Goal: Task Accomplishment & Management: Use online tool/utility

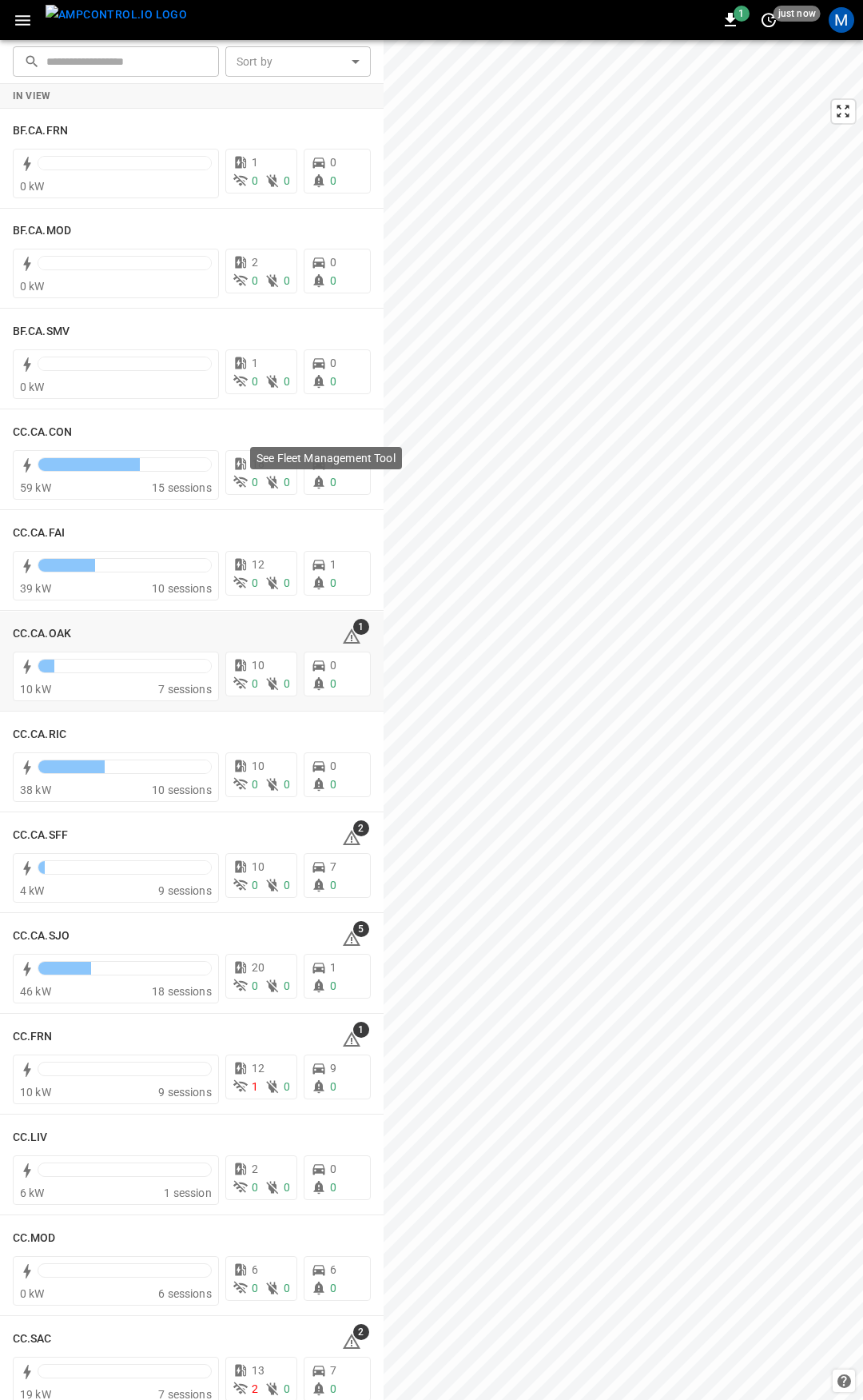
scroll to position [171, 0]
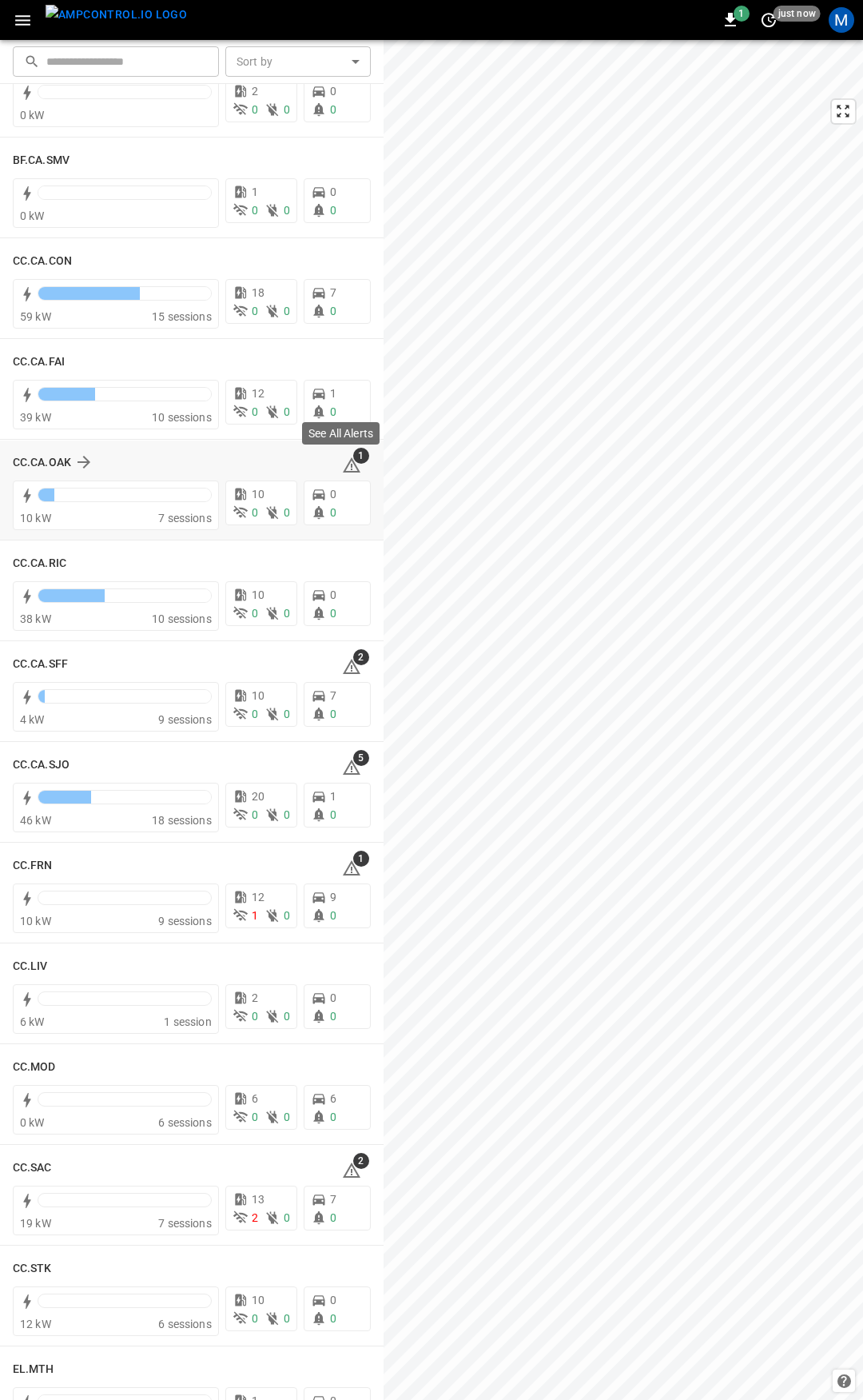
click at [346, 470] on icon at bounding box center [352, 466] width 19 height 19
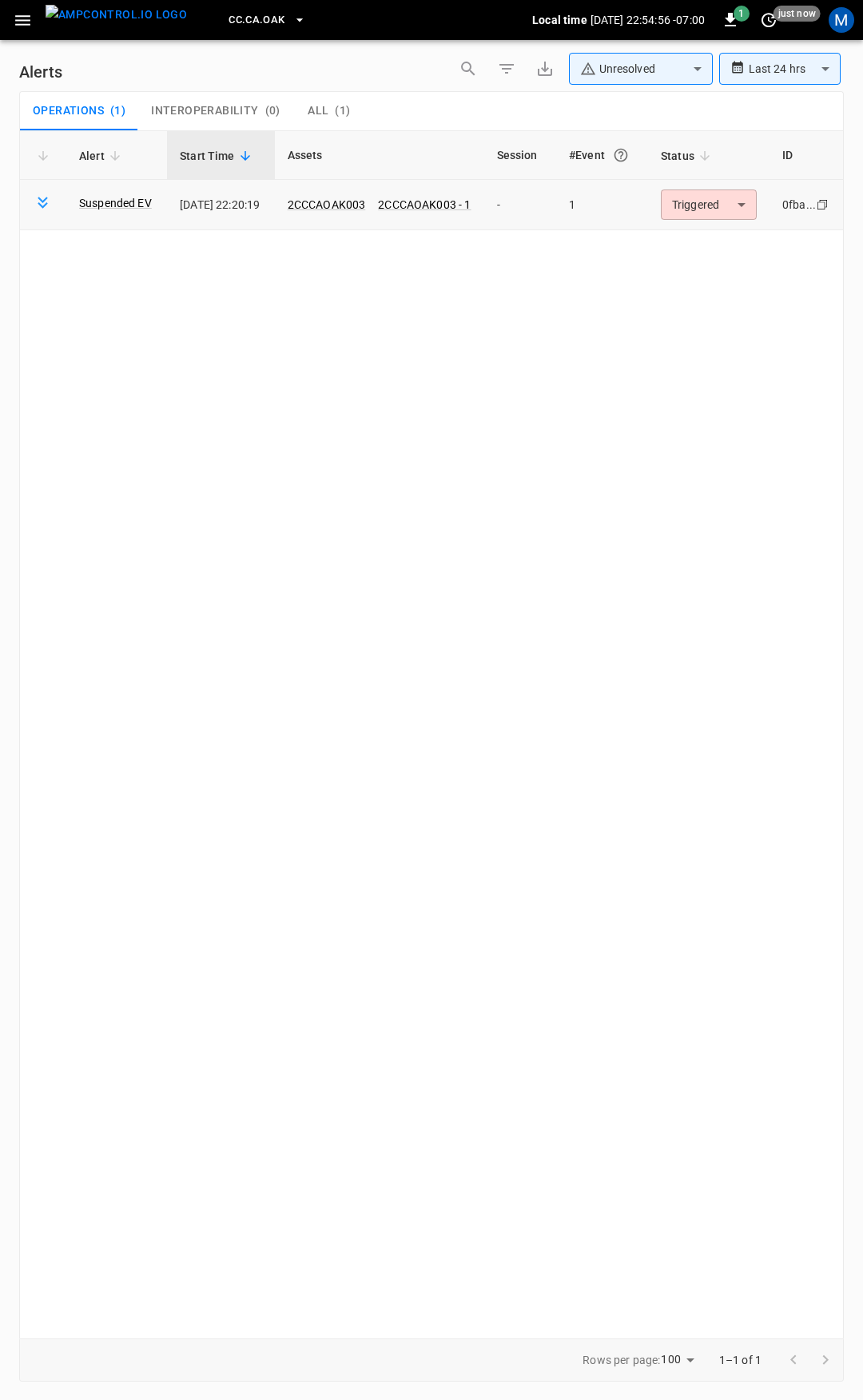
click at [722, 207] on body "**********" at bounding box center [431, 697] width 863 height 1395
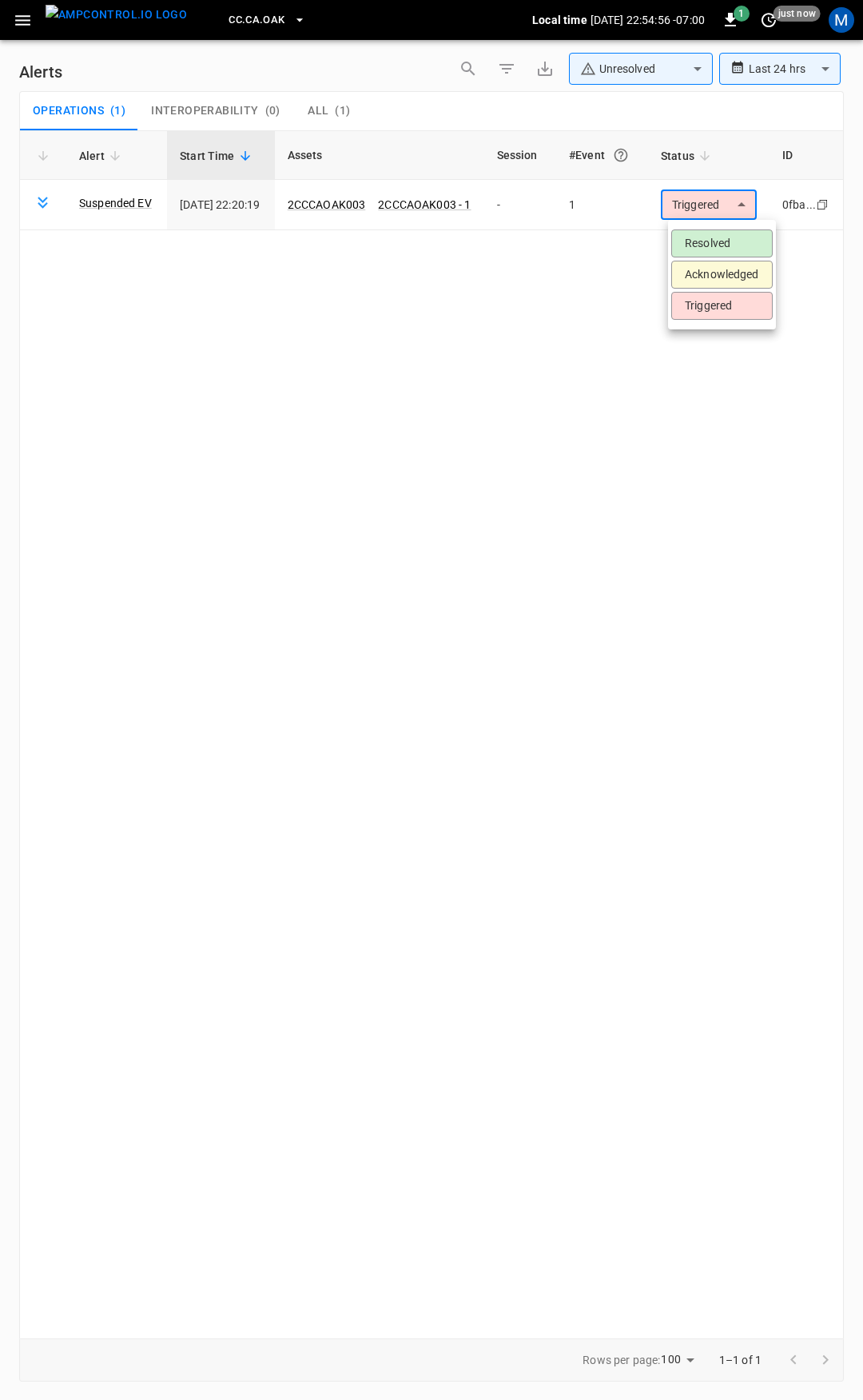
click at [718, 241] on li "Resolved" at bounding box center [722, 243] width 102 height 28
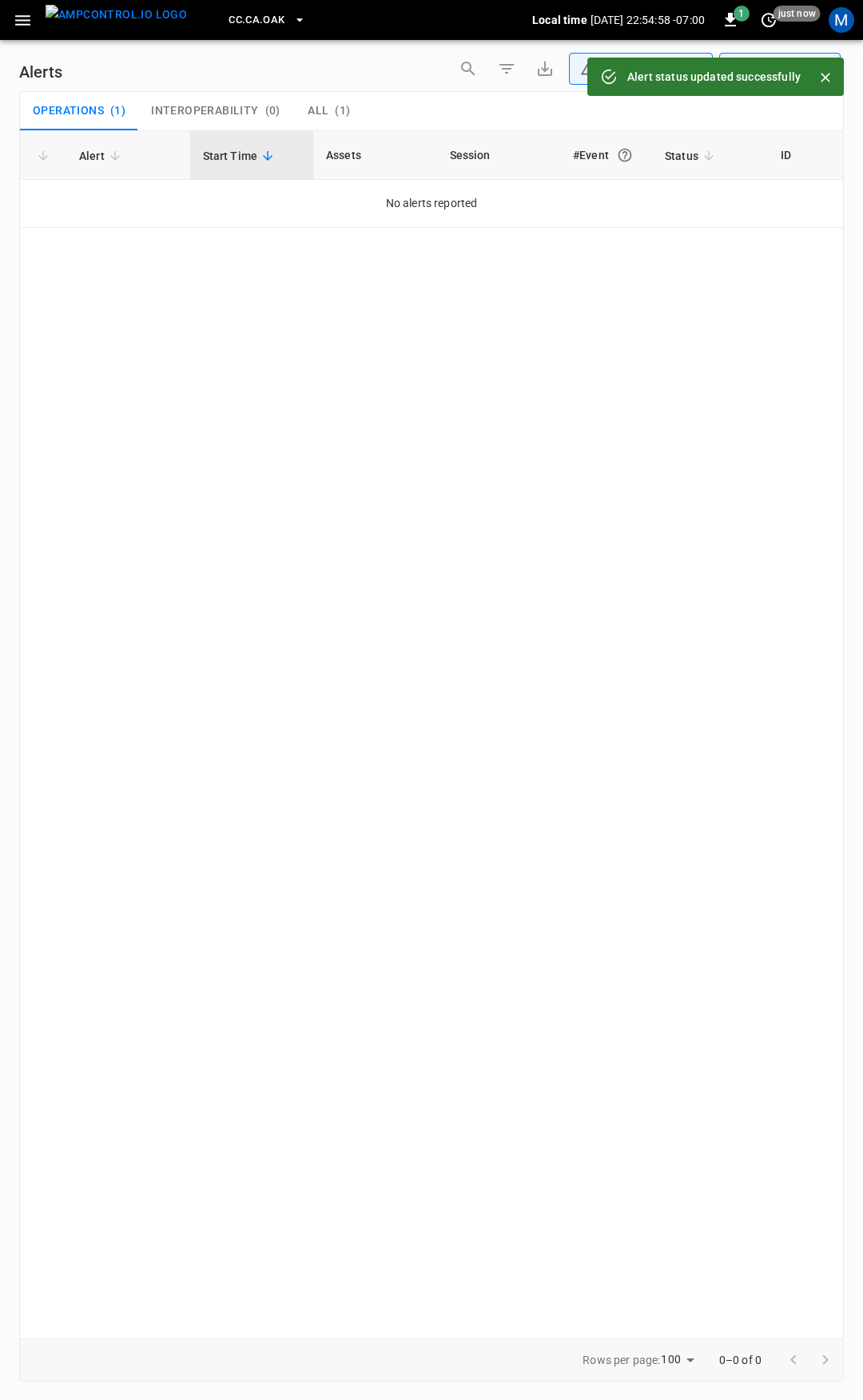
click at [21, 24] on icon "button" at bounding box center [23, 21] width 15 height 10
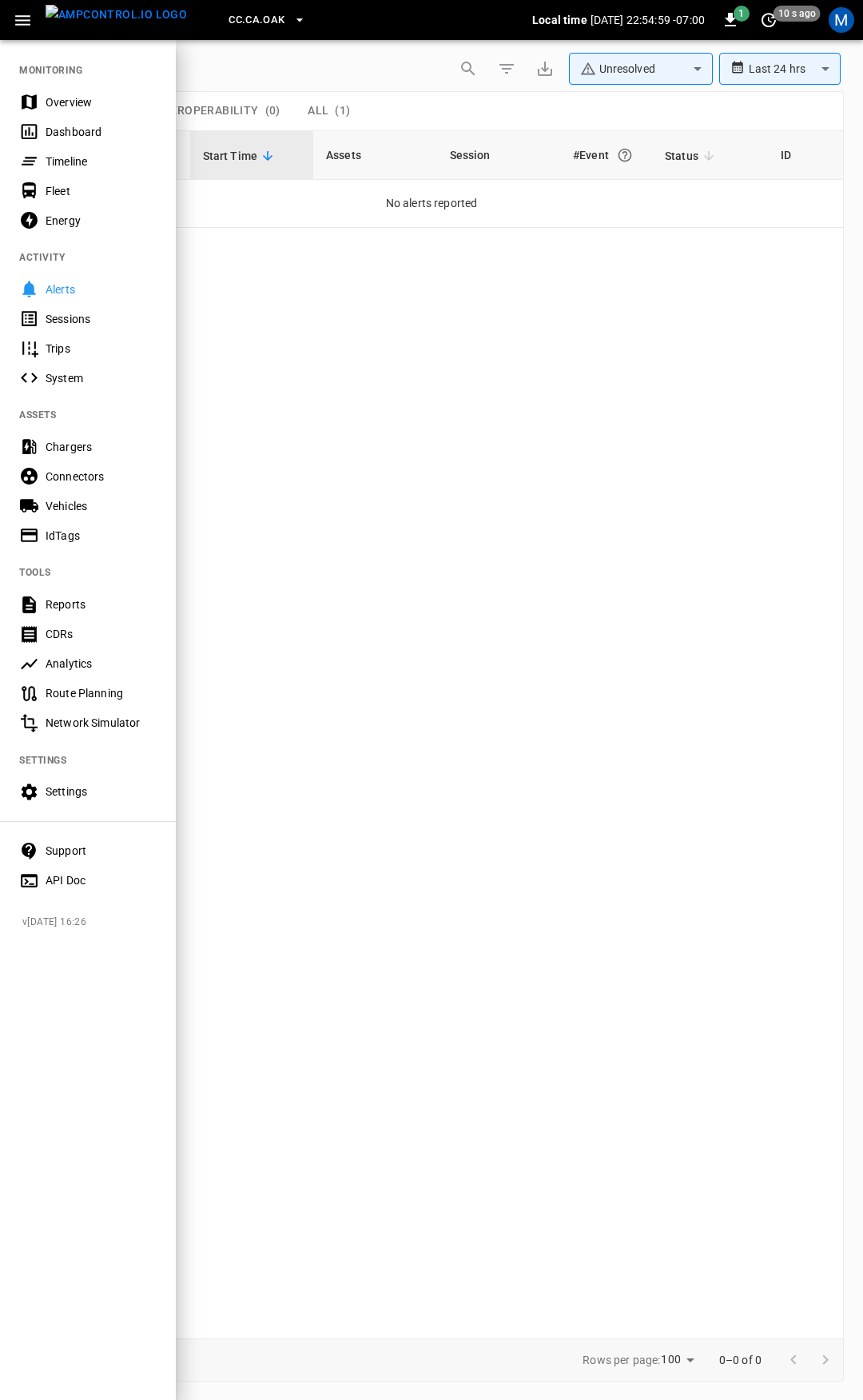
click at [82, 109] on div "Overview" at bounding box center [101, 102] width 111 height 16
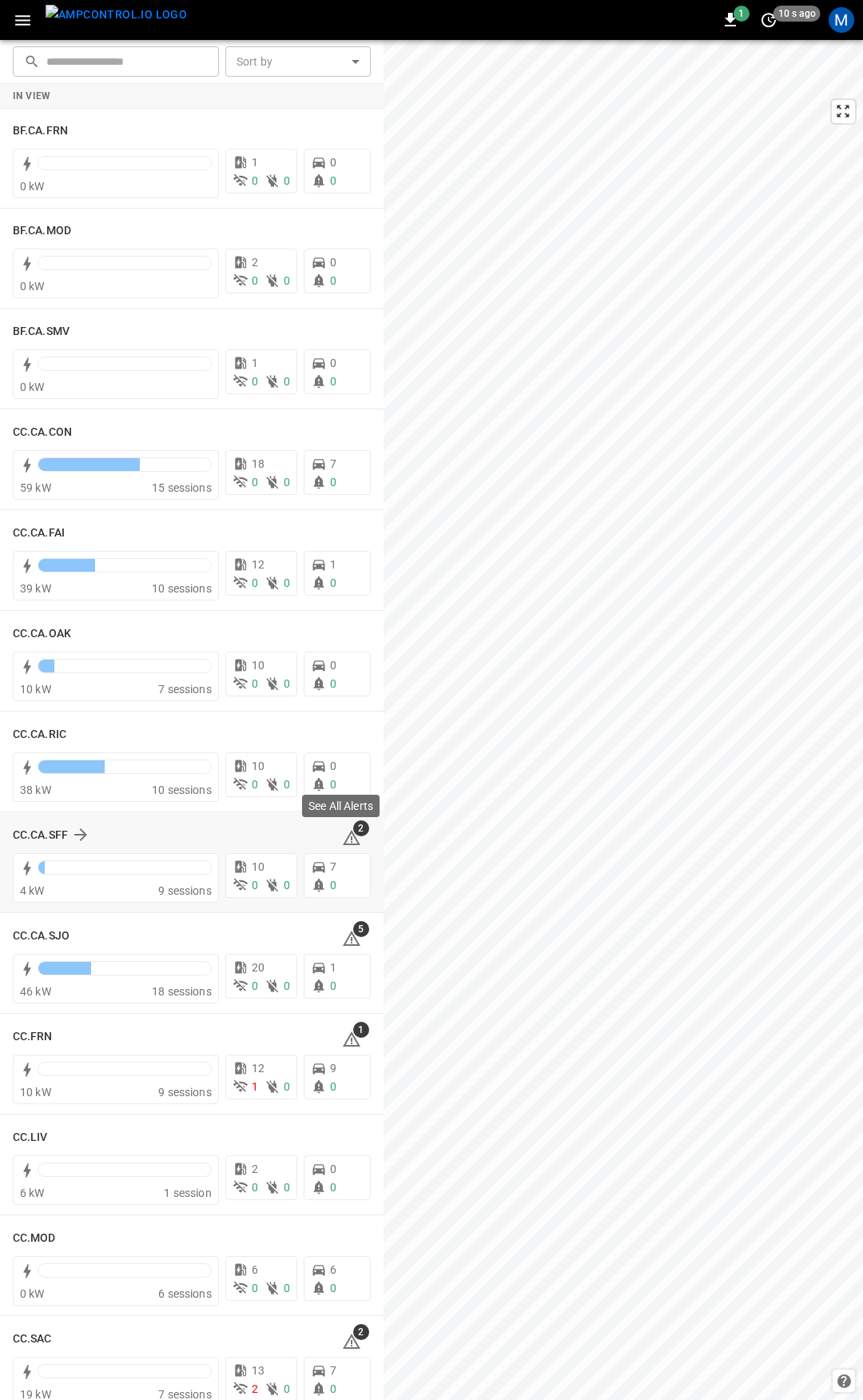
click at [353, 833] on span "2" at bounding box center [361, 828] width 16 height 16
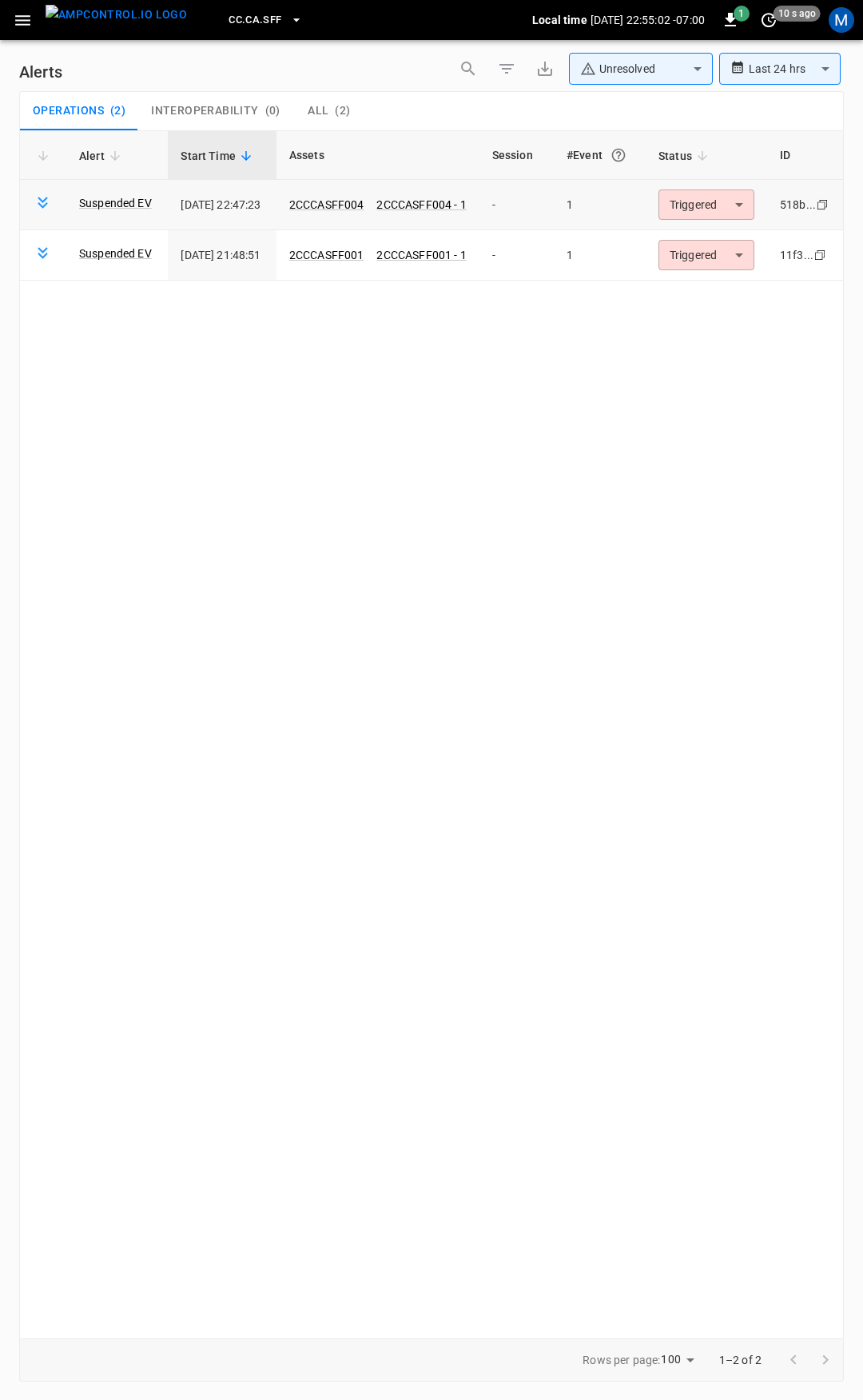
click at [688, 201] on body "**********" at bounding box center [431, 697] width 863 height 1395
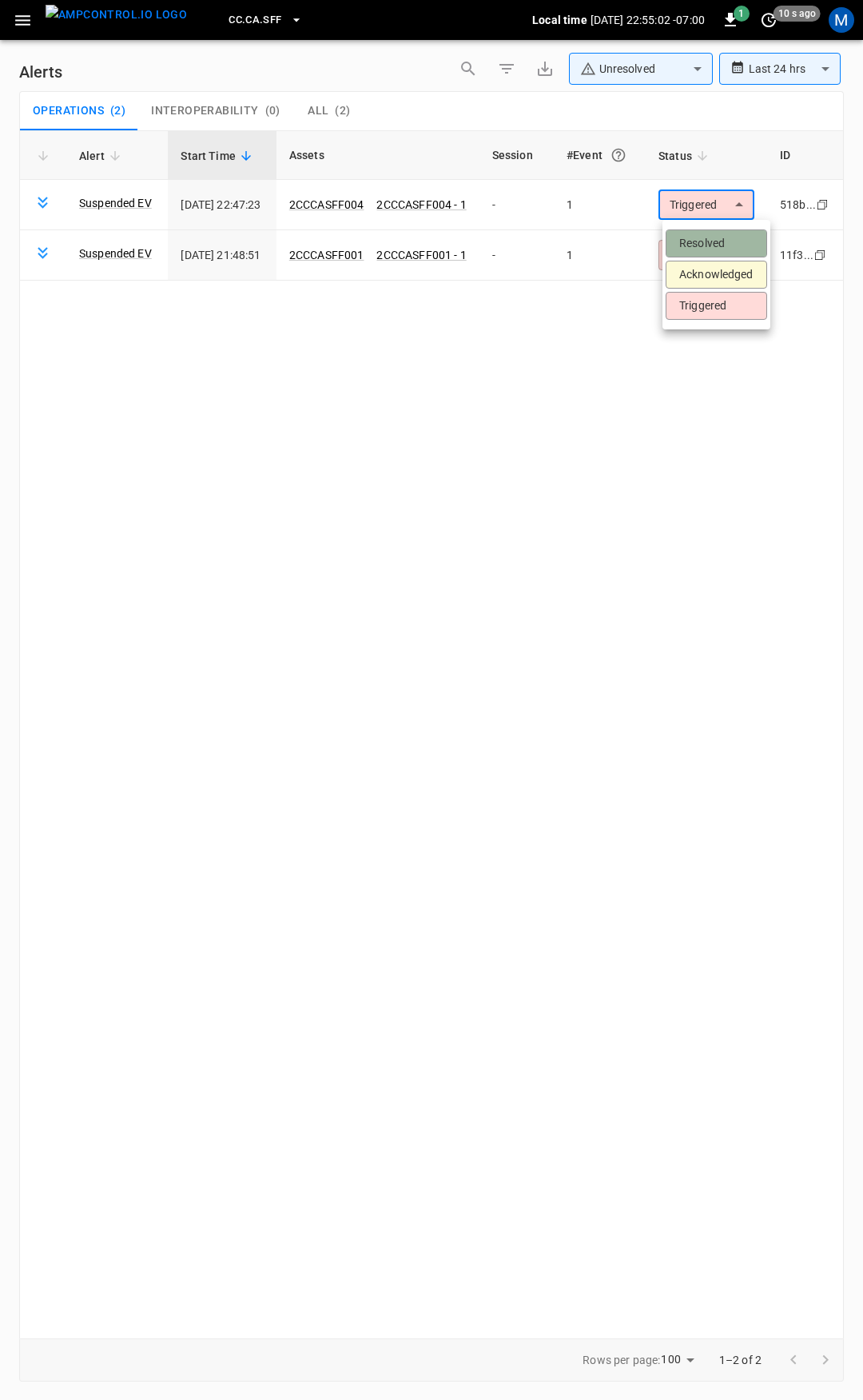
click at [700, 234] on li "Resolved" at bounding box center [716, 243] width 102 height 28
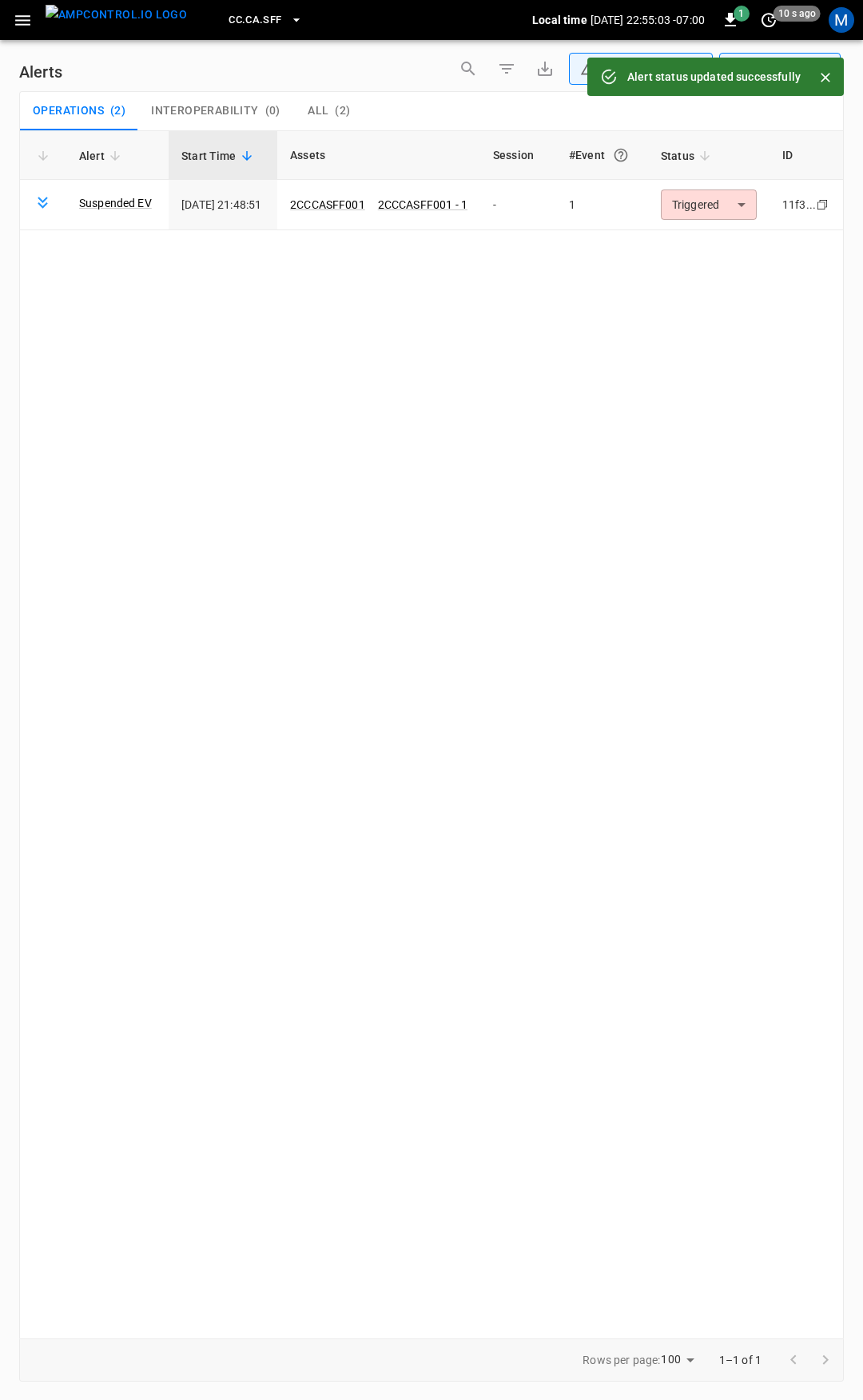
click at [710, 202] on body "**********" at bounding box center [431, 697] width 863 height 1395
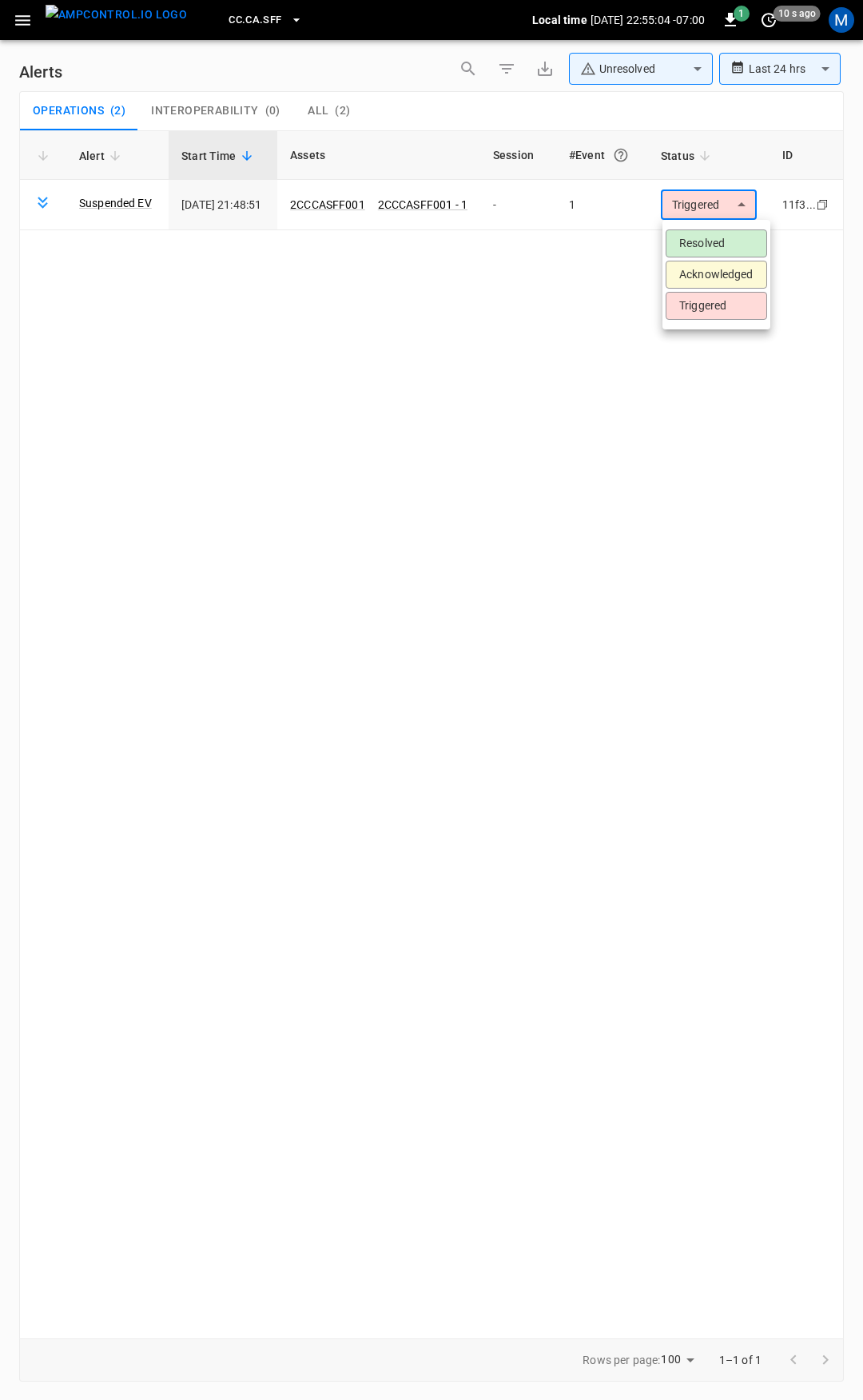
click at [718, 238] on li "Resolved" at bounding box center [716, 243] width 102 height 28
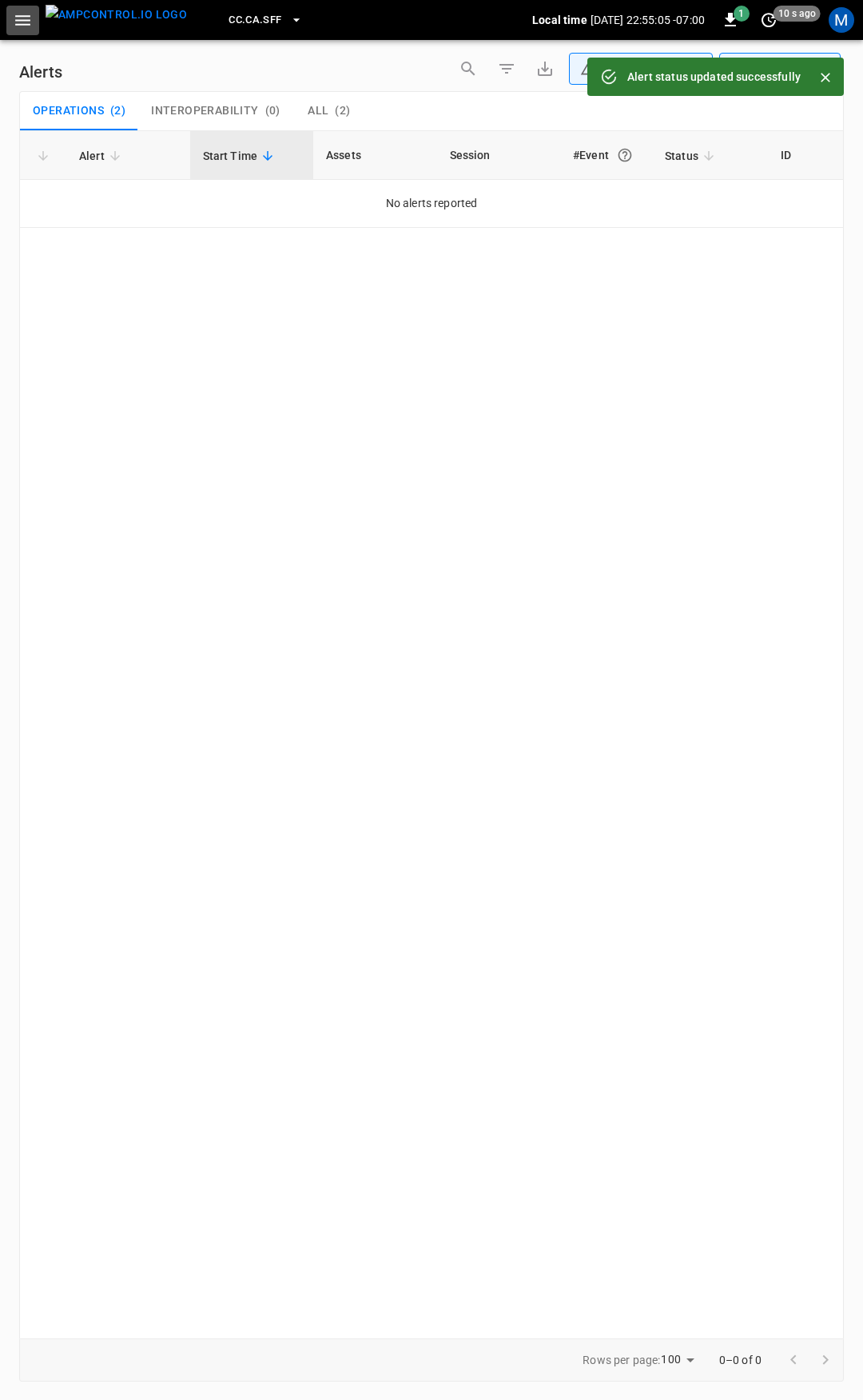
drag, startPoint x: 15, startPoint y: 18, endPoint x: 26, endPoint y: 39, distance: 23.7
click at [15, 18] on icon "button" at bounding box center [22, 20] width 20 height 20
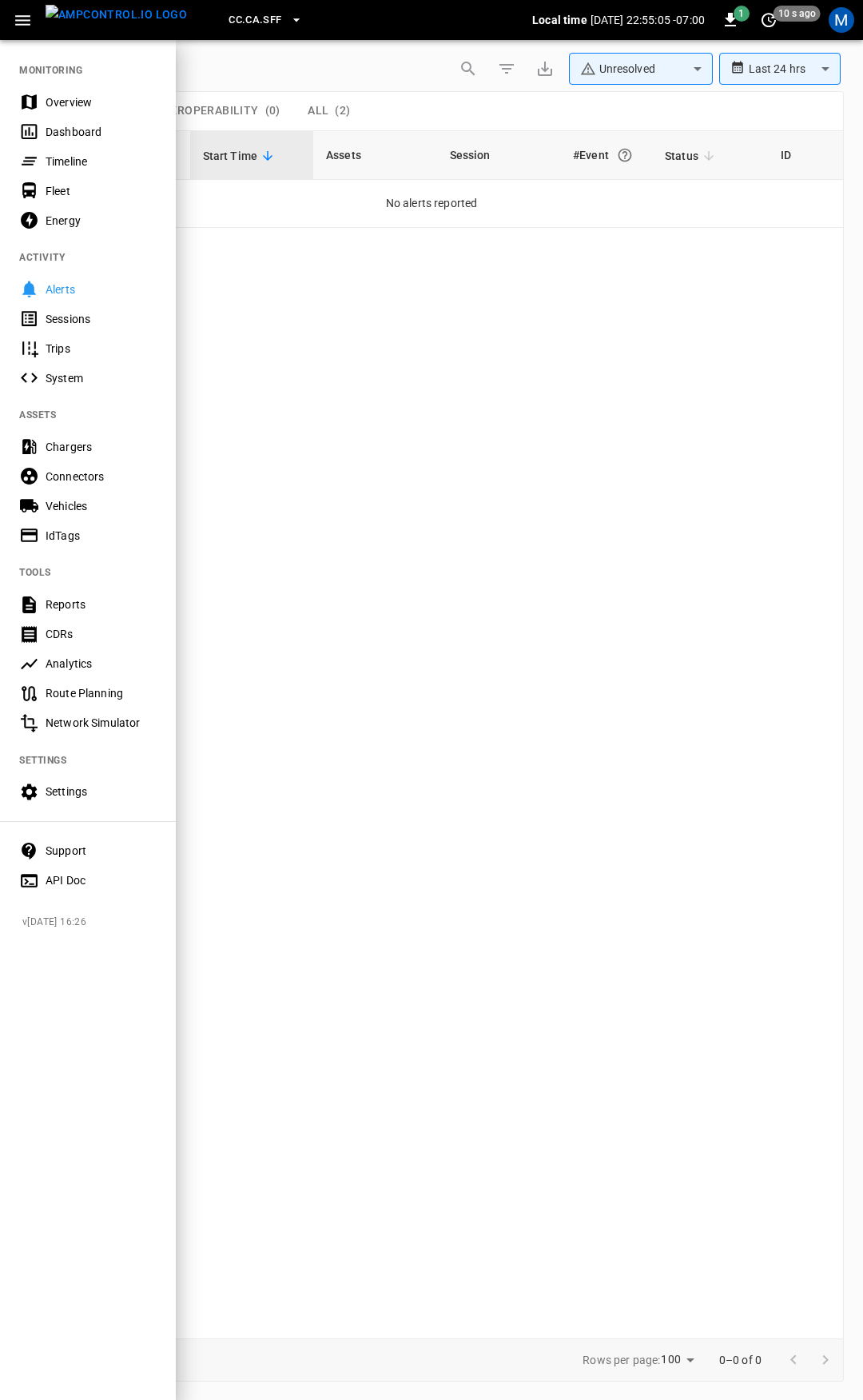
click at [76, 102] on div "Overview" at bounding box center [101, 102] width 111 height 16
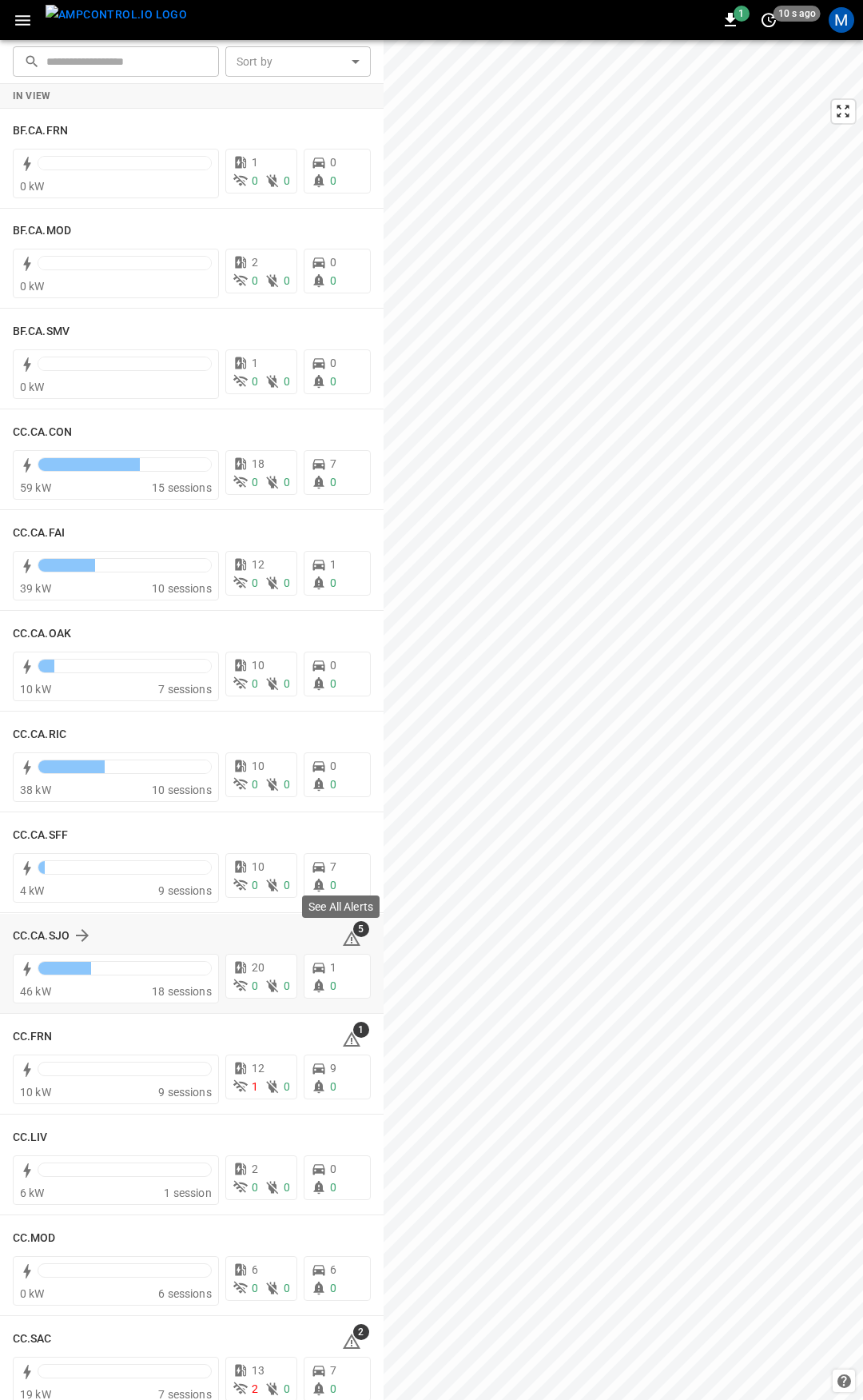
click at [344, 939] on icon at bounding box center [352, 939] width 19 height 19
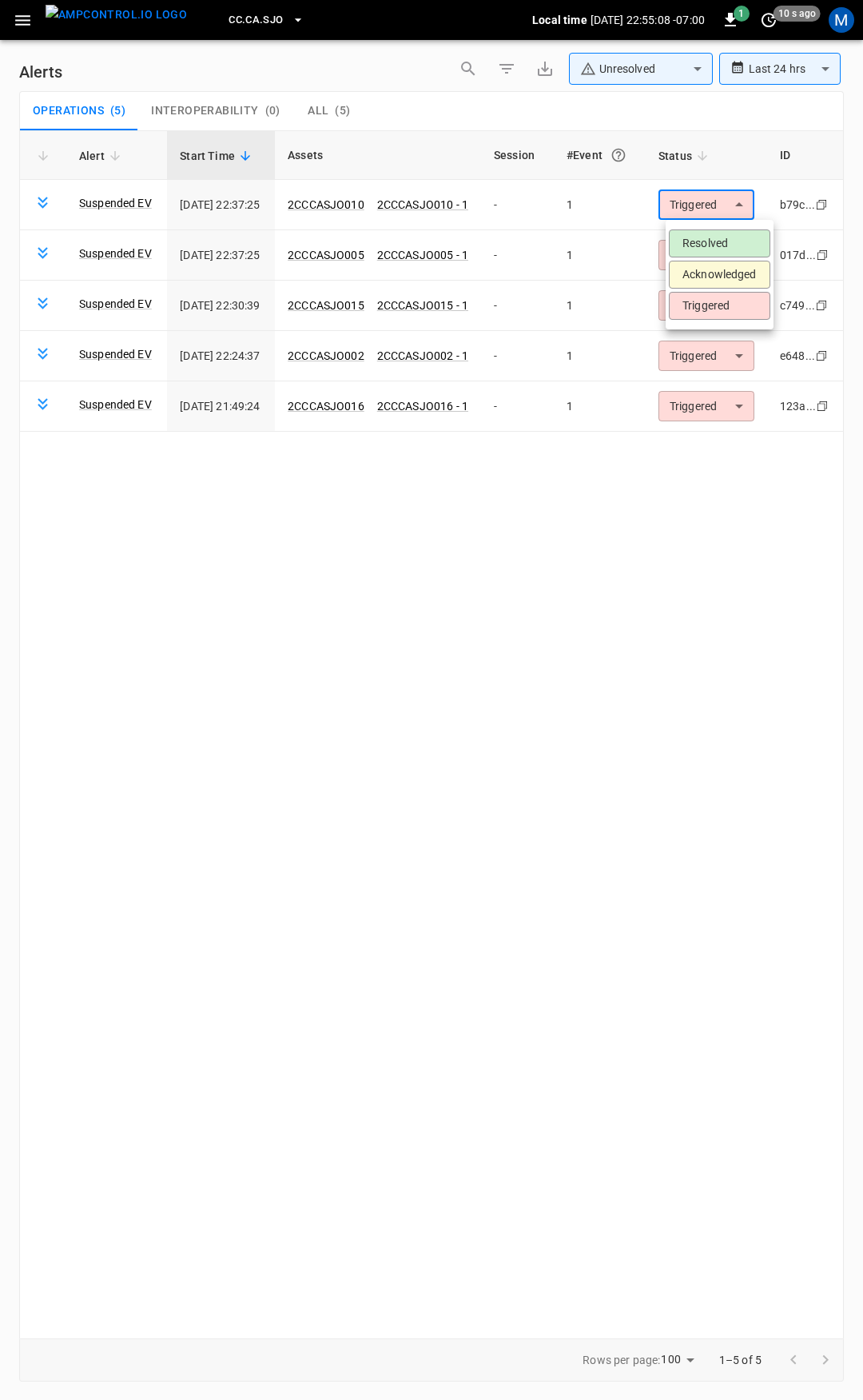
drag, startPoint x: 711, startPoint y: 197, endPoint x: 710, endPoint y: 211, distance: 14.0
click at [711, 199] on body "**********" at bounding box center [431, 697] width 863 height 1395
click at [715, 258] on ul "Resolved Acknowledged Triggered" at bounding box center [719, 275] width 108 height 110
click at [713, 228] on ul "Resolved Acknowledged Triggered" at bounding box center [719, 275] width 108 height 110
click at [712, 233] on li "Resolved" at bounding box center [719, 243] width 102 height 28
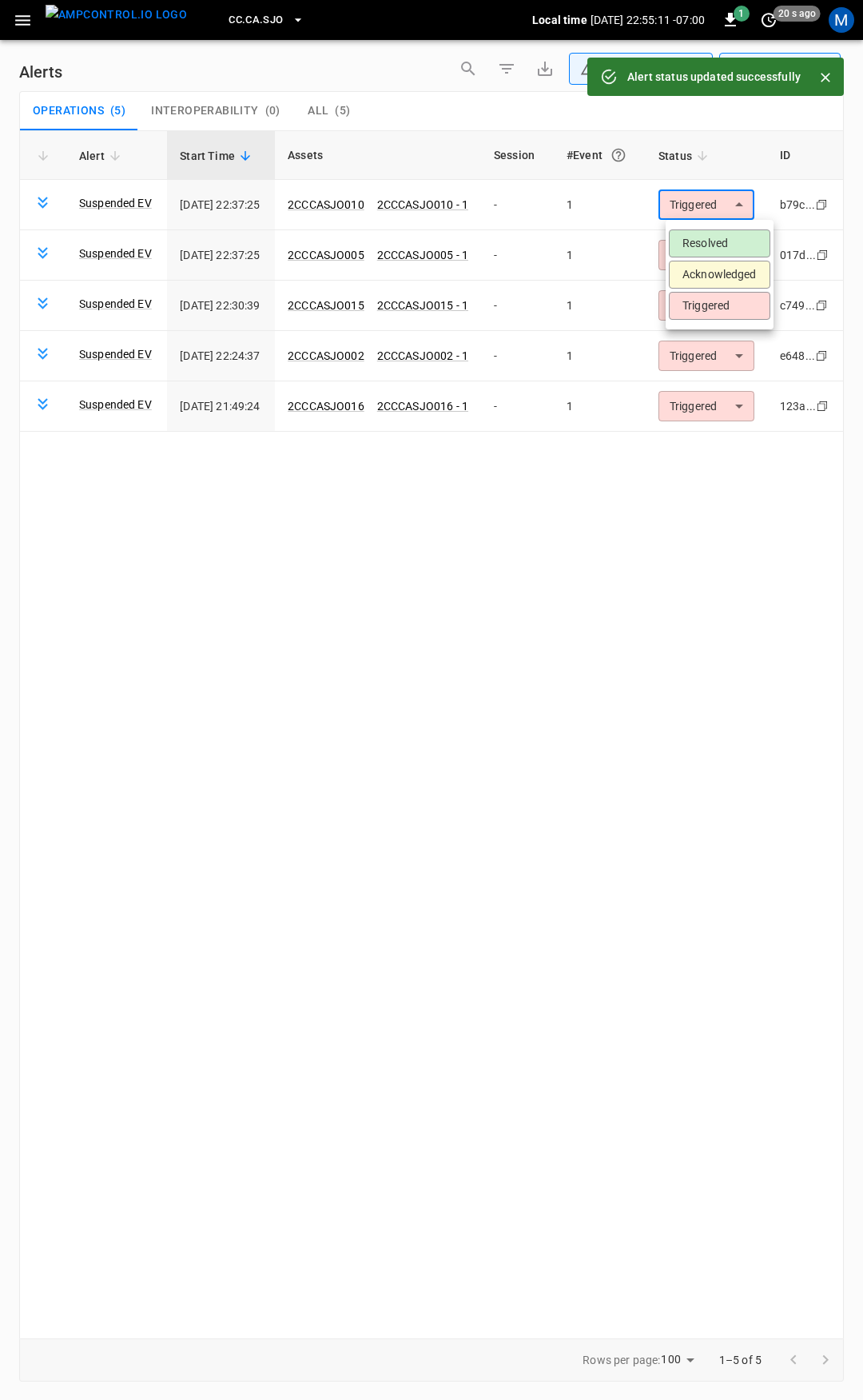
click at [713, 209] on body "**********" at bounding box center [431, 697] width 863 height 1395
click at [712, 245] on body "**********" at bounding box center [431, 697] width 863 height 1395
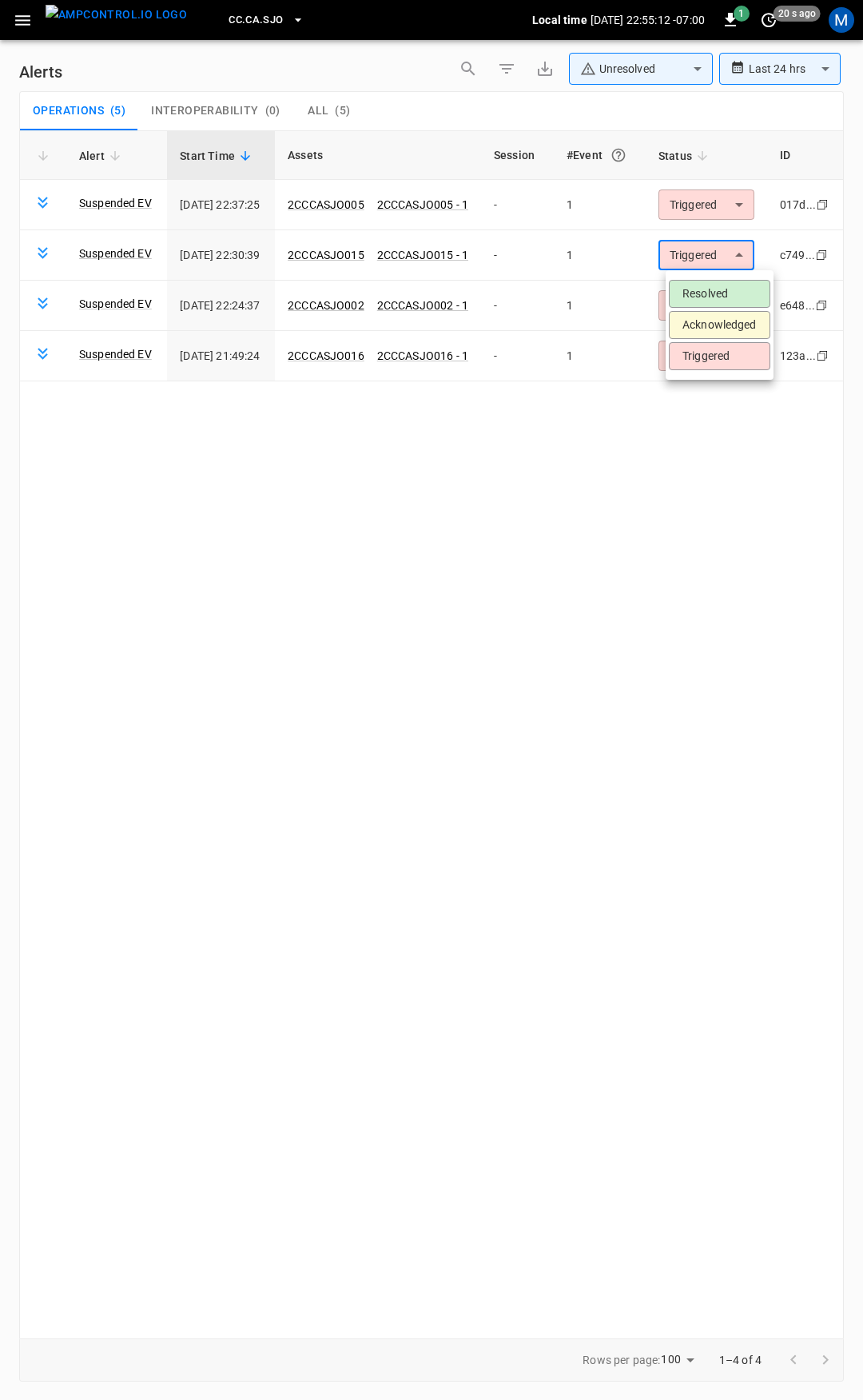
click at [711, 205] on div at bounding box center [431, 700] width 863 height 1400
click at [705, 274] on td "Triggered ********* ​" at bounding box center [706, 255] width 121 height 50
click at [715, 185] on td "Triggered ********* ​" at bounding box center [706, 205] width 121 height 50
click at [712, 211] on body "**********" at bounding box center [431, 697] width 863 height 1395
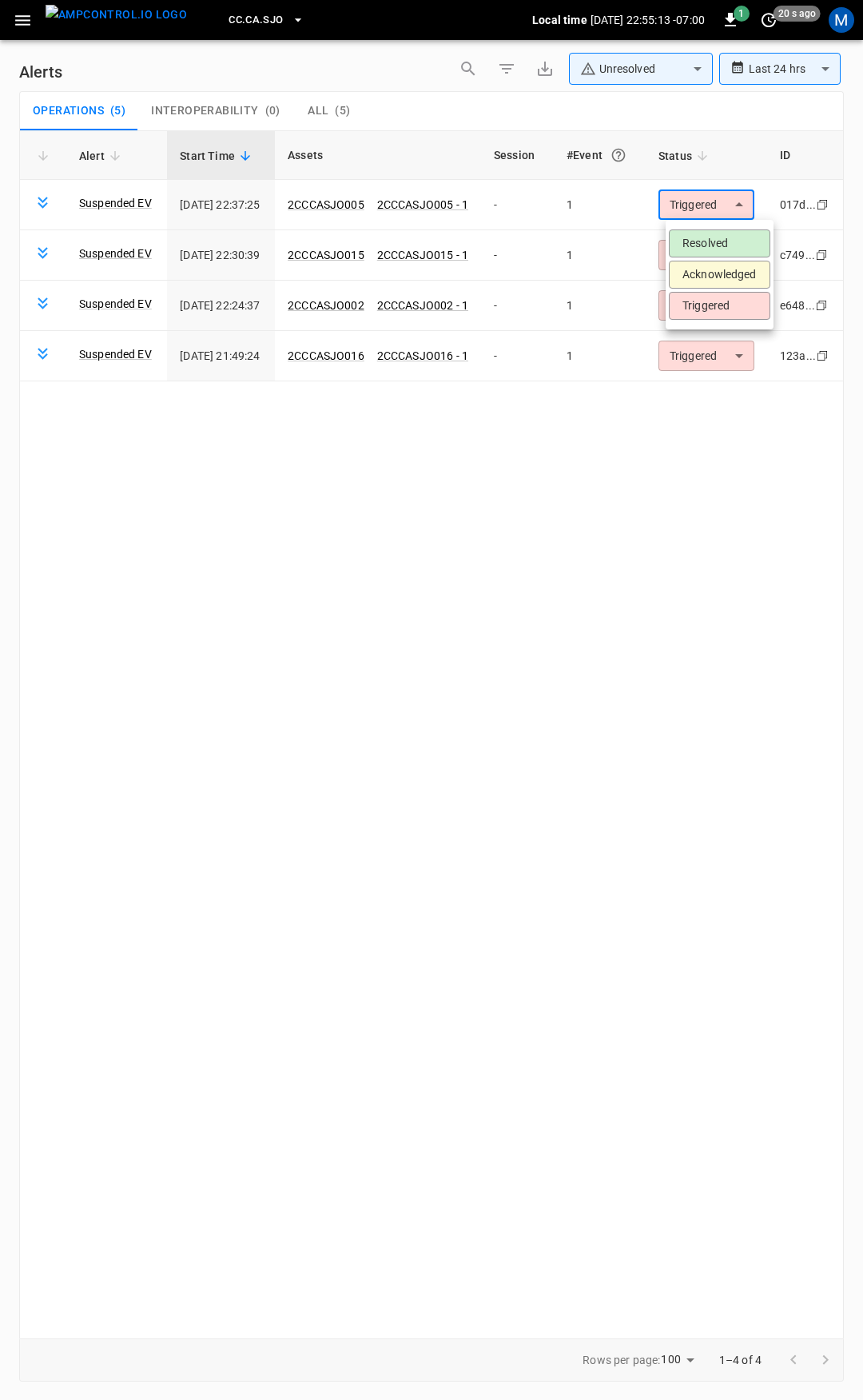
click at [706, 250] on li "Resolved" at bounding box center [719, 243] width 102 height 28
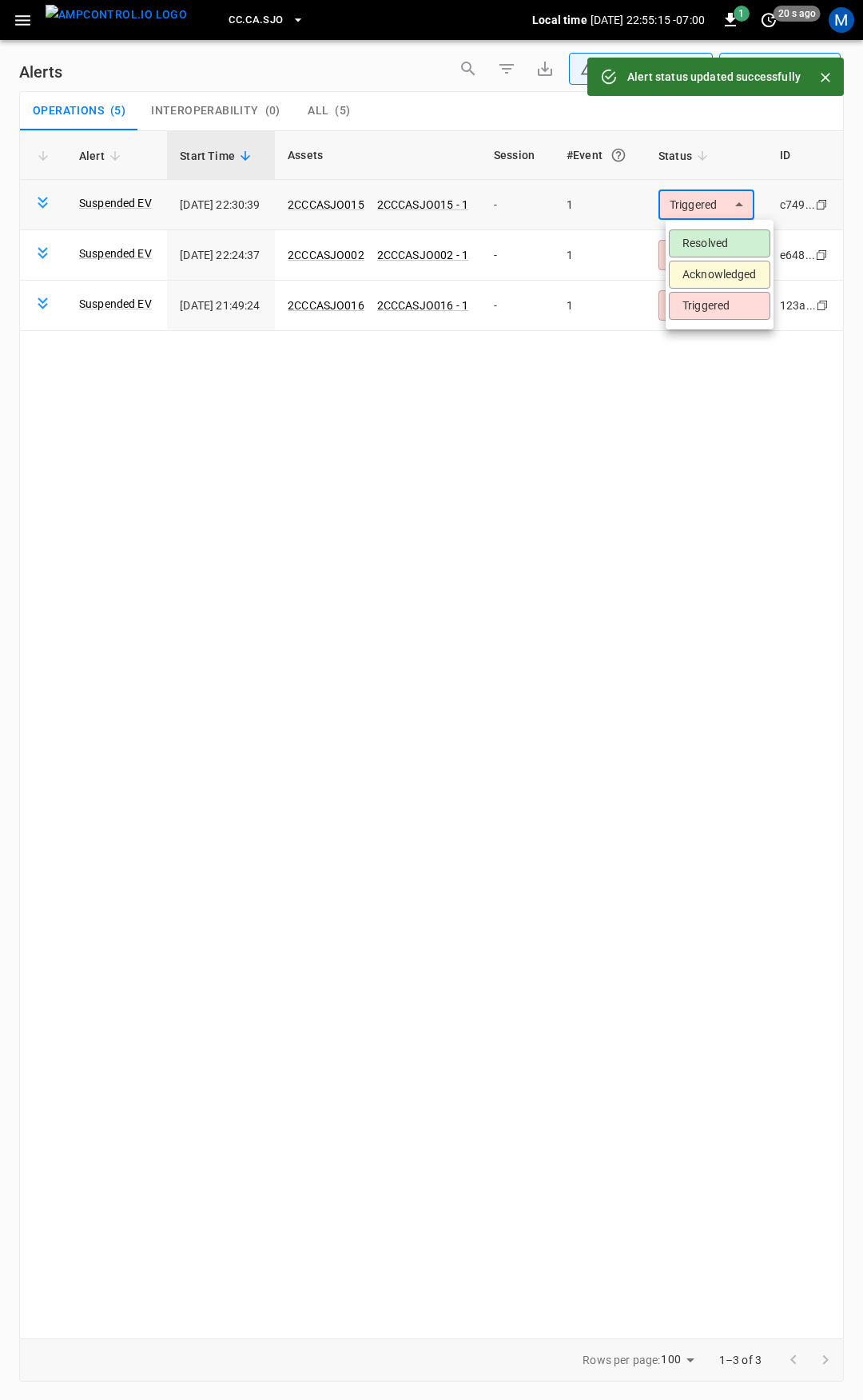
click at [713, 208] on body "**********" at bounding box center [431, 697] width 863 height 1395
click at [712, 234] on li "Resolved" at bounding box center [719, 243] width 102 height 28
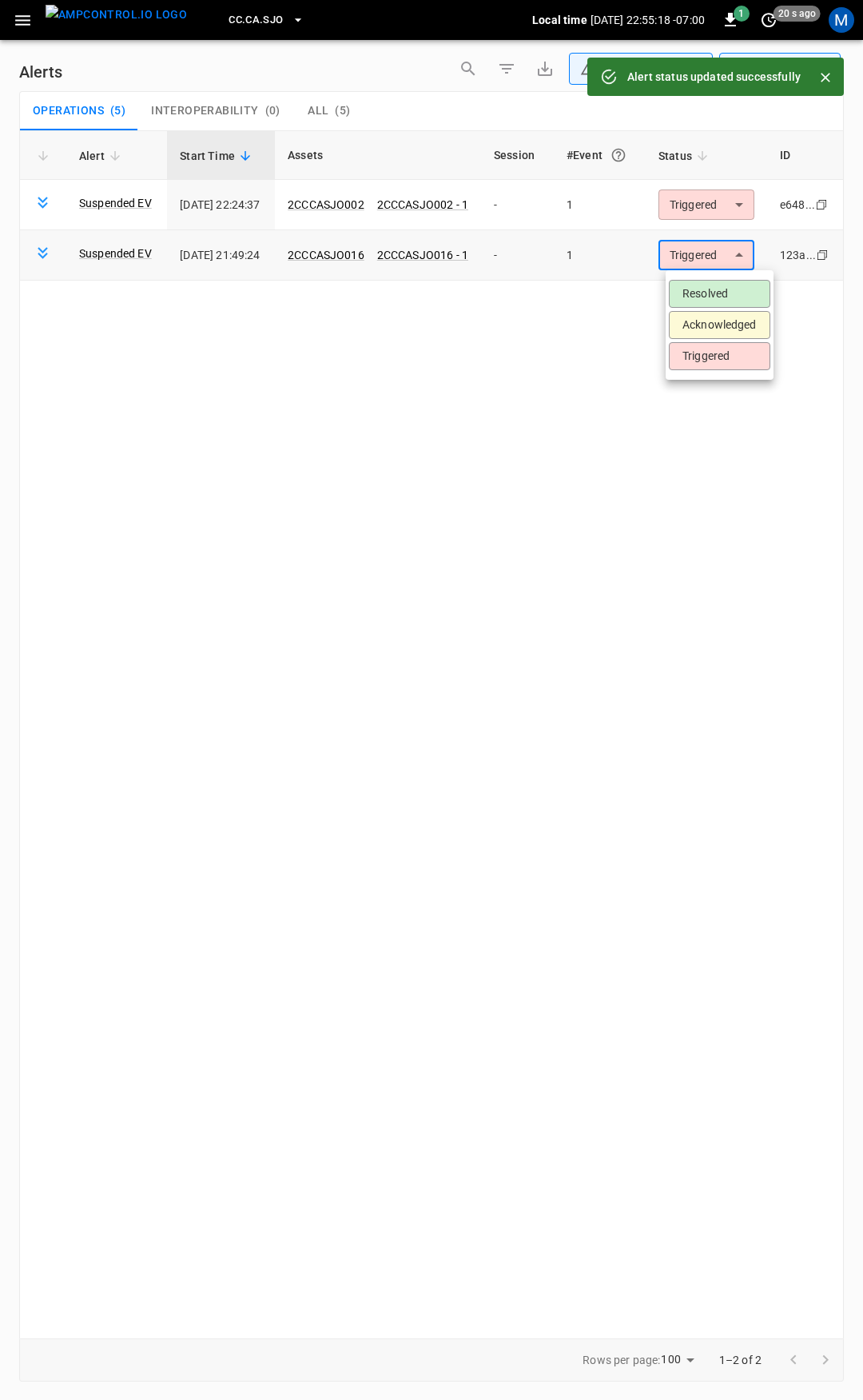
click at [711, 246] on body "**********" at bounding box center [431, 697] width 863 height 1395
click at [712, 289] on li "Resolved" at bounding box center [719, 294] width 102 height 28
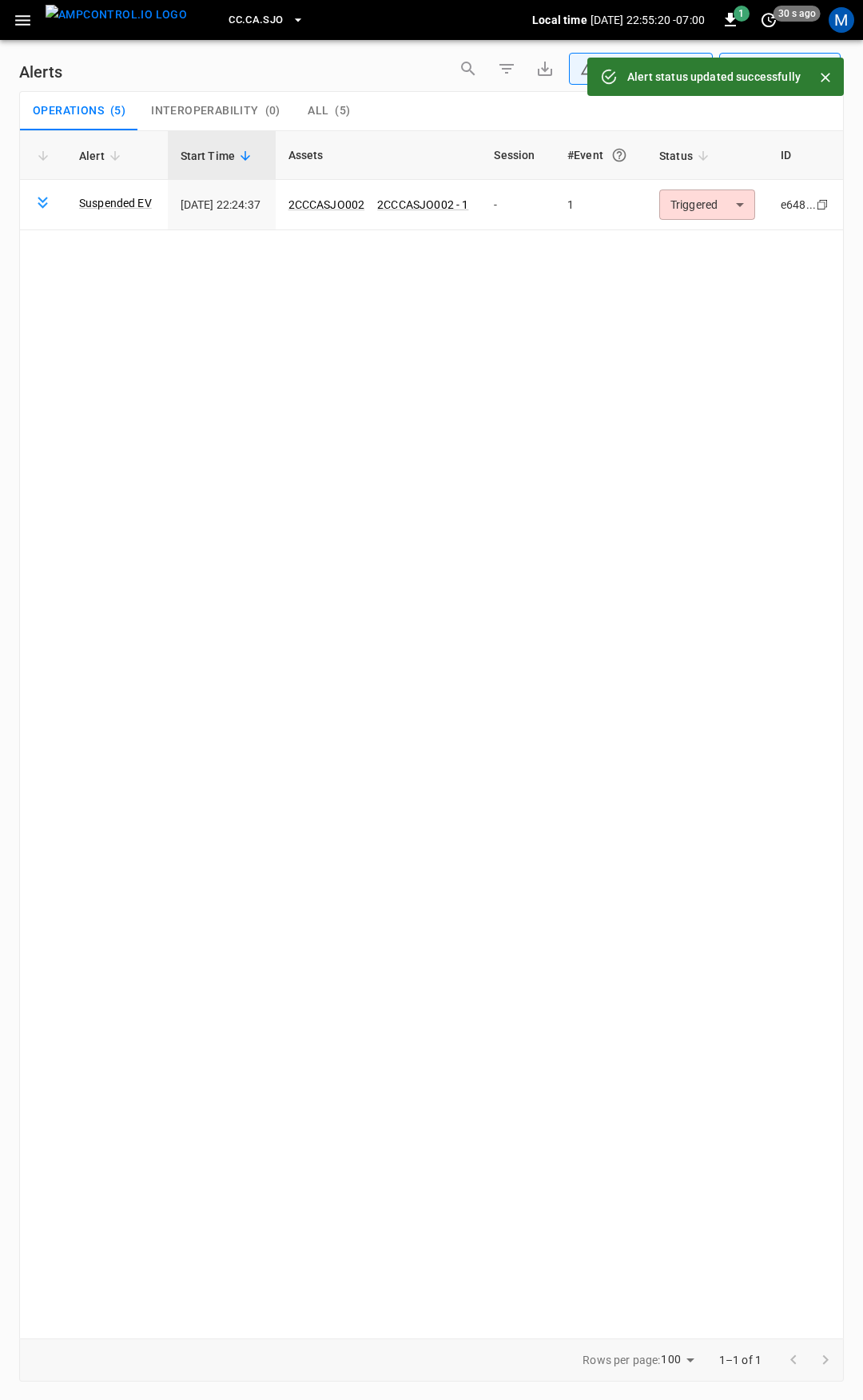
click at [716, 198] on body "**********" at bounding box center [431, 697] width 863 height 1395
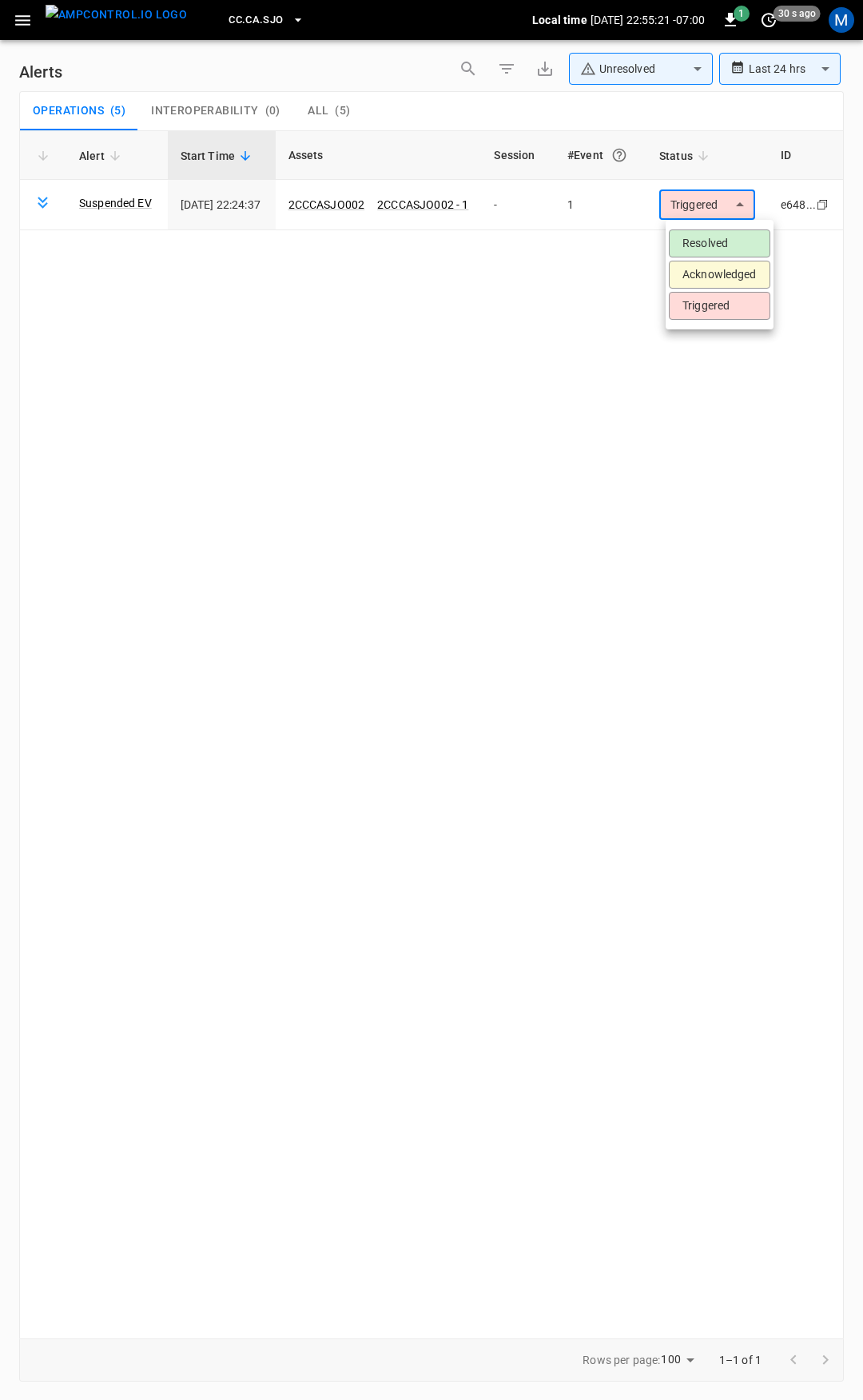
drag, startPoint x: 728, startPoint y: 246, endPoint x: 124, endPoint y: 111, distance: 618.9
click at [726, 246] on li "Resolved" at bounding box center [719, 243] width 102 height 28
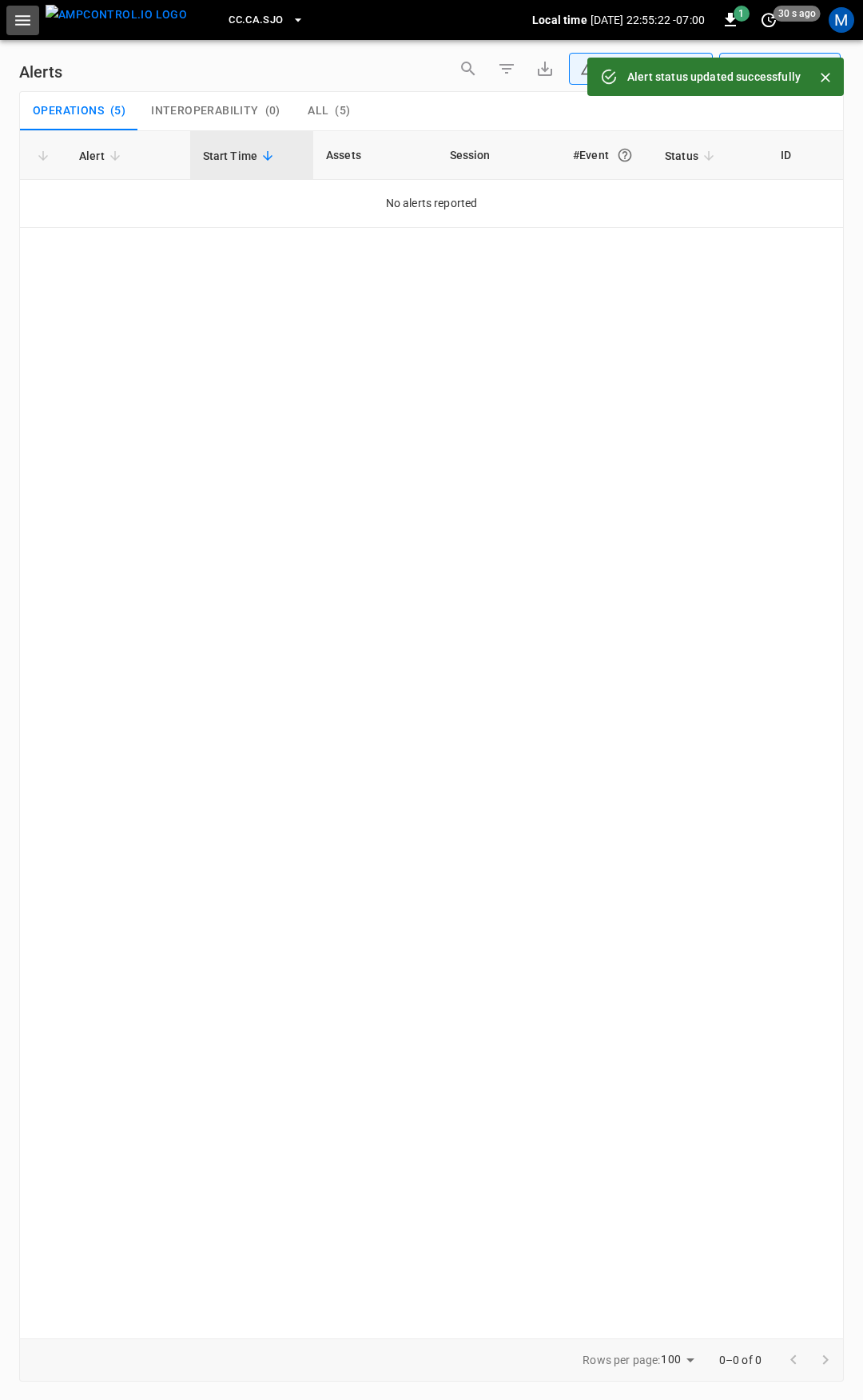
drag, startPoint x: 27, startPoint y: 9, endPoint x: 27, endPoint y: 39, distance: 30.0
click at [25, 12] on icon "button" at bounding box center [22, 20] width 20 height 20
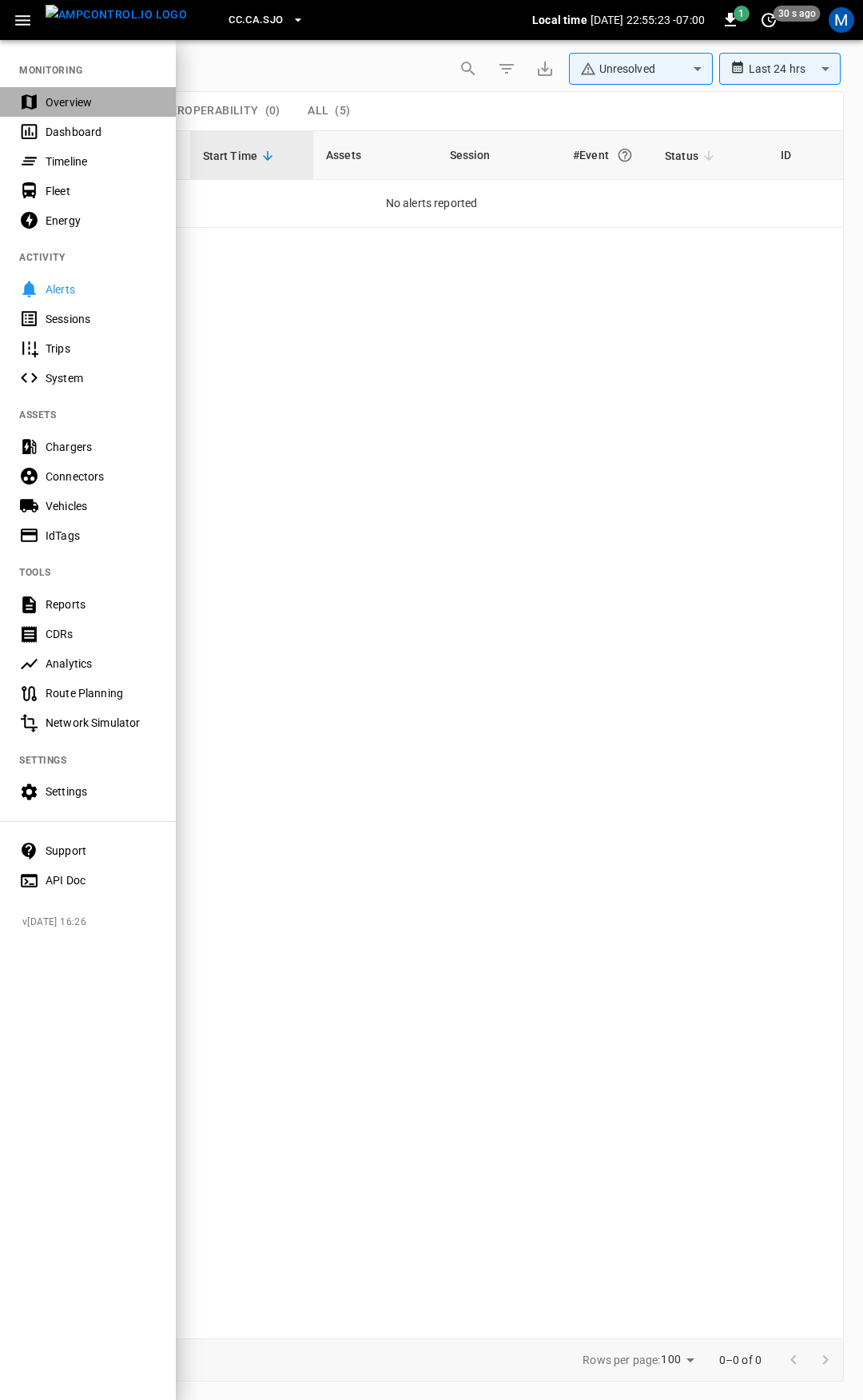
drag, startPoint x: 96, startPoint y: 108, endPoint x: 130, endPoint y: 156, distance: 58.8
click at [97, 110] on div "Overview" at bounding box center [101, 102] width 111 height 16
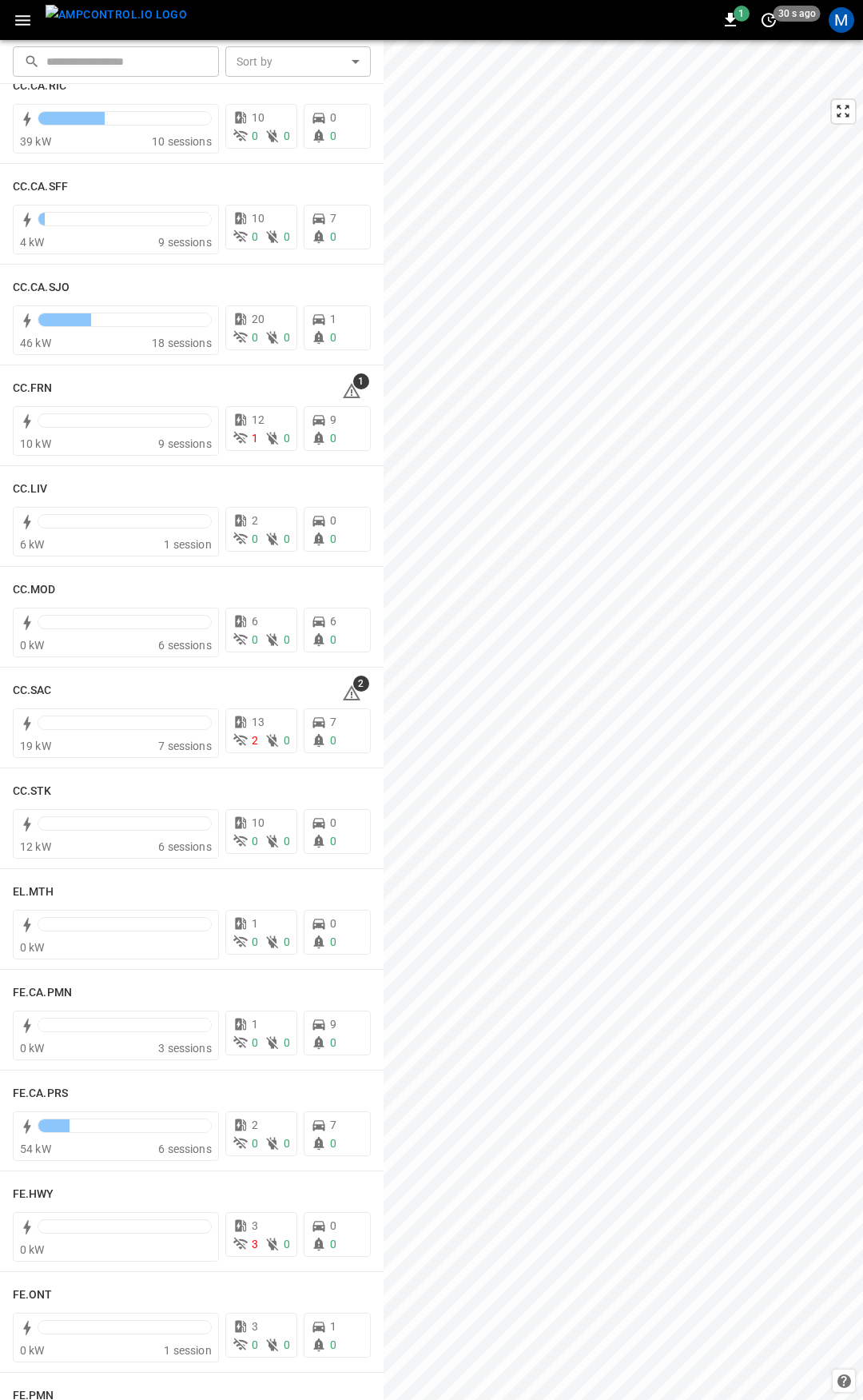
scroll to position [704, 0]
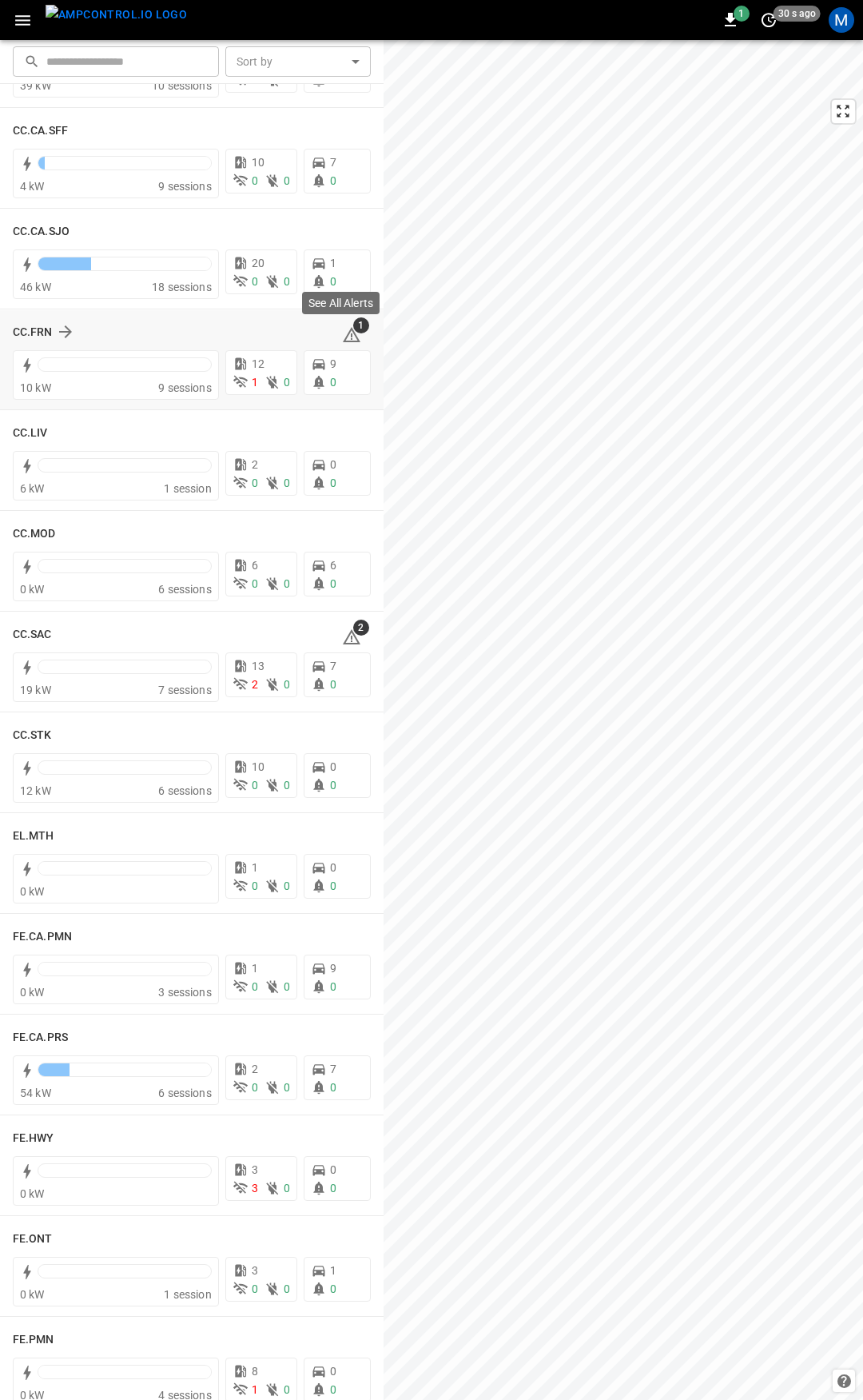
click at [342, 327] on icon at bounding box center [352, 335] width 19 height 19
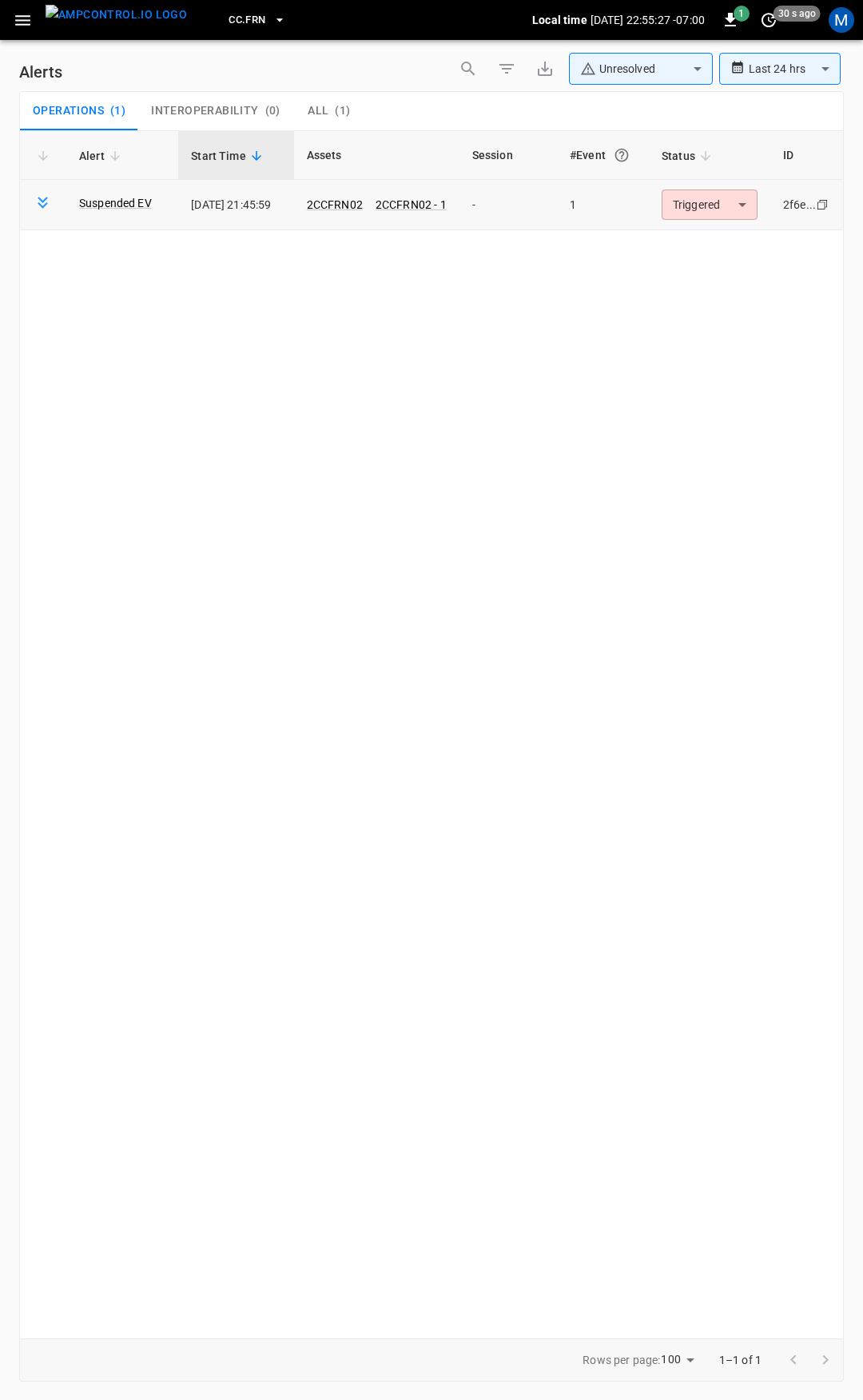
drag, startPoint x: 717, startPoint y: 187, endPoint x: 714, endPoint y: 207, distance: 20.2
click at [714, 200] on td "Triggered ********* ​" at bounding box center [710, 205] width 121 height 50
click at [714, 207] on body "**********" at bounding box center [431, 697] width 863 height 1395
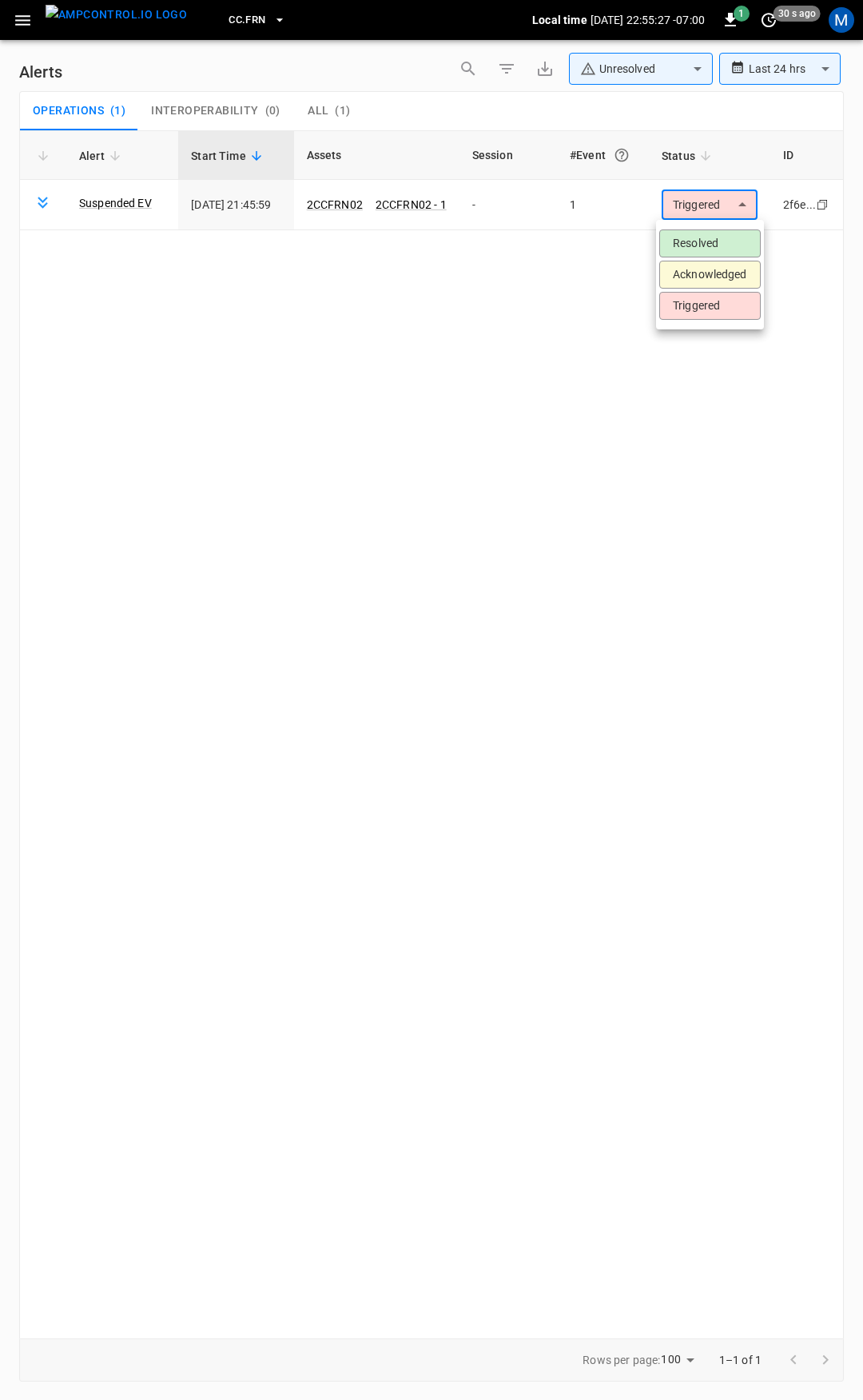
drag, startPoint x: 714, startPoint y: 228, endPoint x: 712, endPoint y: 238, distance: 10.2
click at [714, 229] on ul "Resolved Acknowledged Triggered" at bounding box center [710, 275] width 108 height 110
click at [710, 239] on li "Resolved" at bounding box center [710, 243] width 102 height 28
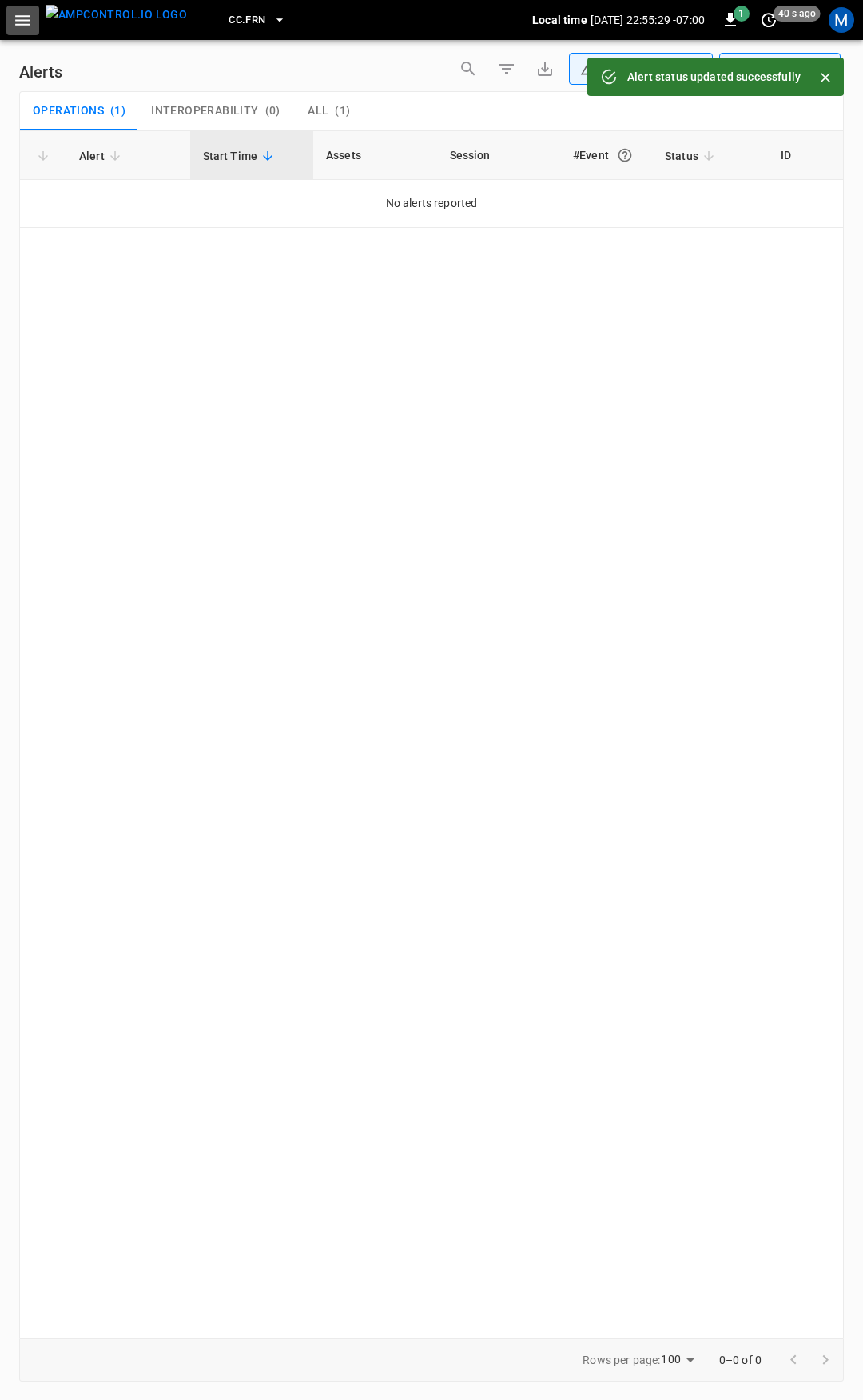
click at [15, 26] on icon "button" at bounding box center [22, 20] width 20 height 20
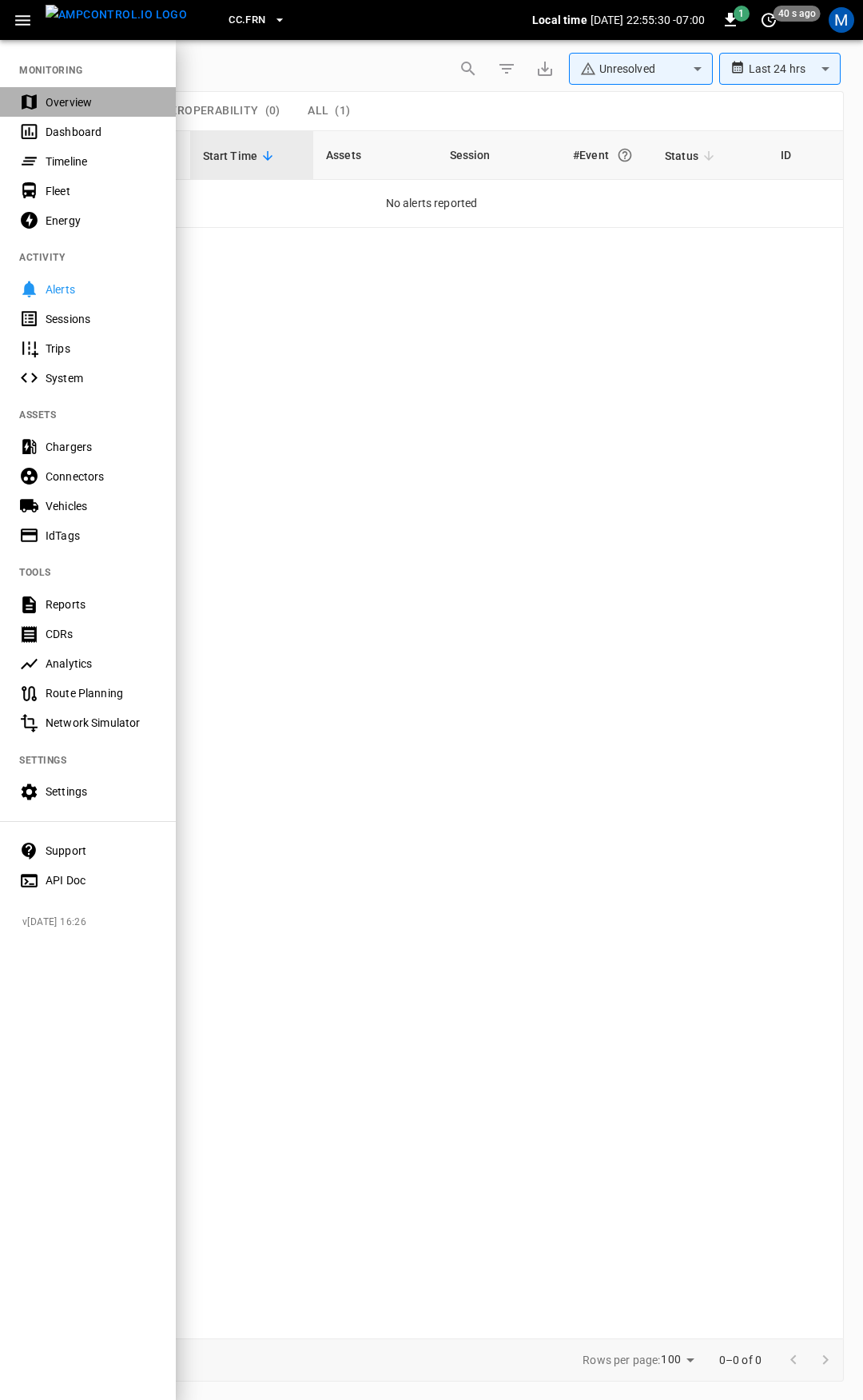
click at [63, 104] on div "Overview" at bounding box center [101, 102] width 111 height 16
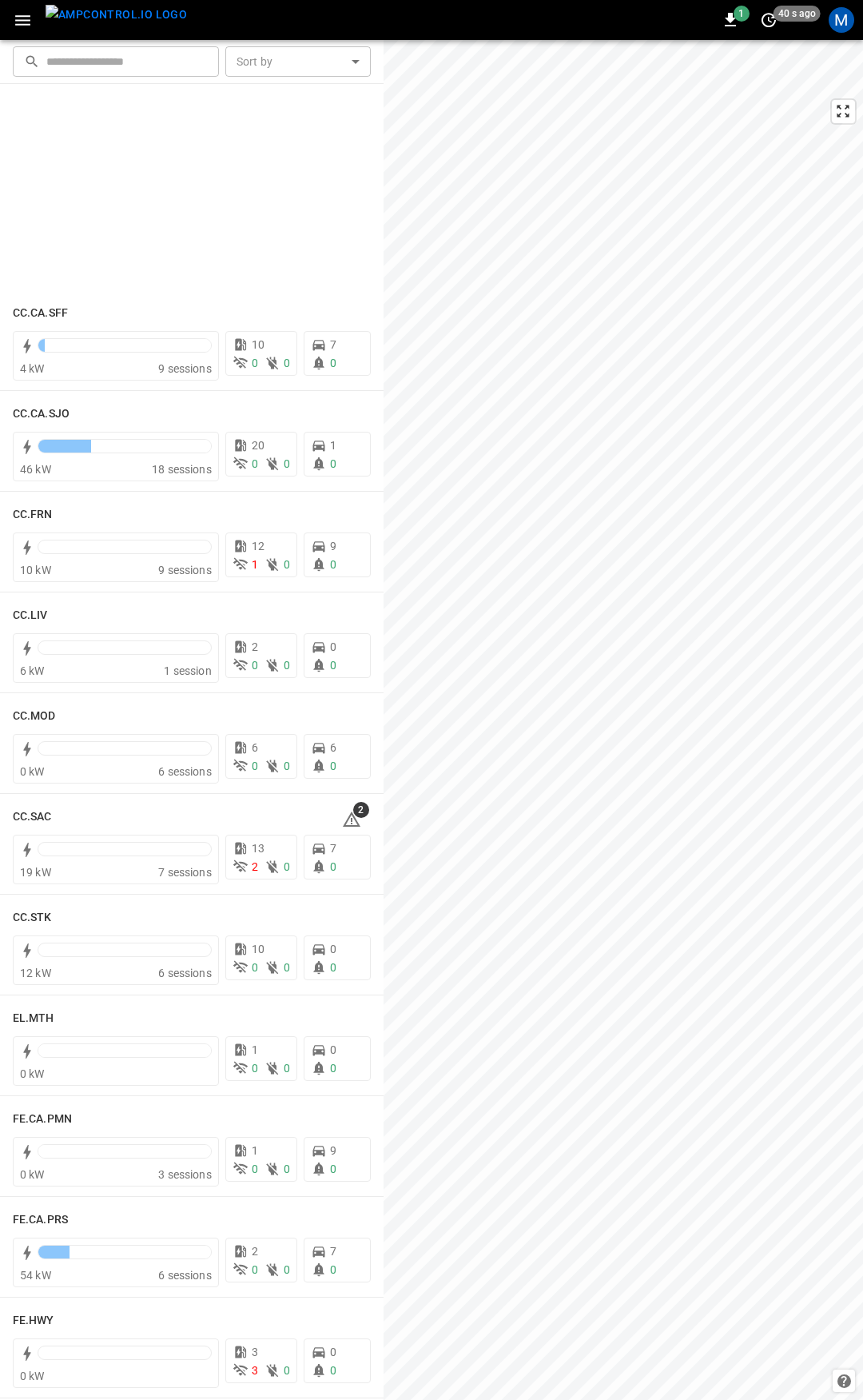
scroll to position [979, 0]
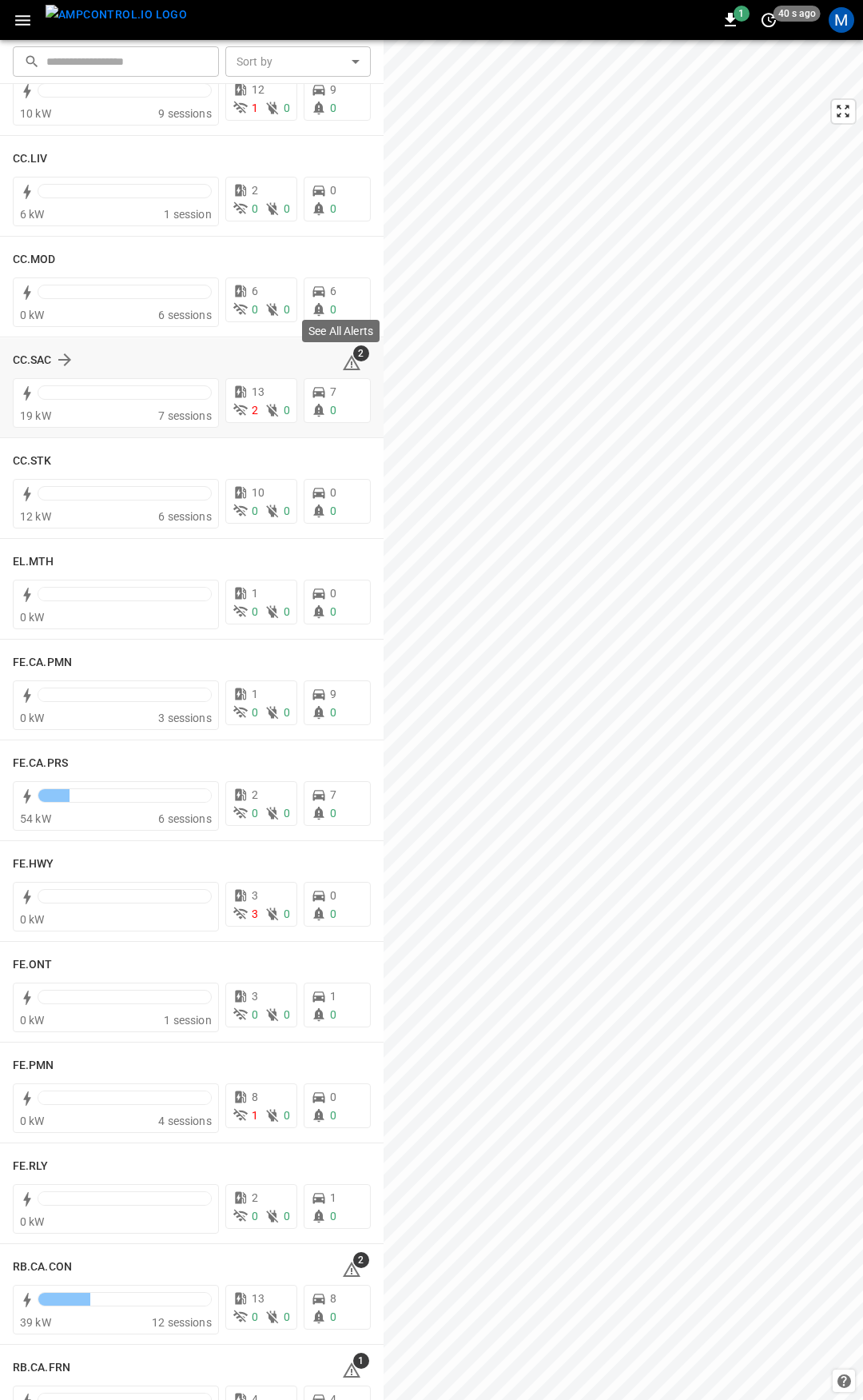
click at [353, 355] on span "2" at bounding box center [361, 353] width 16 height 16
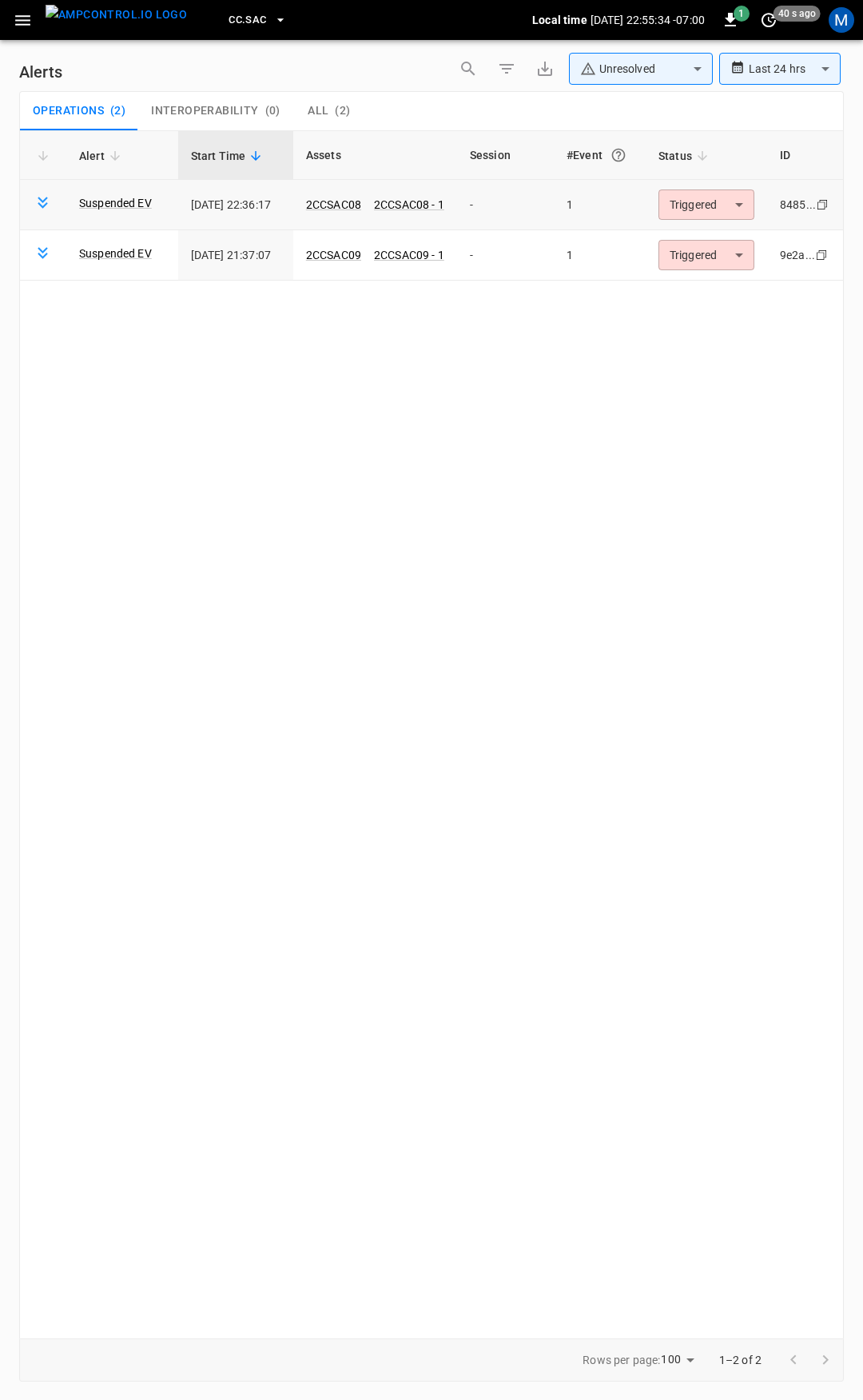
click at [713, 210] on body "**********" at bounding box center [431, 697] width 863 height 1395
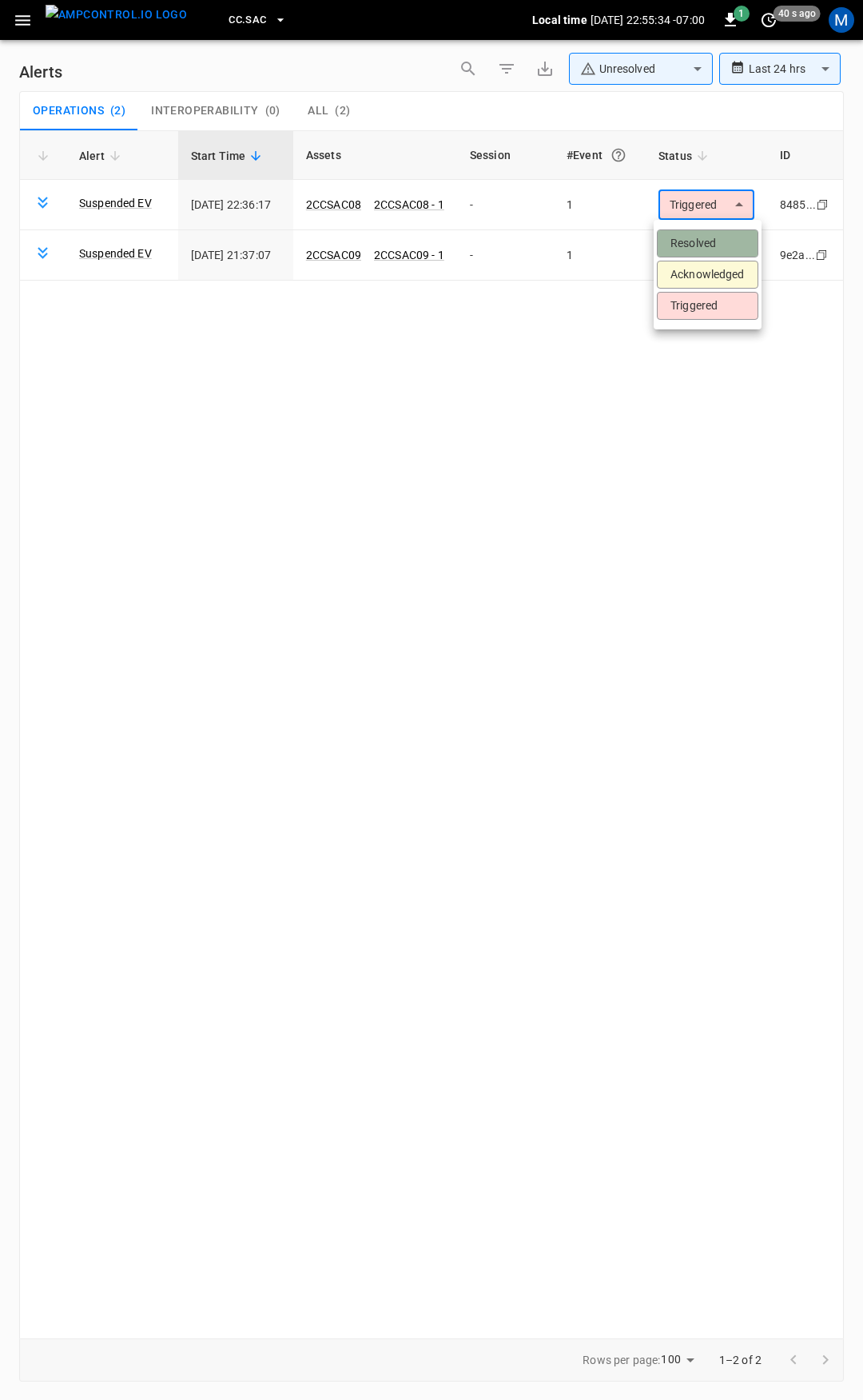
click at [705, 242] on li "Resolved" at bounding box center [707, 243] width 102 height 28
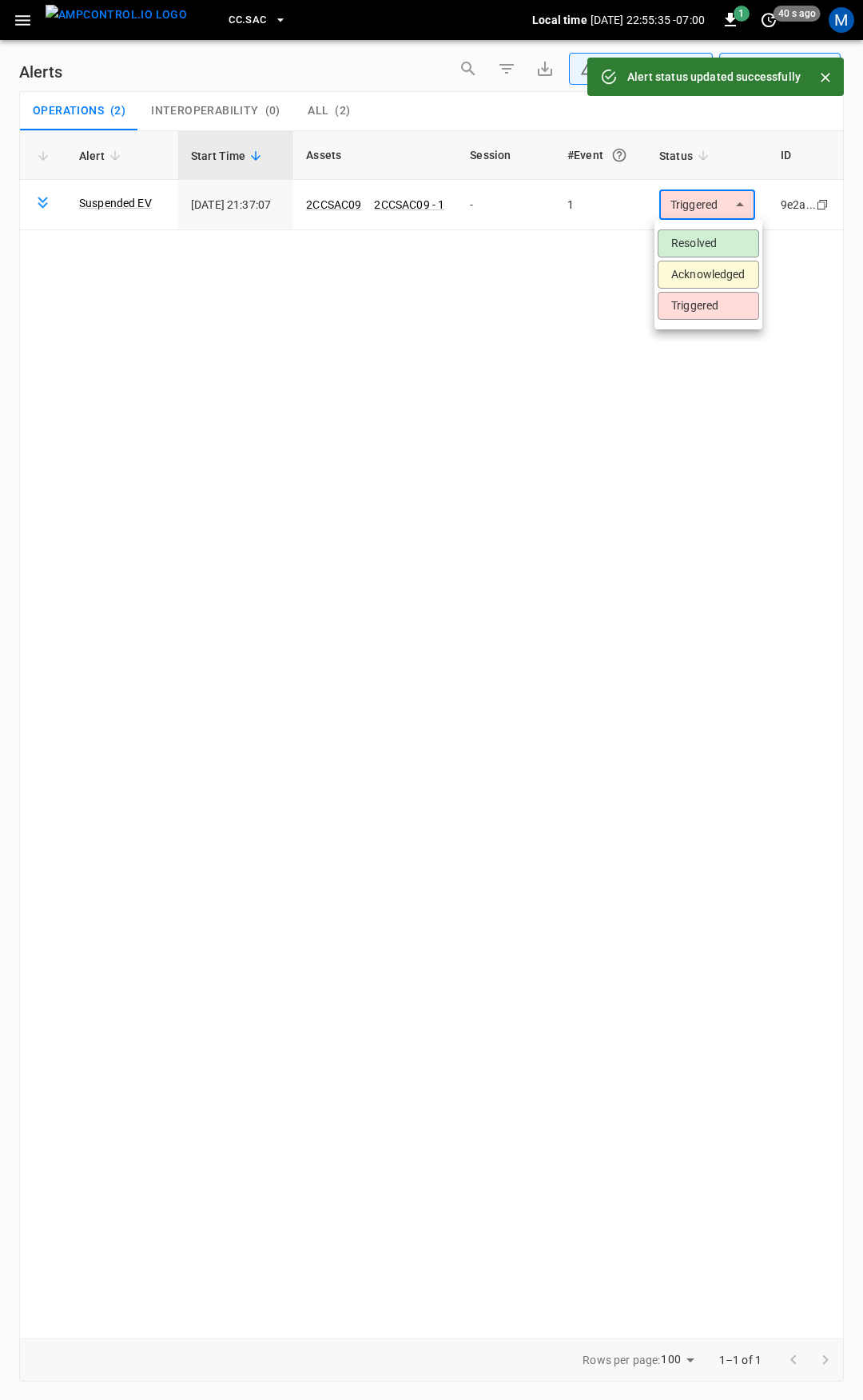
click at [711, 202] on body "**********" at bounding box center [431, 697] width 863 height 1395
click at [711, 252] on li "Resolved" at bounding box center [708, 243] width 102 height 28
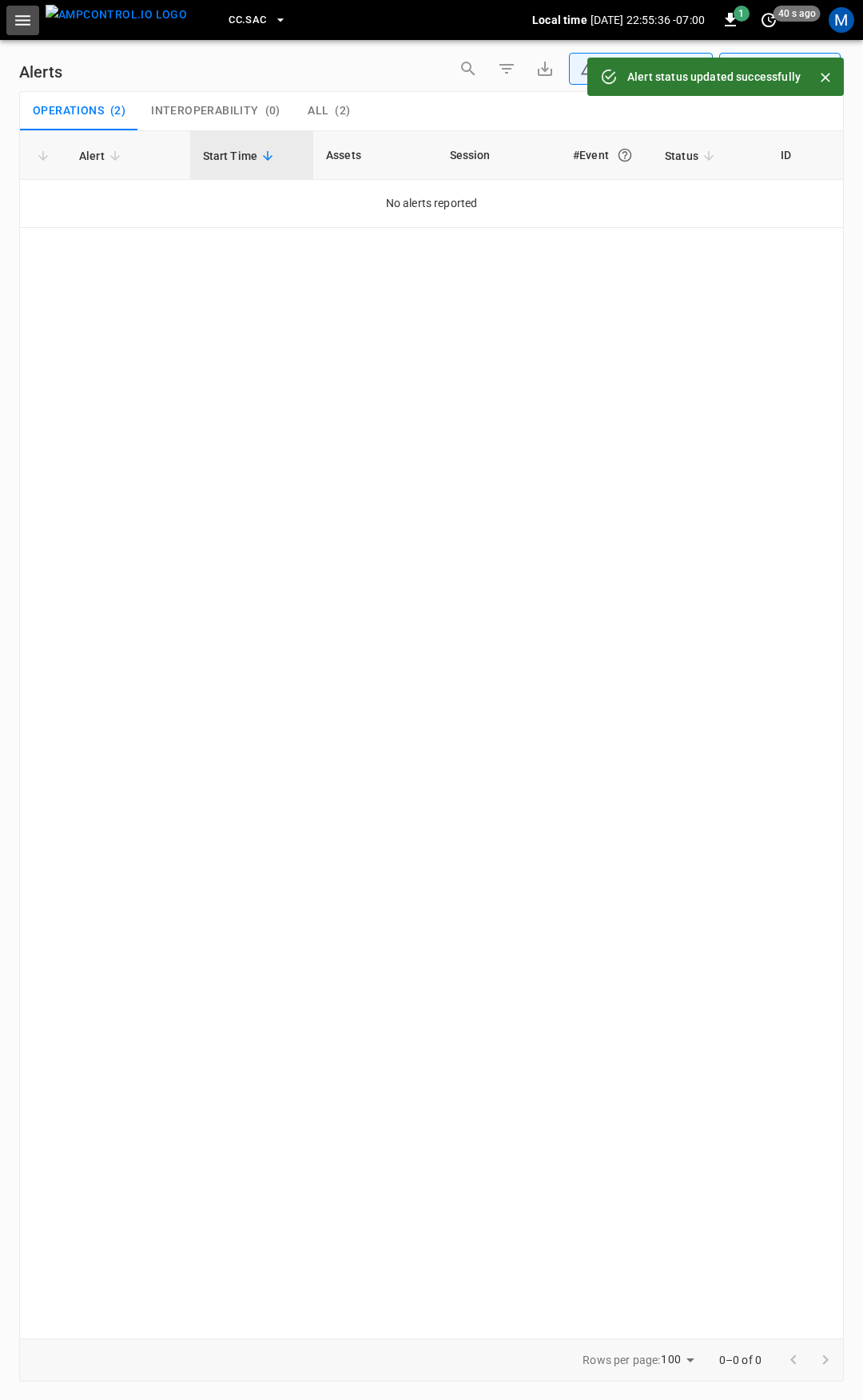
drag, startPoint x: 16, startPoint y: 18, endPoint x: 23, endPoint y: 31, distance: 14.8
click at [16, 18] on icon "button" at bounding box center [22, 20] width 20 height 20
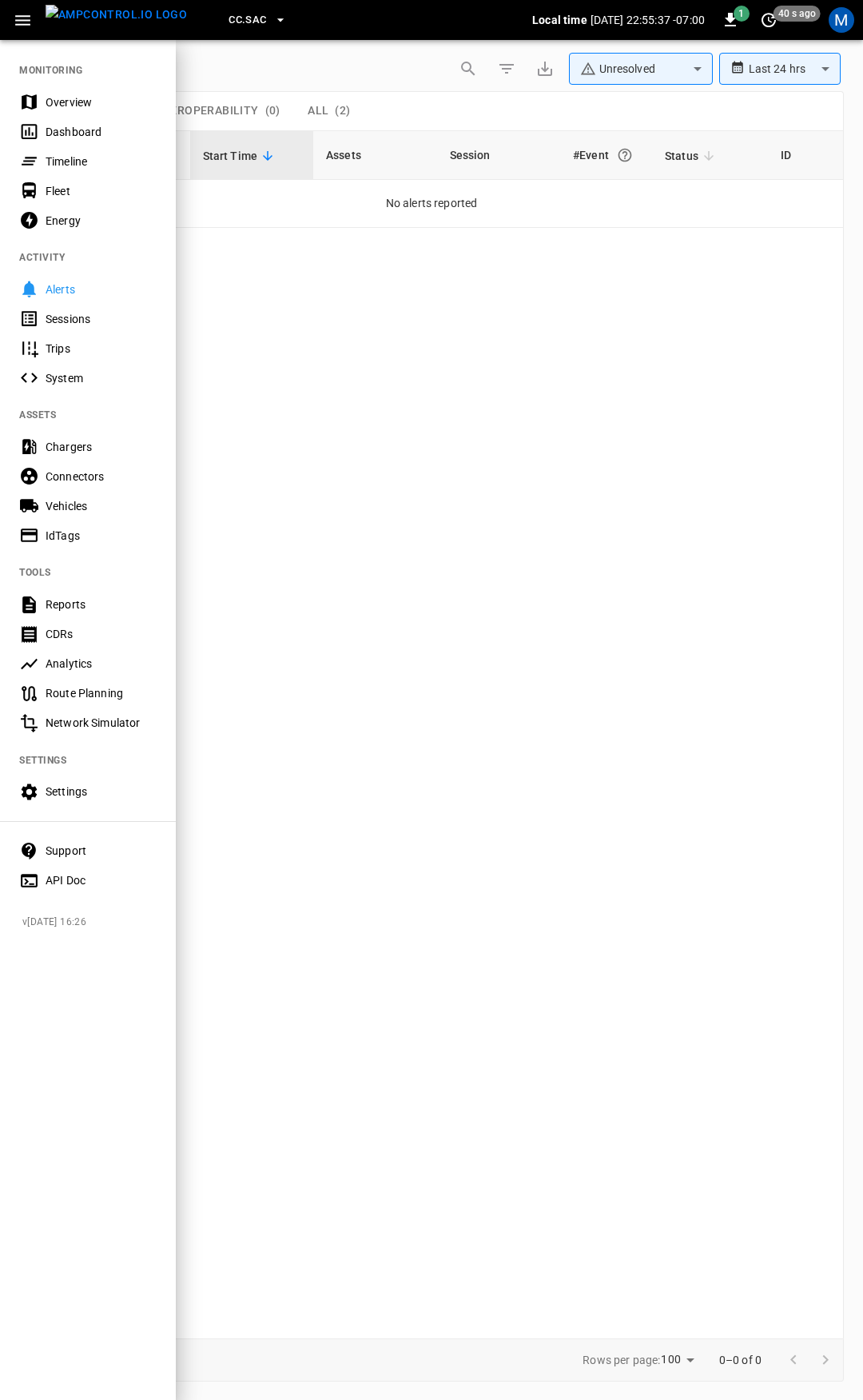
click at [92, 102] on div "Overview" at bounding box center [101, 102] width 111 height 16
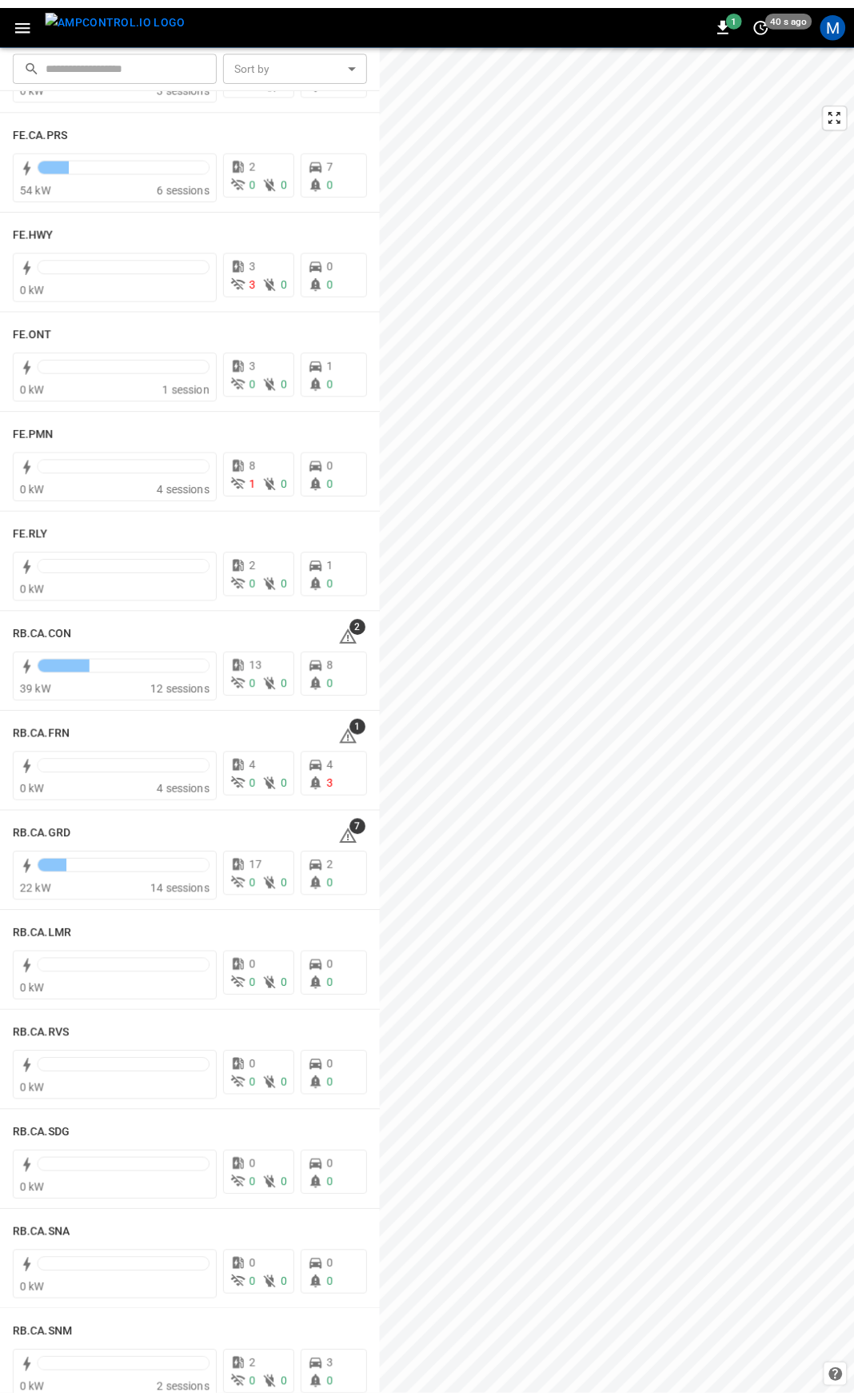
scroll to position [1614, 0]
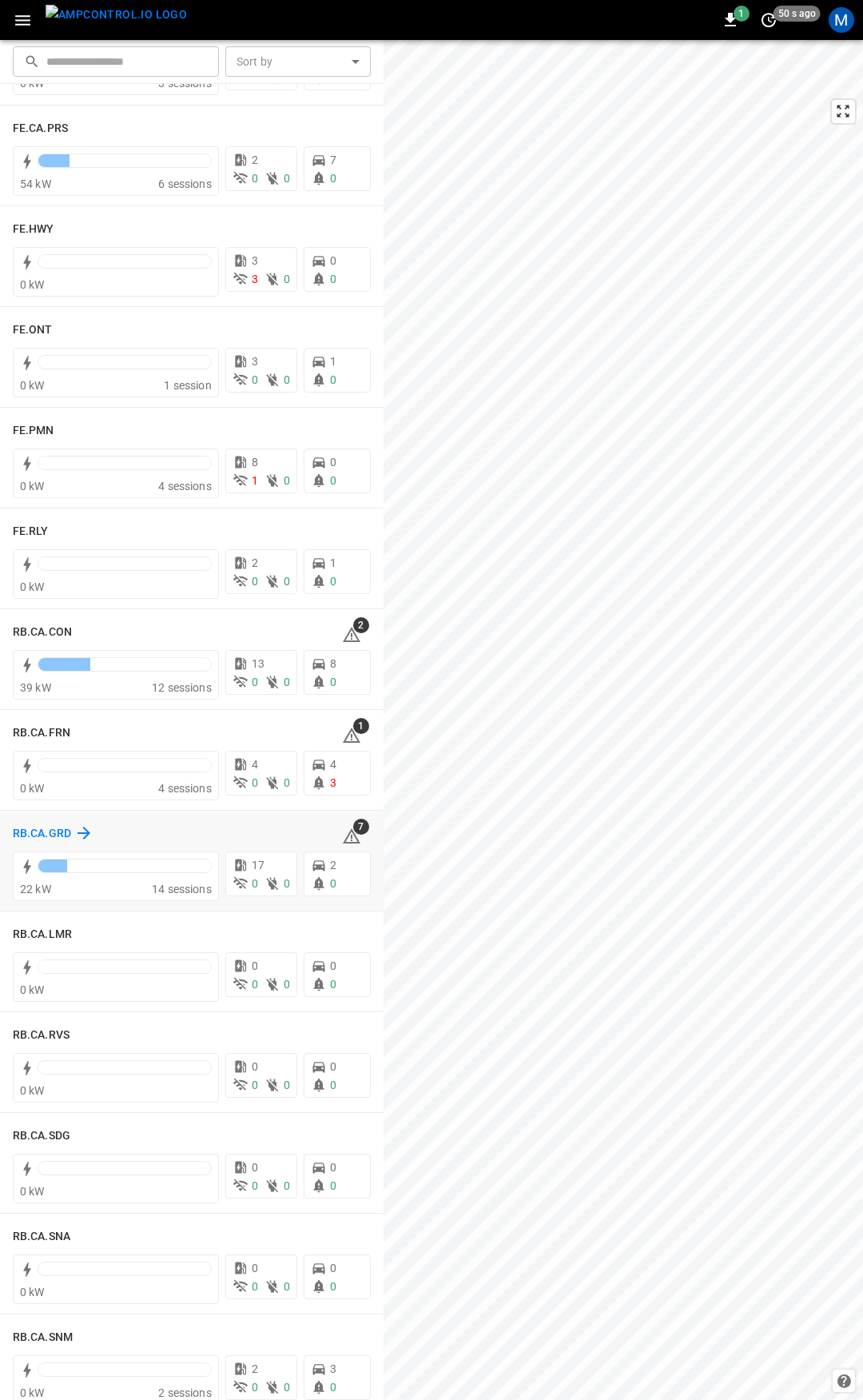
click at [40, 831] on h6 "RB.CA.GRD" at bounding box center [42, 833] width 58 height 18
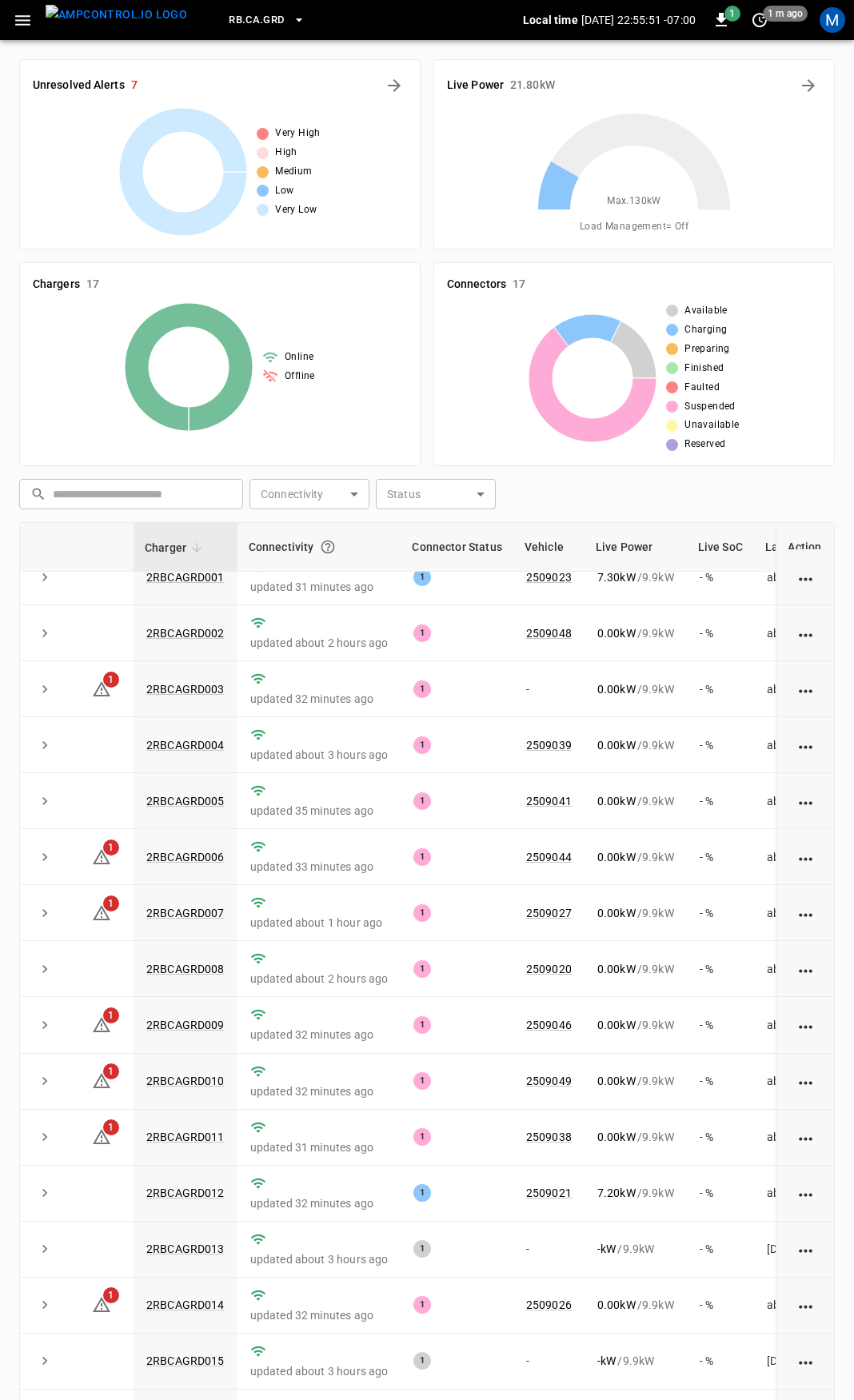
scroll to position [160, 0]
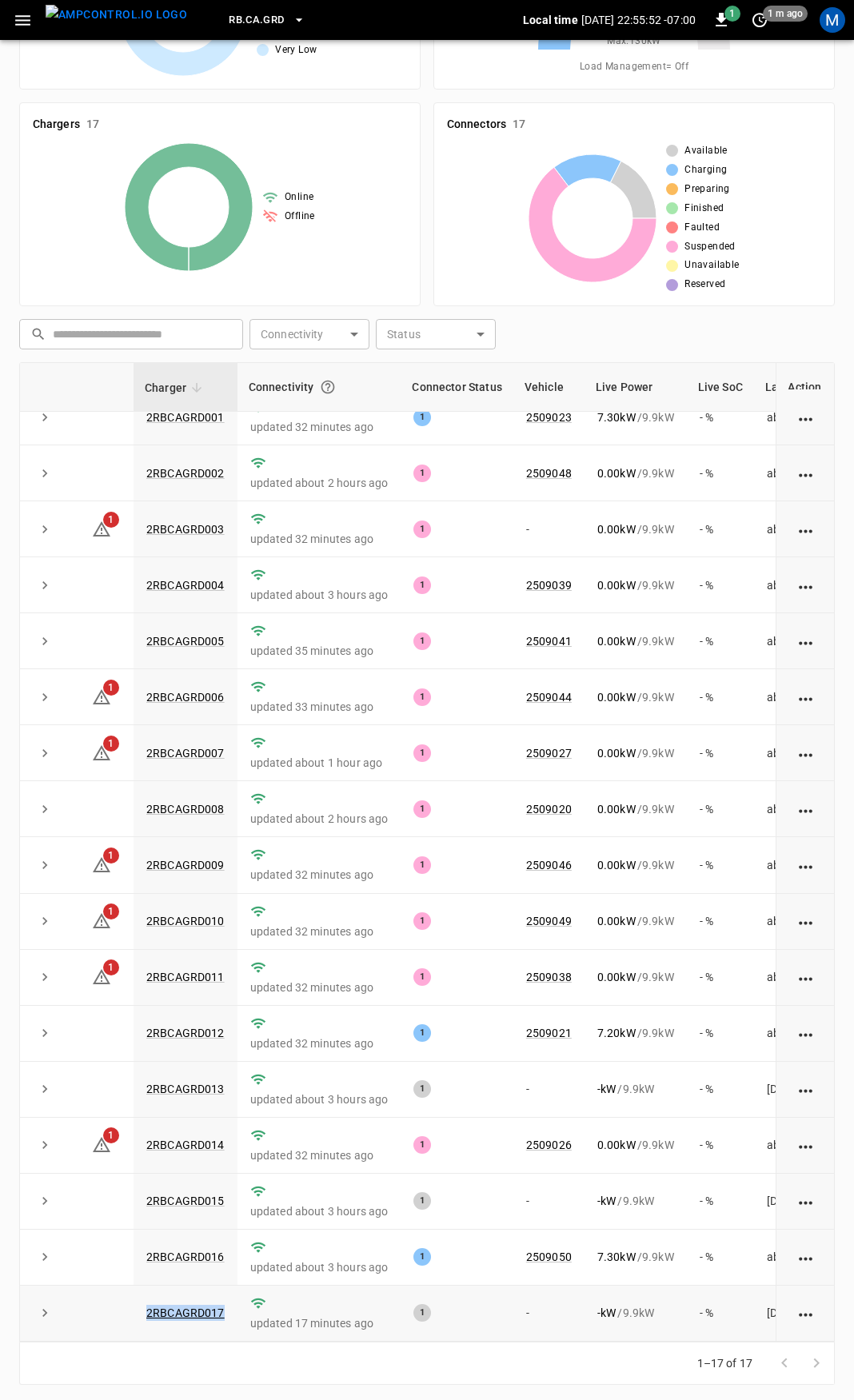
drag, startPoint x: 211, startPoint y: 1311, endPoint x: 100, endPoint y: 1313, distance: 111.0
click at [103, 1314] on tr "2RBCAGRD017 updated 17 minutes ago 1 - - kW / 9.9 kW - % 4 days ago" at bounding box center [475, 1314] width 910 height 56
click at [183, 1306] on link "2RBCAGRD017" at bounding box center [185, 1313] width 85 height 19
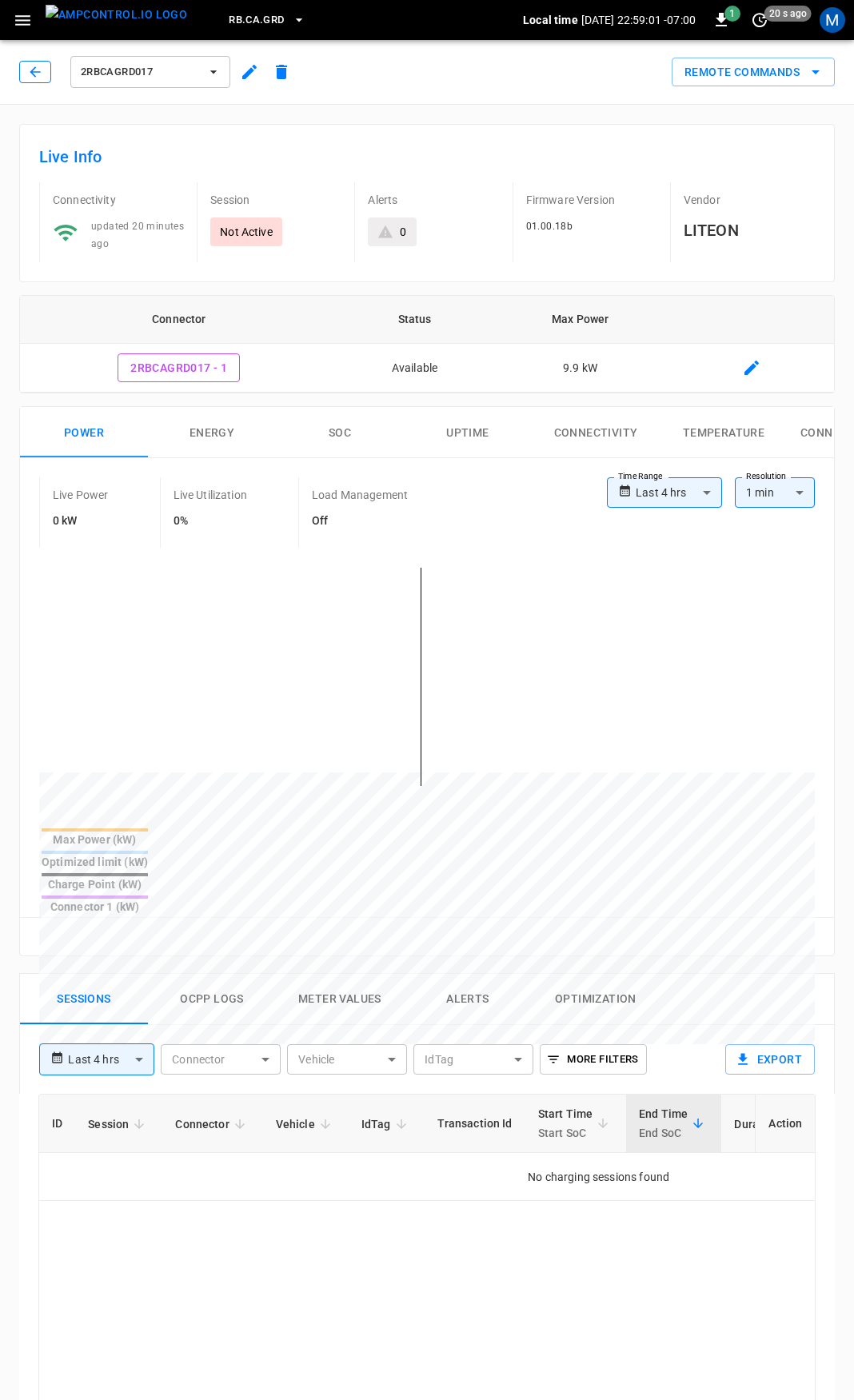
click at [32, 72] on icon "button" at bounding box center [35, 72] width 10 height 10
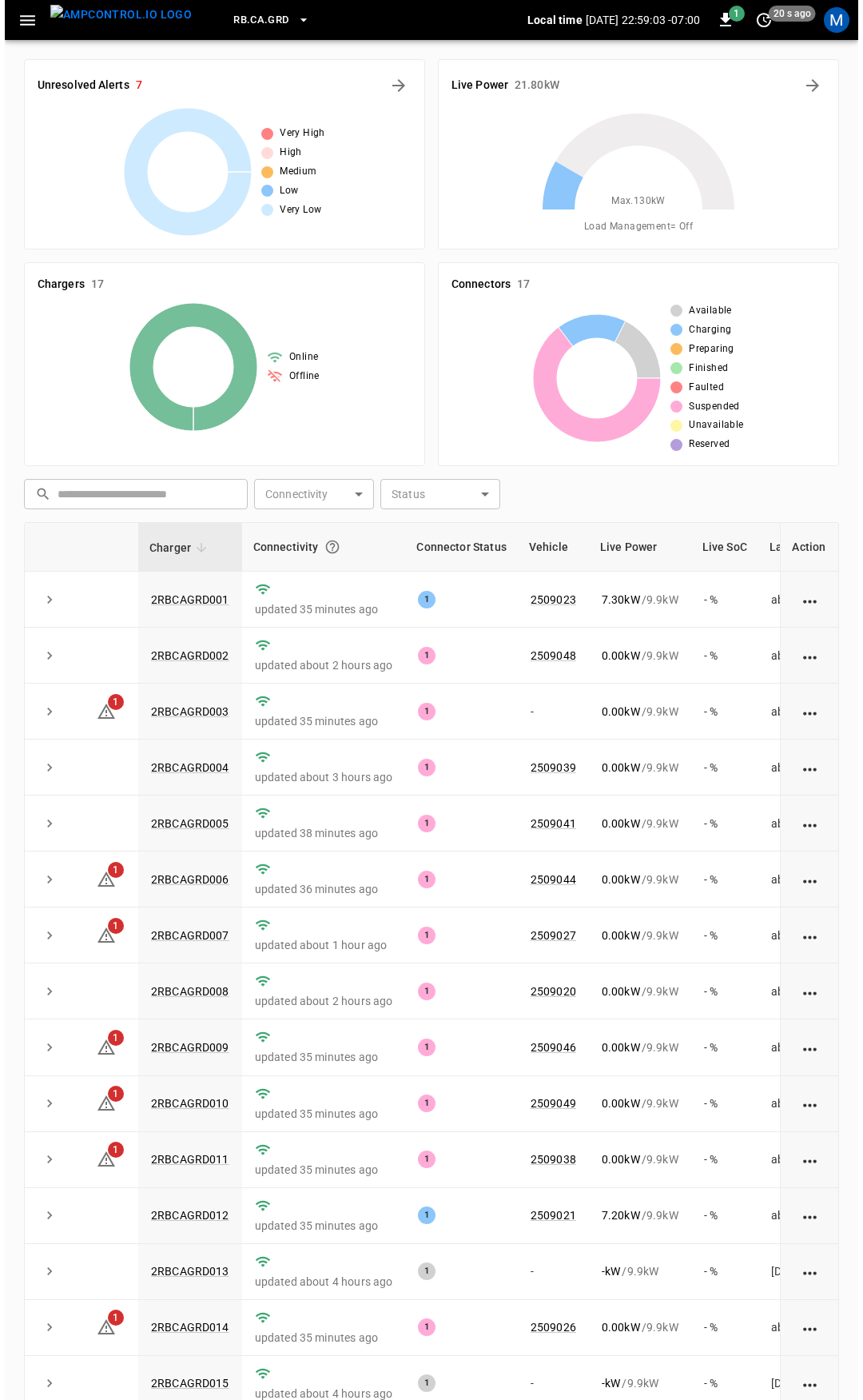
scroll to position [160, 0]
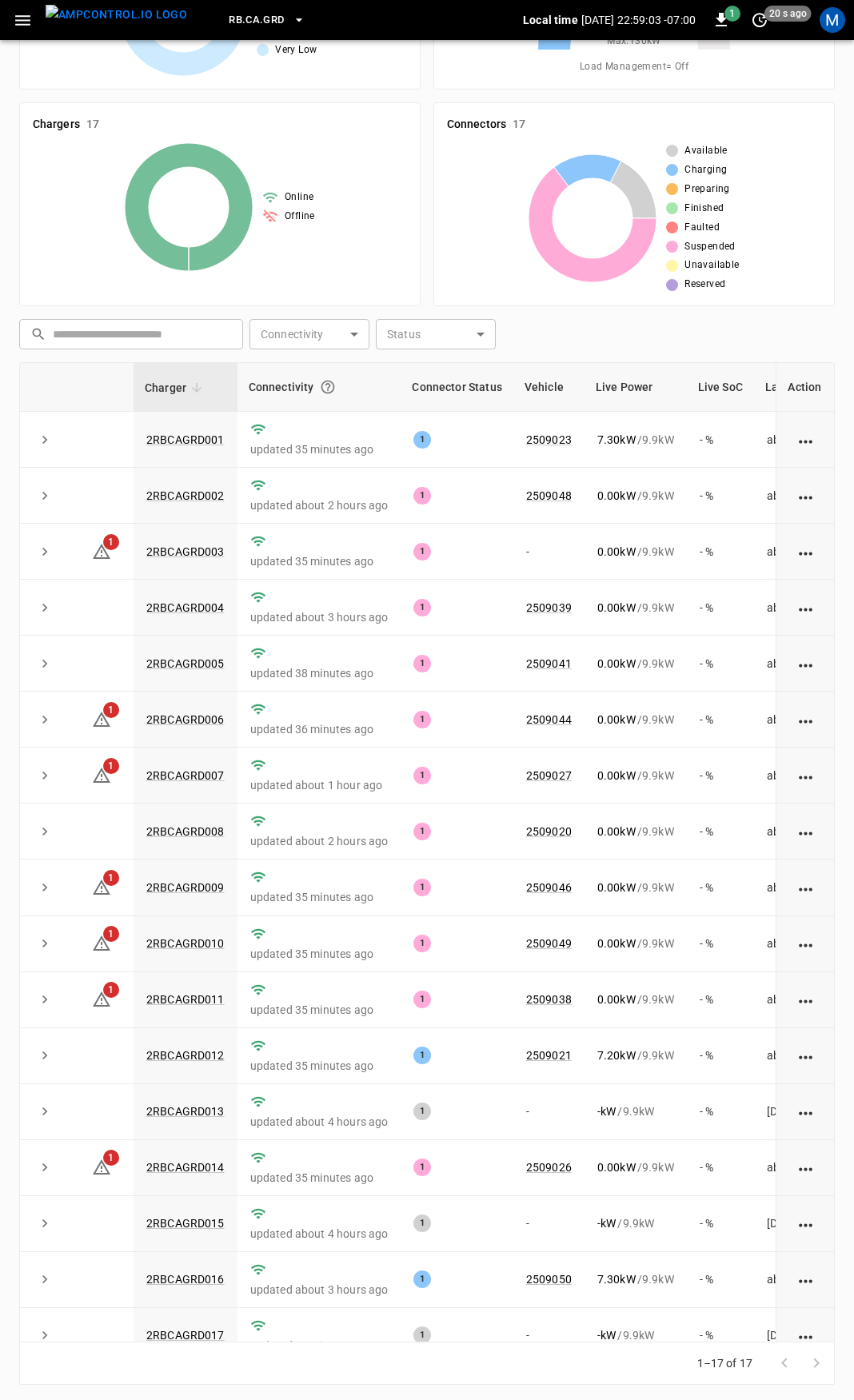
click at [23, 25] on icon "button" at bounding box center [23, 21] width 15 height 10
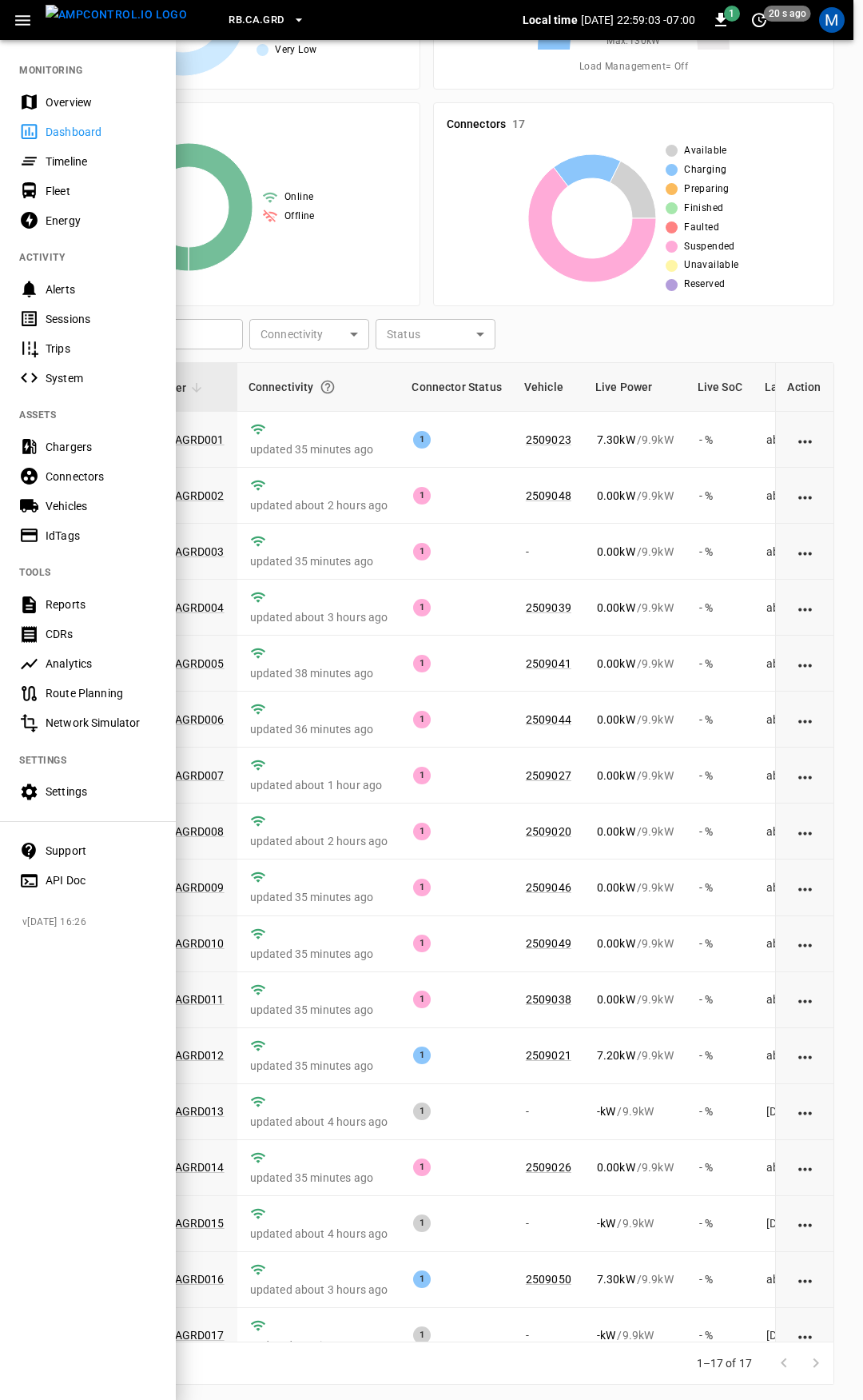
click at [78, 132] on div "Dashboard" at bounding box center [101, 132] width 111 height 16
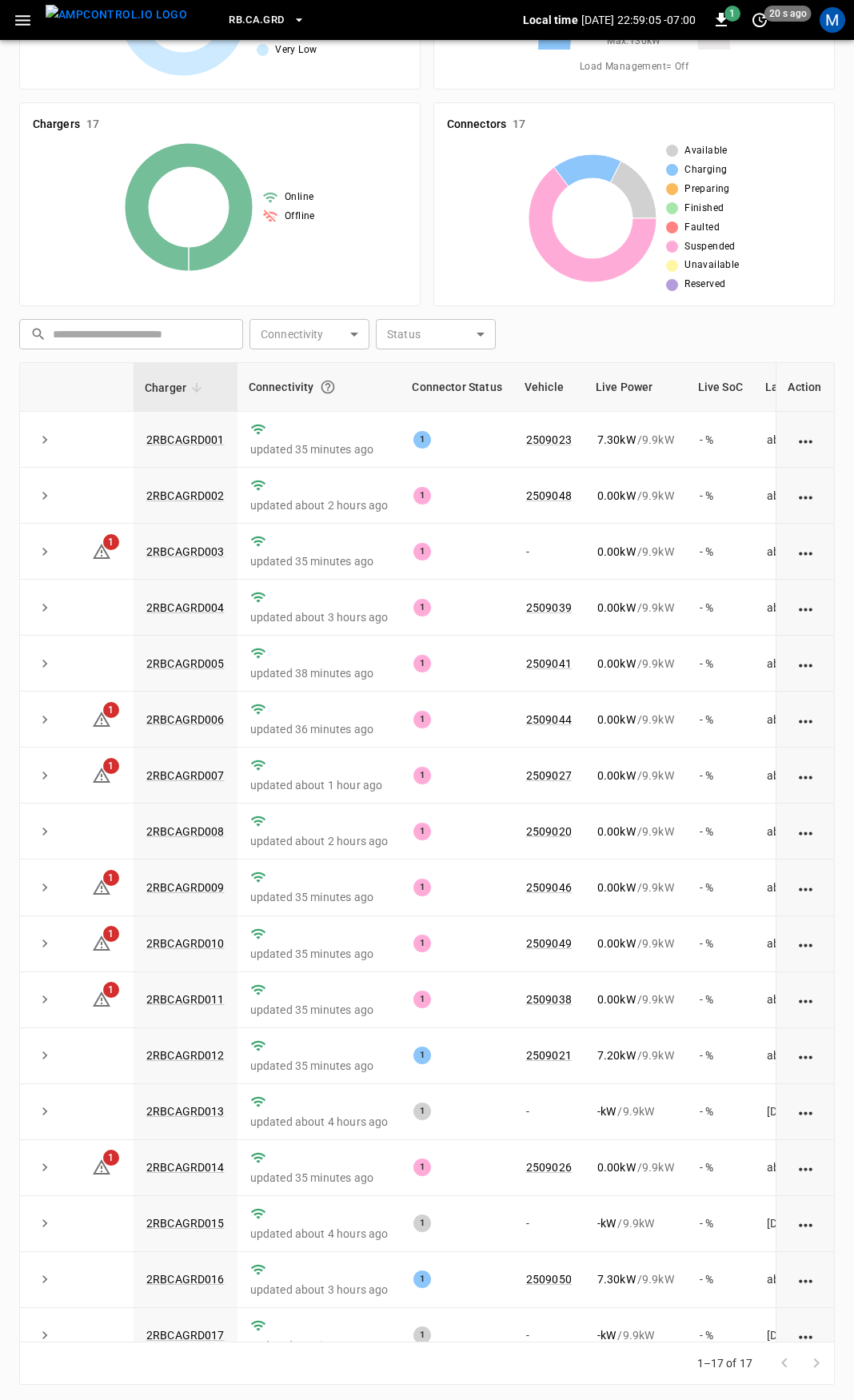
drag, startPoint x: 19, startPoint y: 21, endPoint x: 22, endPoint y: 35, distance: 14.3
click at [20, 21] on icon "button" at bounding box center [22, 20] width 20 height 20
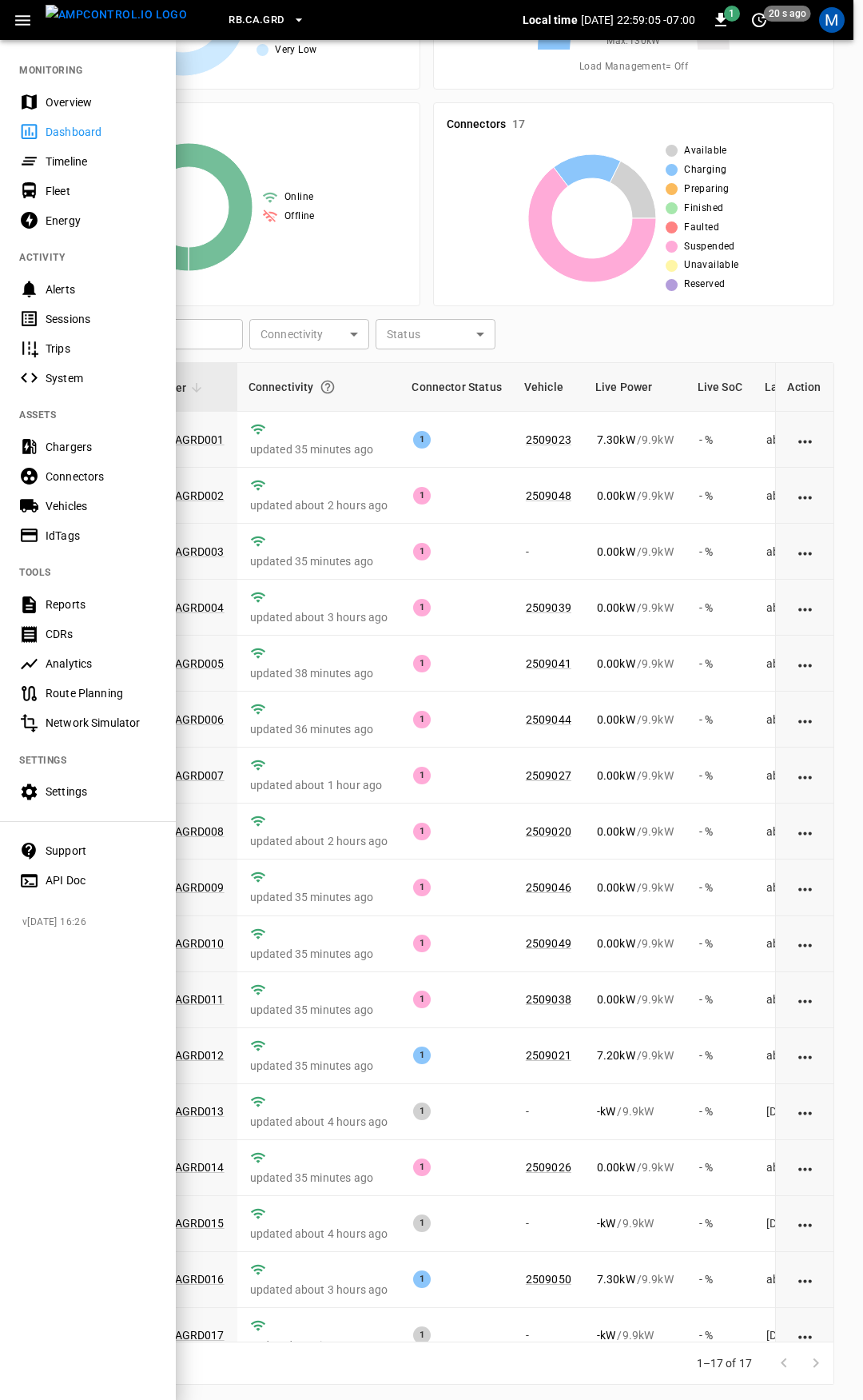
click at [70, 102] on div "Overview" at bounding box center [101, 102] width 111 height 16
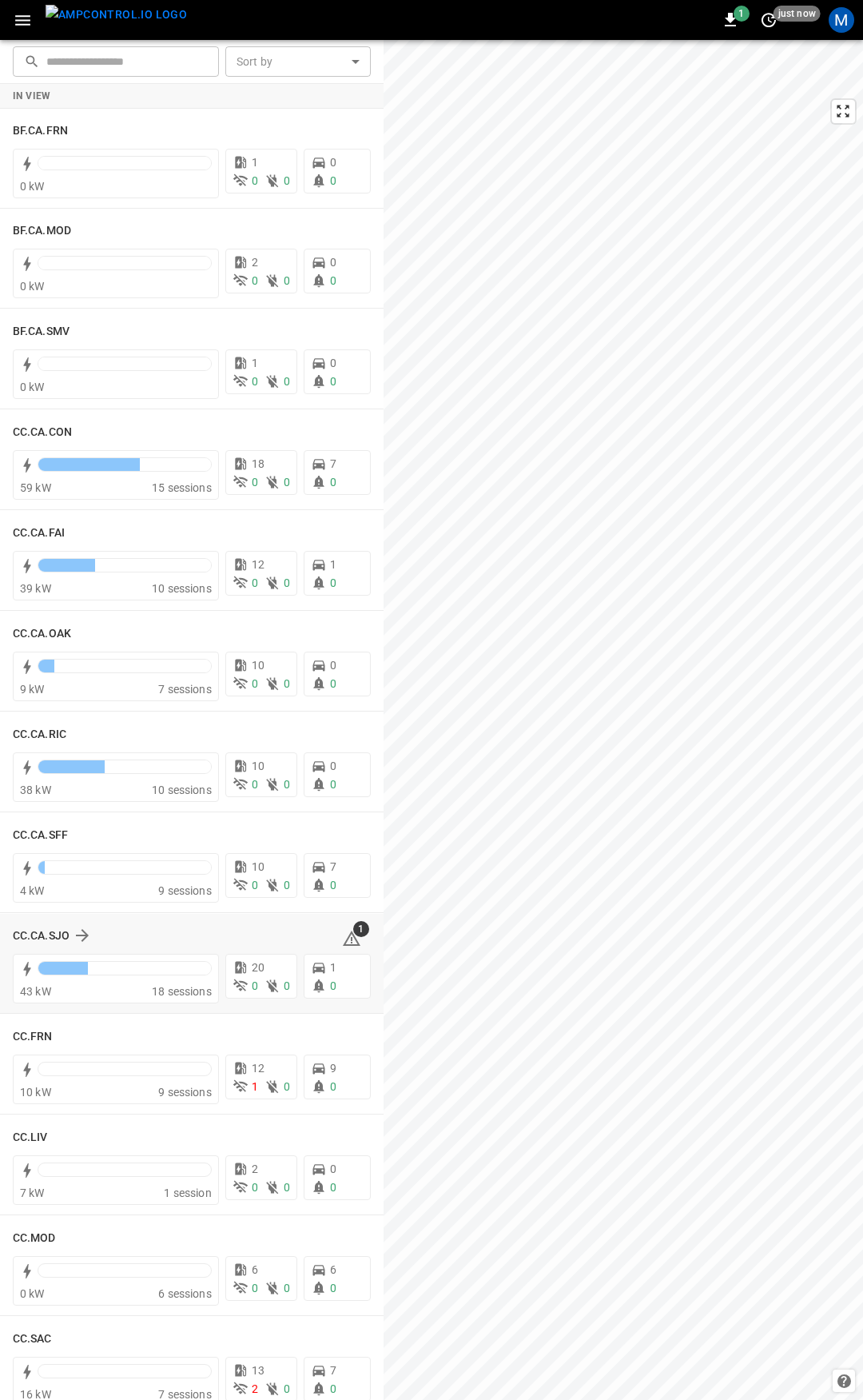
click at [351, 938] on icon at bounding box center [352, 940] width 2 height 6
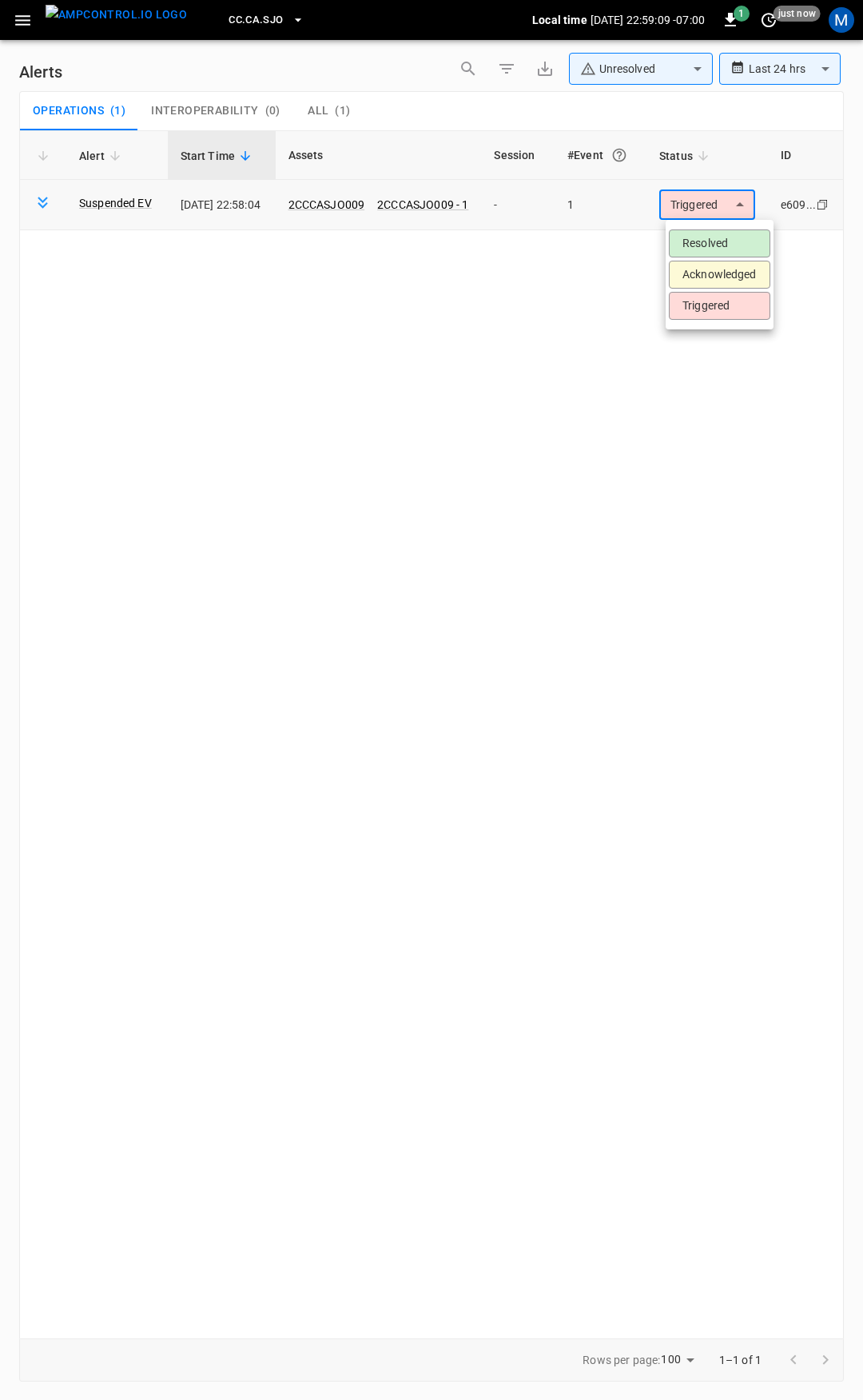
click at [710, 215] on body "**********" at bounding box center [431, 697] width 863 height 1395
click at [724, 240] on li "Resolved" at bounding box center [719, 243] width 102 height 28
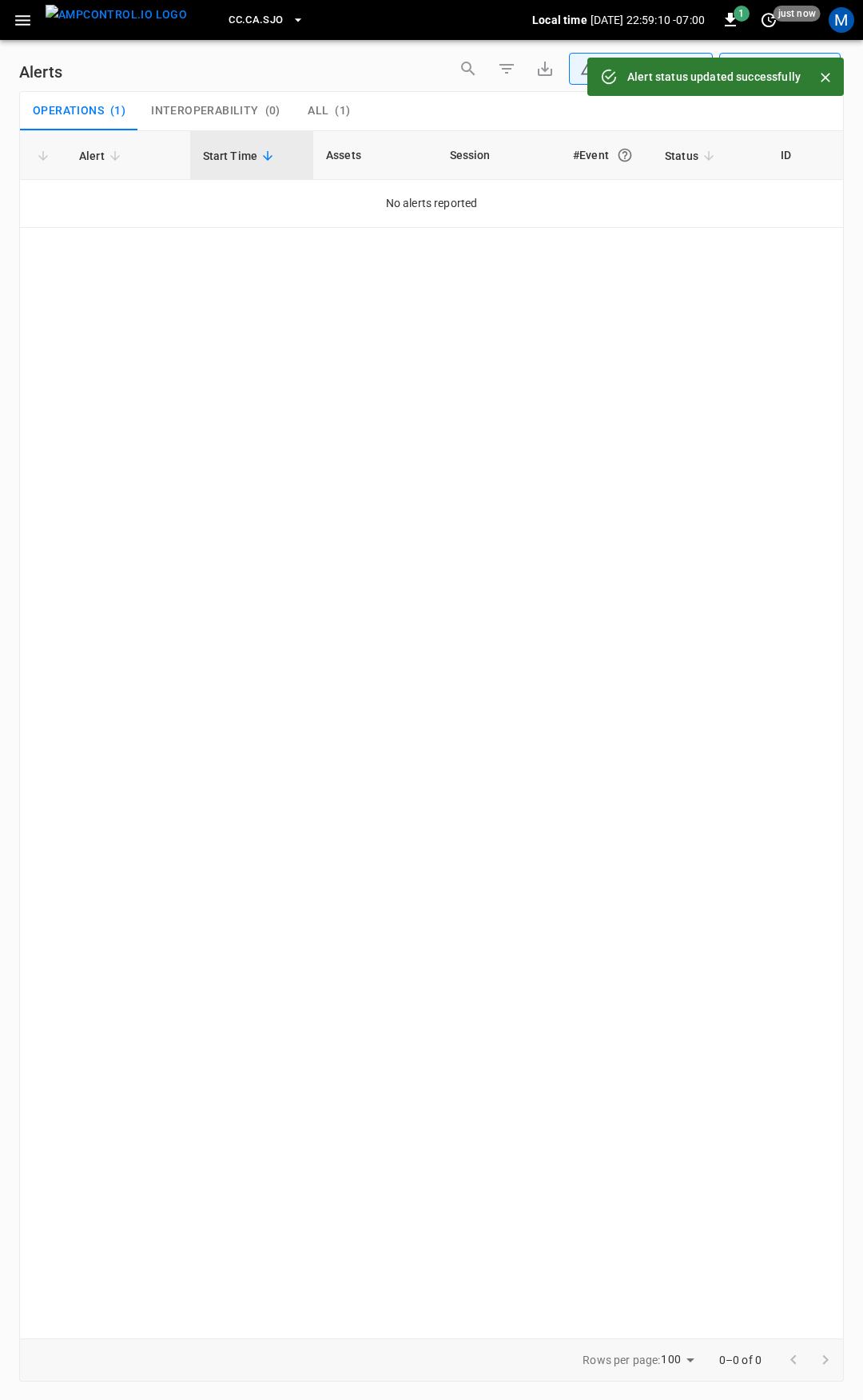
drag, startPoint x: 21, startPoint y: 23, endPoint x: 21, endPoint y: 34, distance: 11.0
click at [21, 24] on icon "button" at bounding box center [22, 20] width 20 height 20
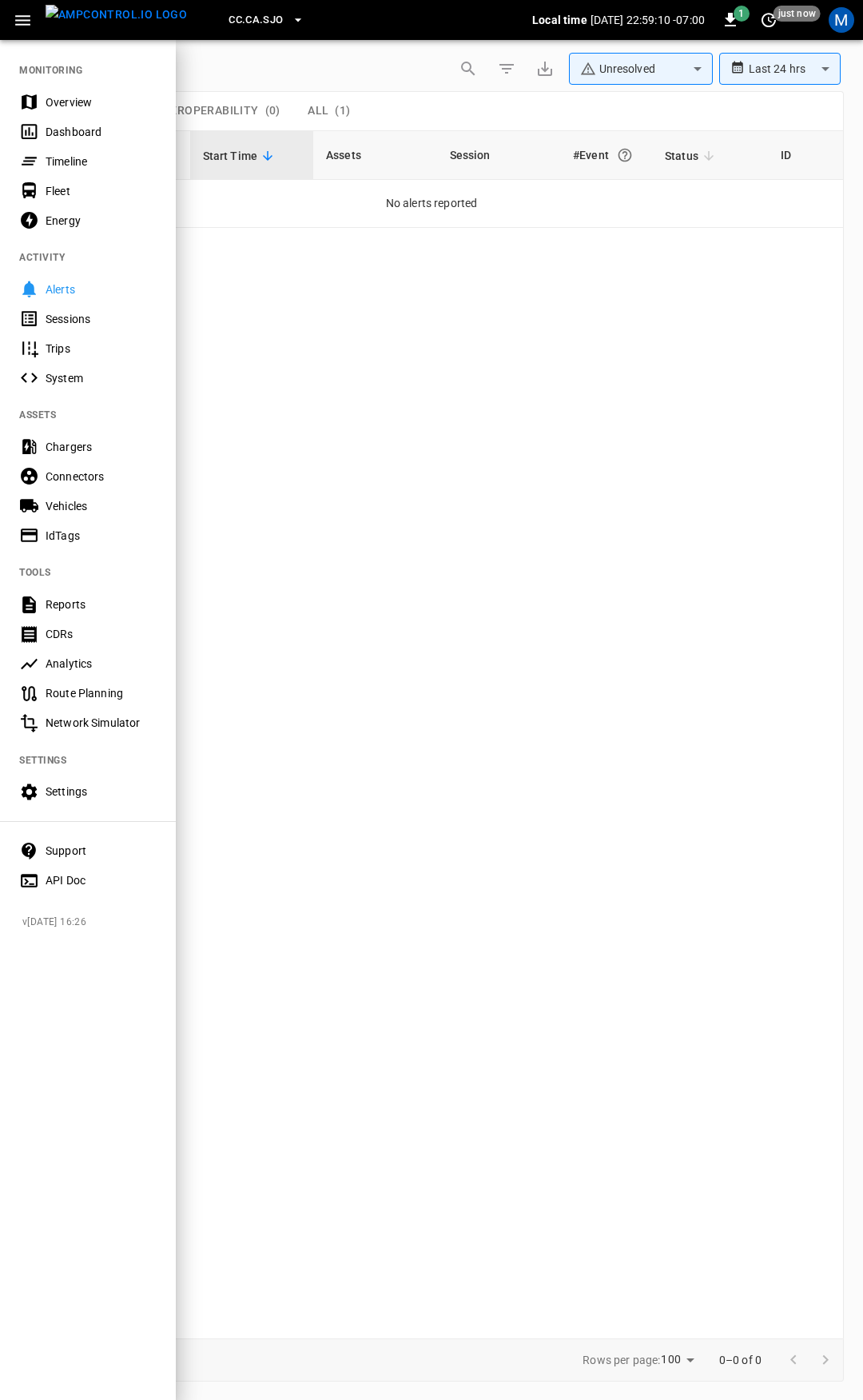
drag, startPoint x: 49, startPoint y: 98, endPoint x: 235, endPoint y: 438, distance: 387.6
click at [49, 100] on div "Overview" at bounding box center [101, 102] width 111 height 16
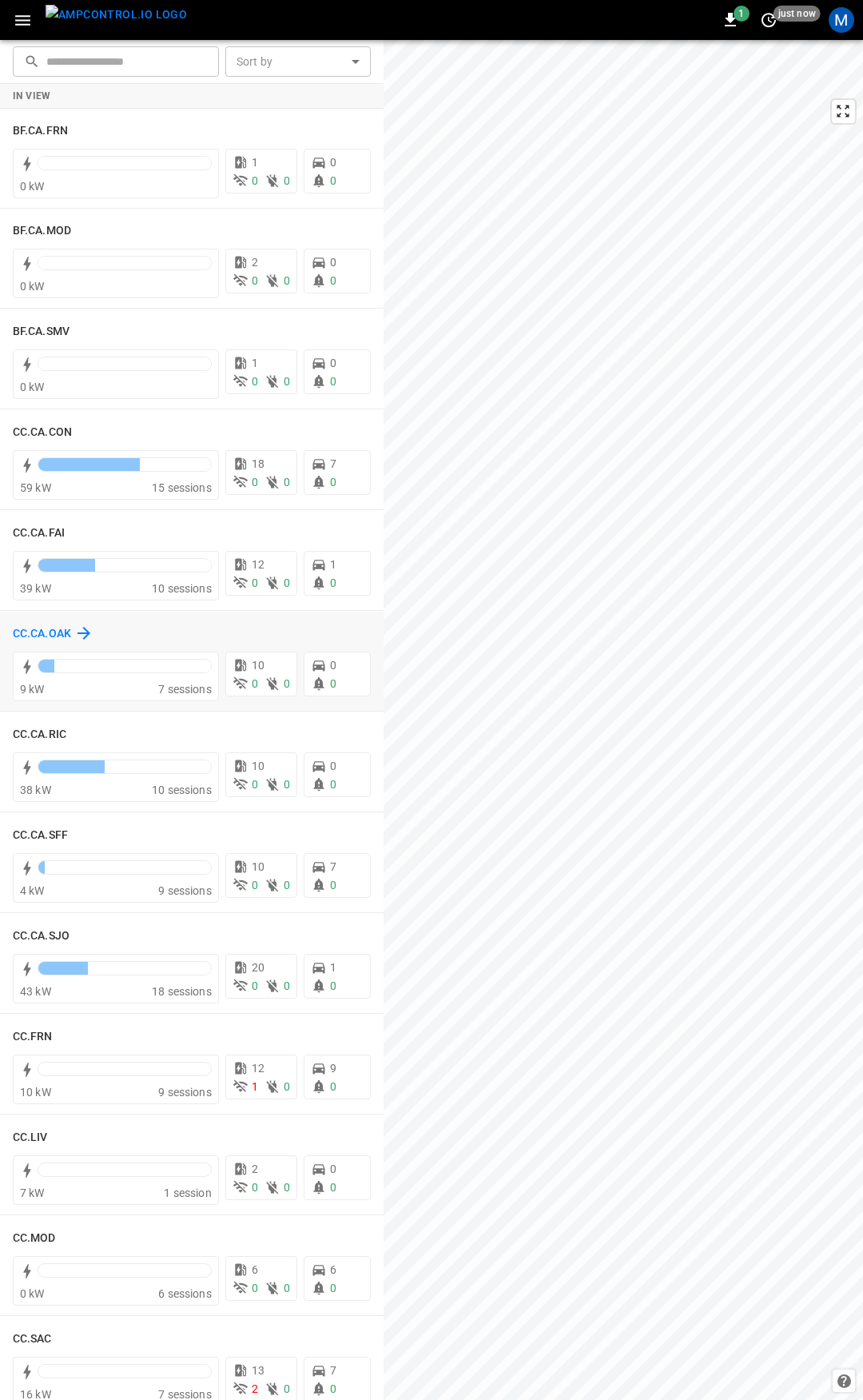
click at [33, 632] on h6 "CC.CA.OAK" at bounding box center [42, 634] width 58 height 18
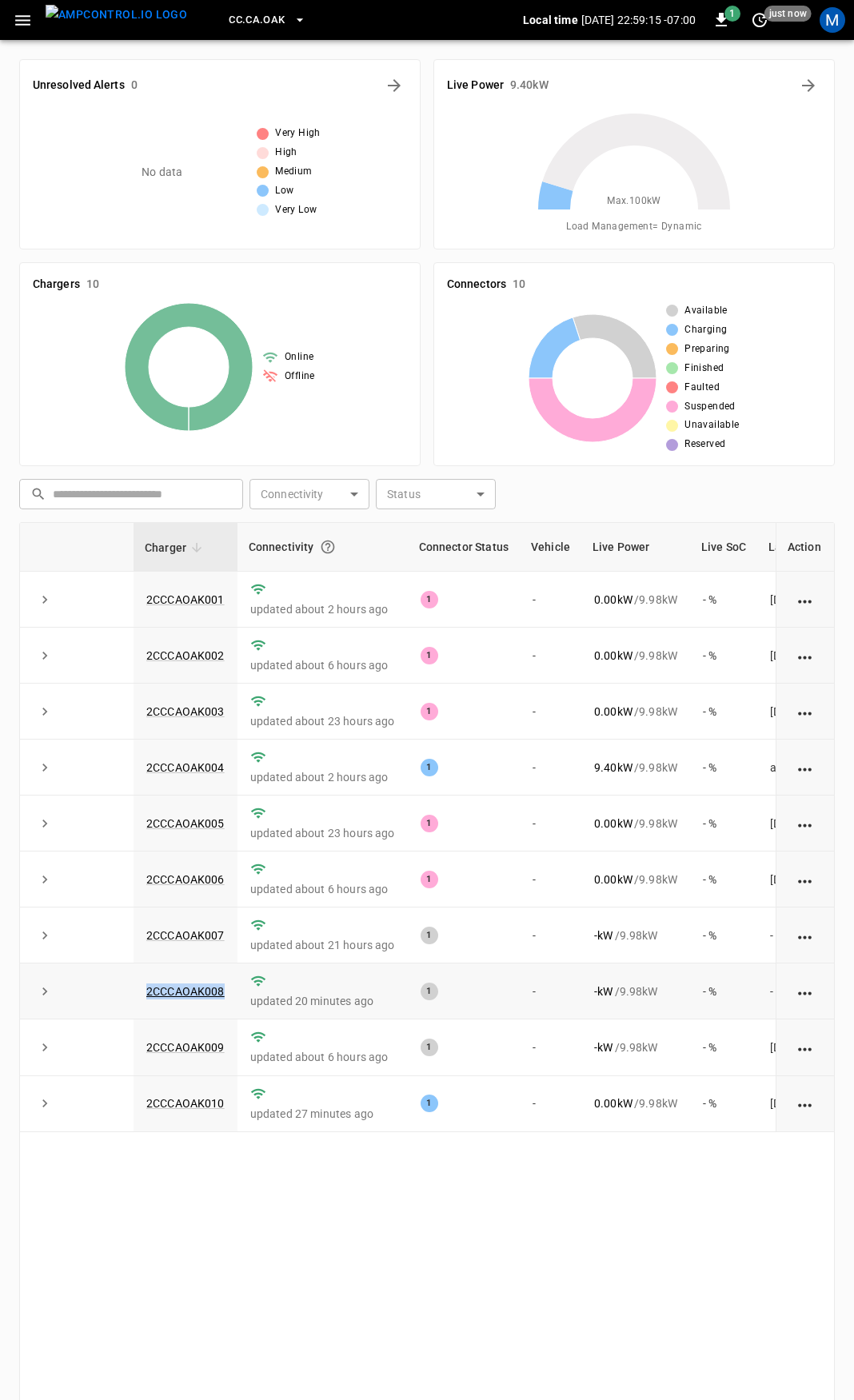
drag, startPoint x: 148, startPoint y: 1000, endPoint x: 133, endPoint y: 1001, distance: 15.0
click at [133, 1001] on tr "2CCCAOAK008 updated 20 minutes ago 1 - - kW / 9.98 kW - % -" at bounding box center [477, 991] width 915 height 56
copy tr "2CCCAOAK008"
click at [190, 1000] on link "2CCCAOAK008" at bounding box center [185, 992] width 85 height 19
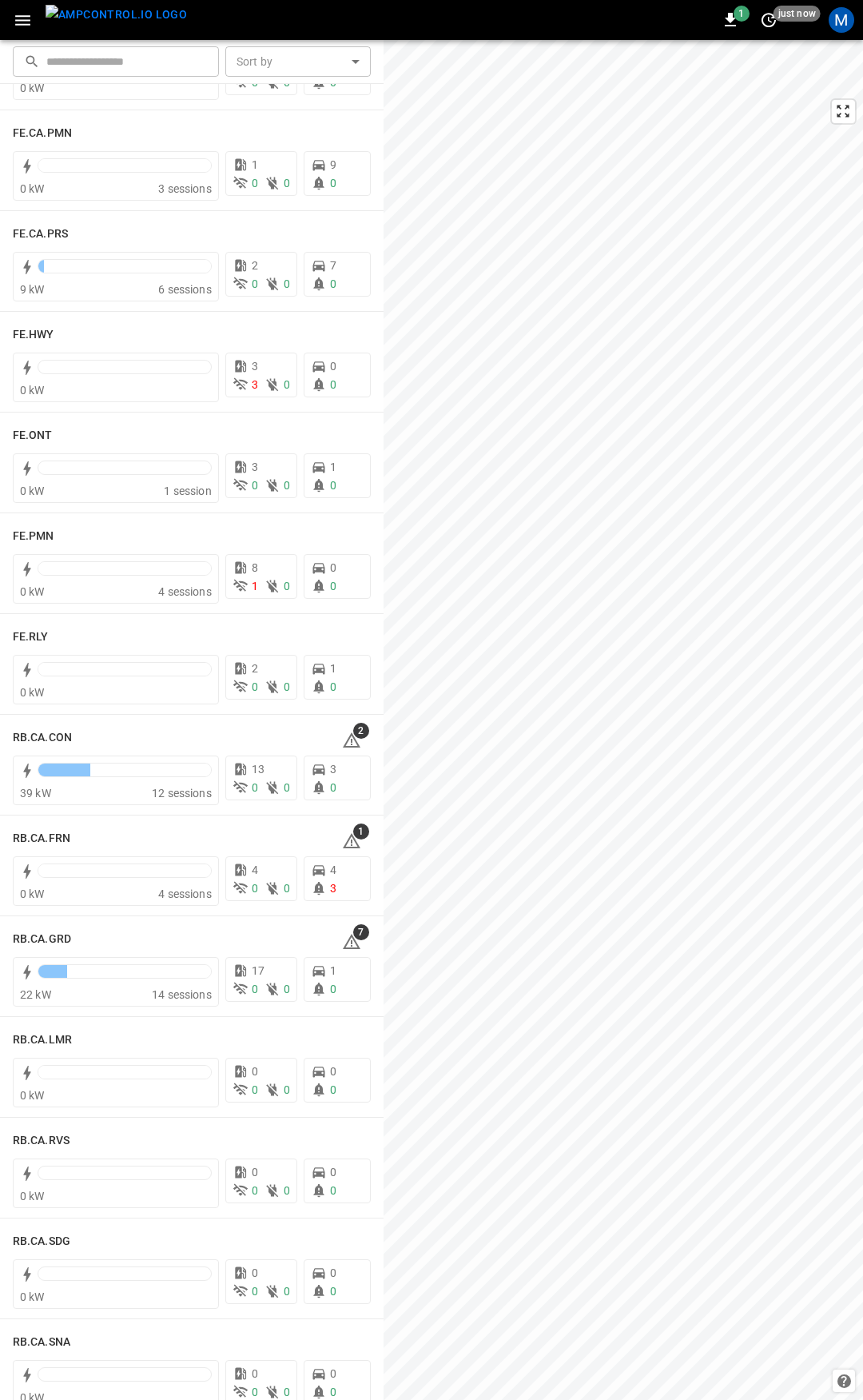
scroll to position [1529, 0]
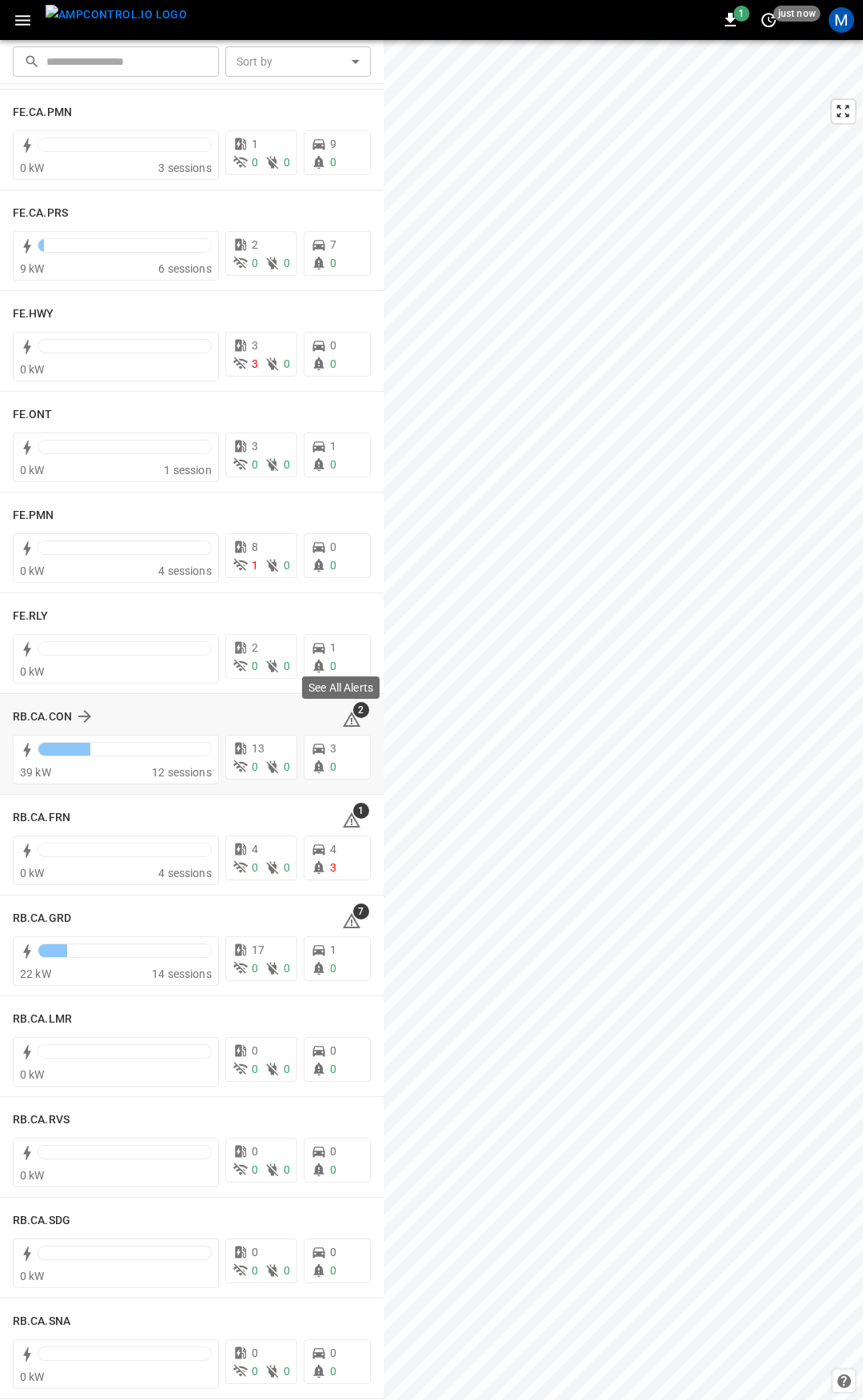
click at [345, 718] on icon at bounding box center [352, 720] width 18 height 15
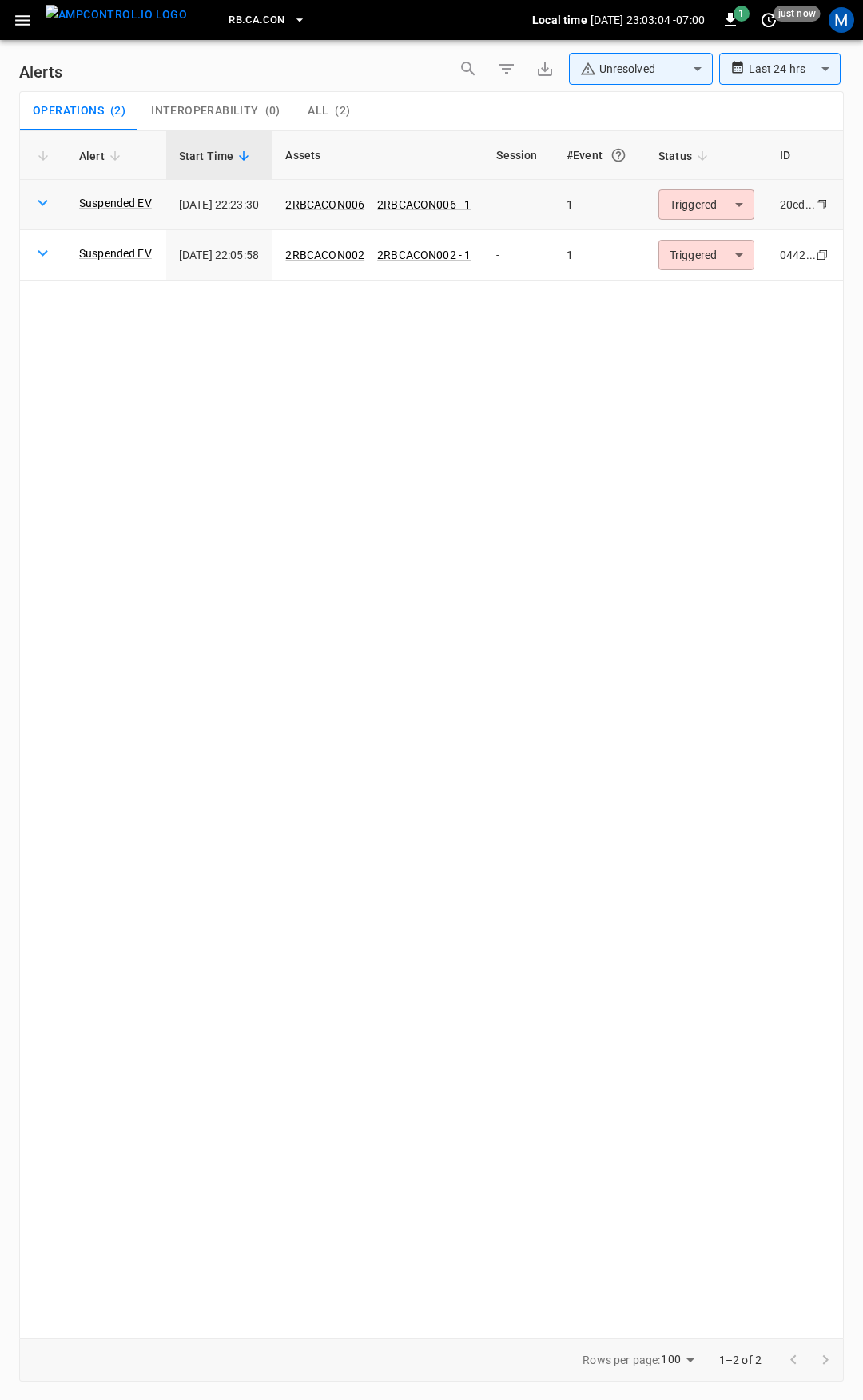
click at [733, 199] on body "**********" at bounding box center [431, 697] width 863 height 1395
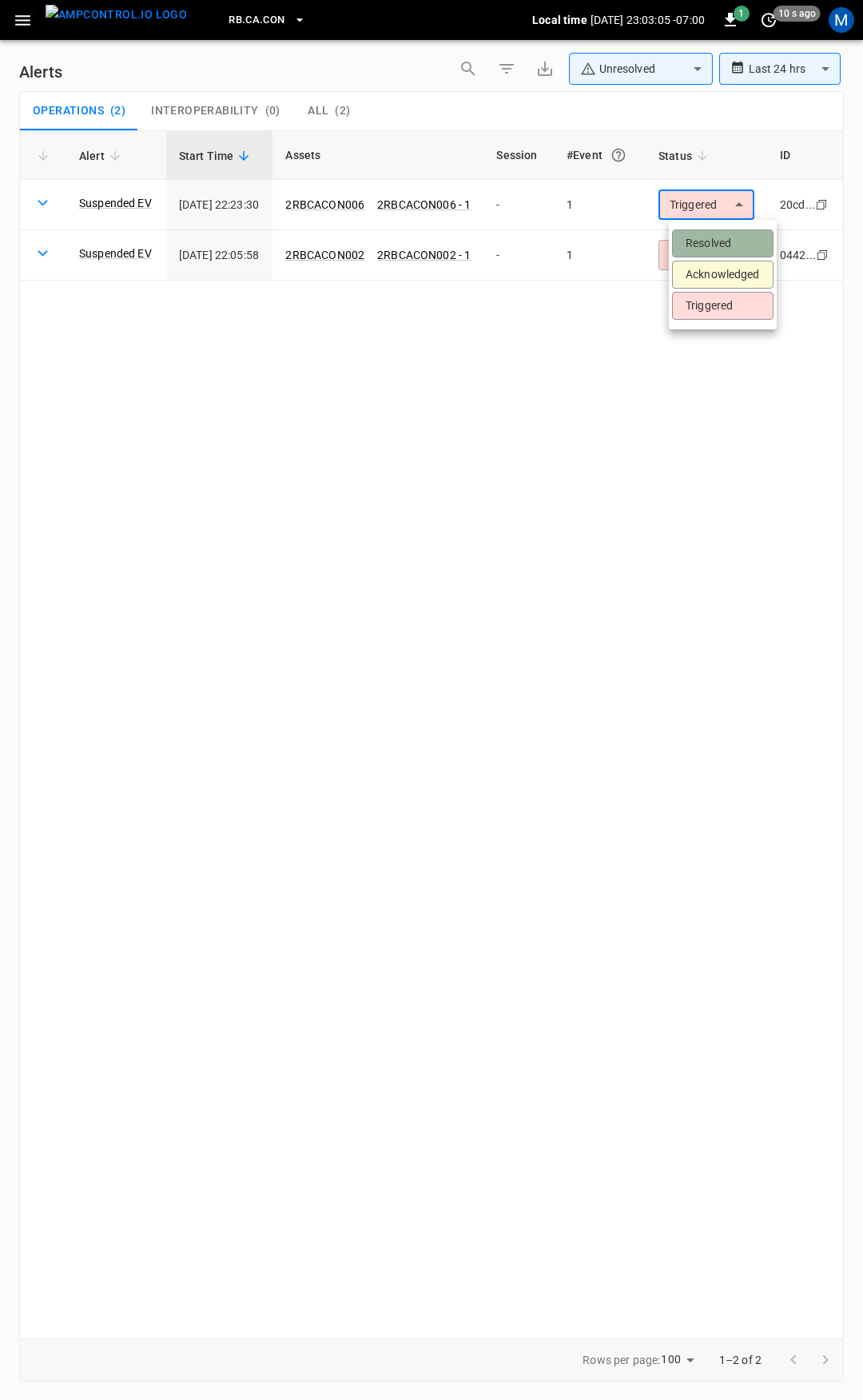
click at [730, 249] on li "Resolved" at bounding box center [723, 243] width 102 height 28
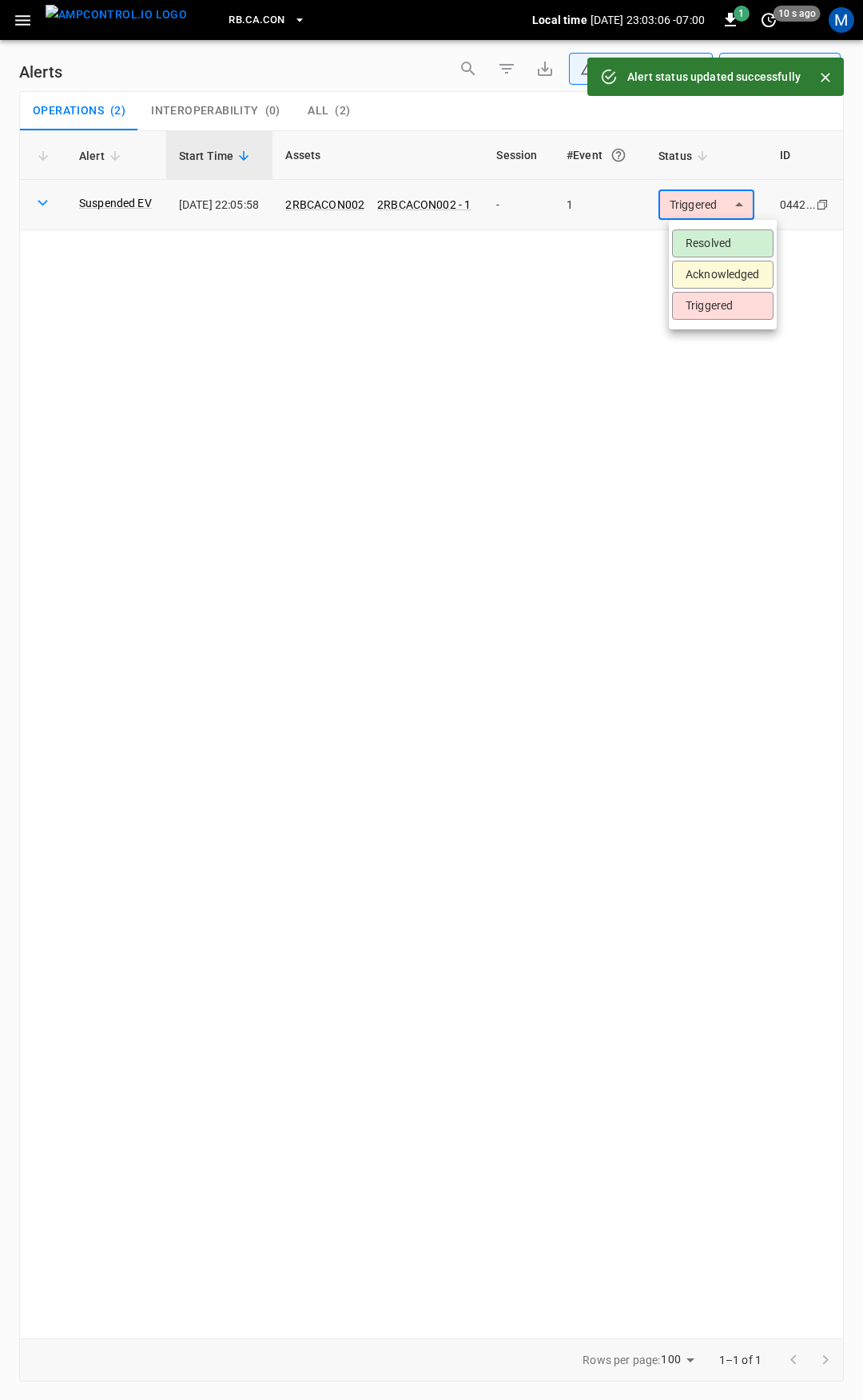
click at [733, 200] on body "**********" at bounding box center [431, 697] width 863 height 1395
click at [723, 237] on li "Resolved" at bounding box center [723, 243] width 102 height 28
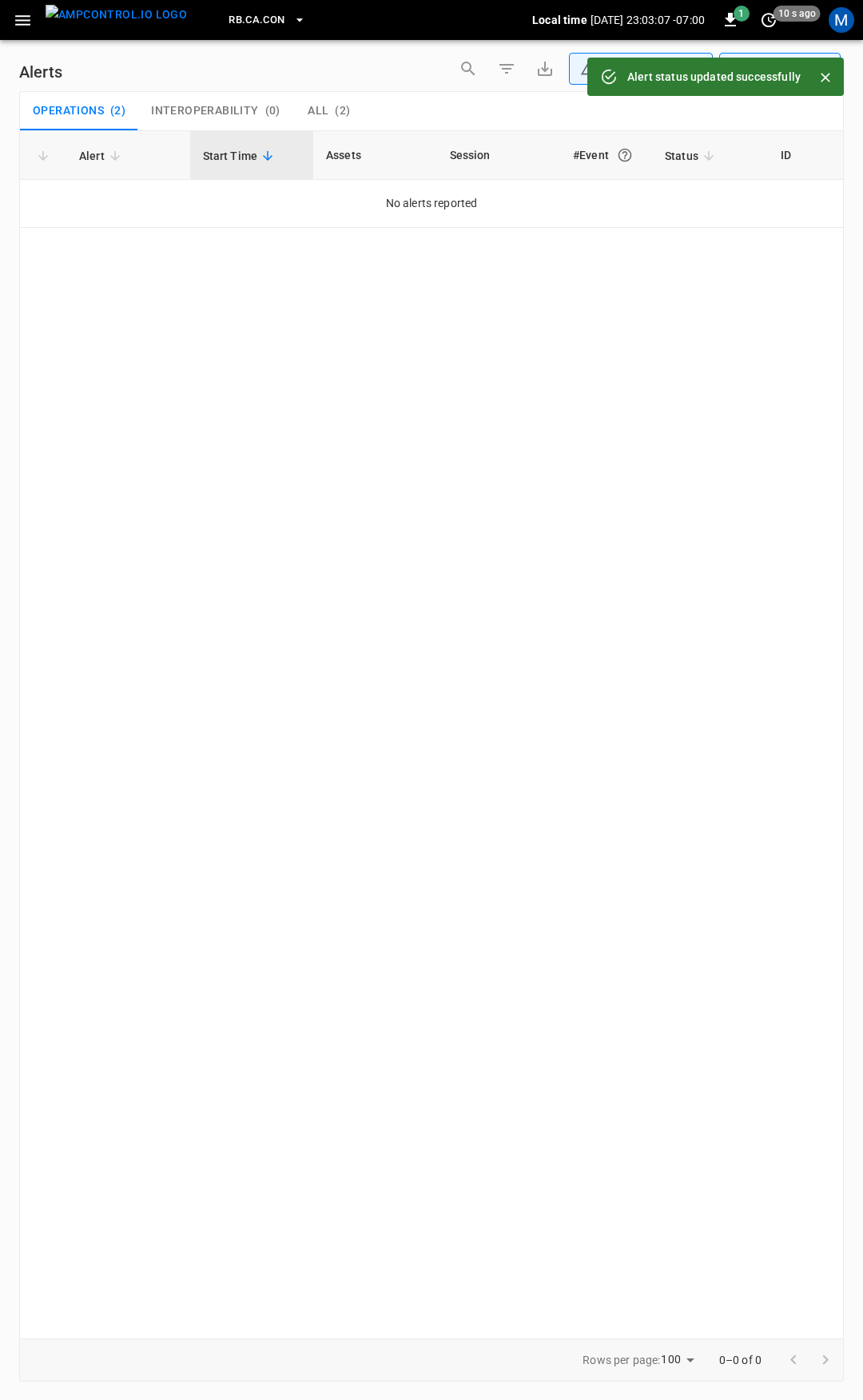
click at [19, 18] on icon "button" at bounding box center [22, 20] width 20 height 20
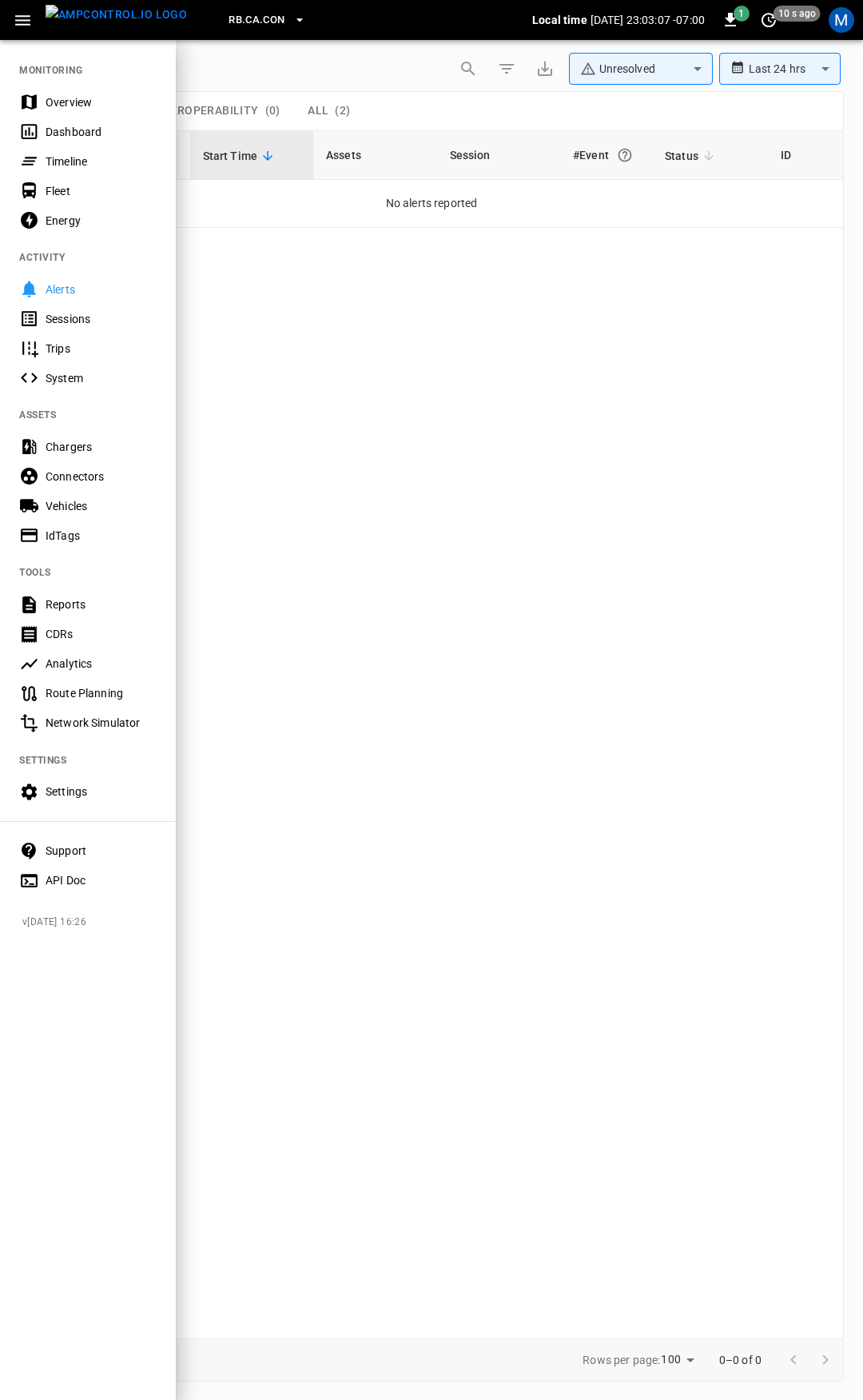
click at [123, 104] on div "Overview" at bounding box center [101, 102] width 111 height 16
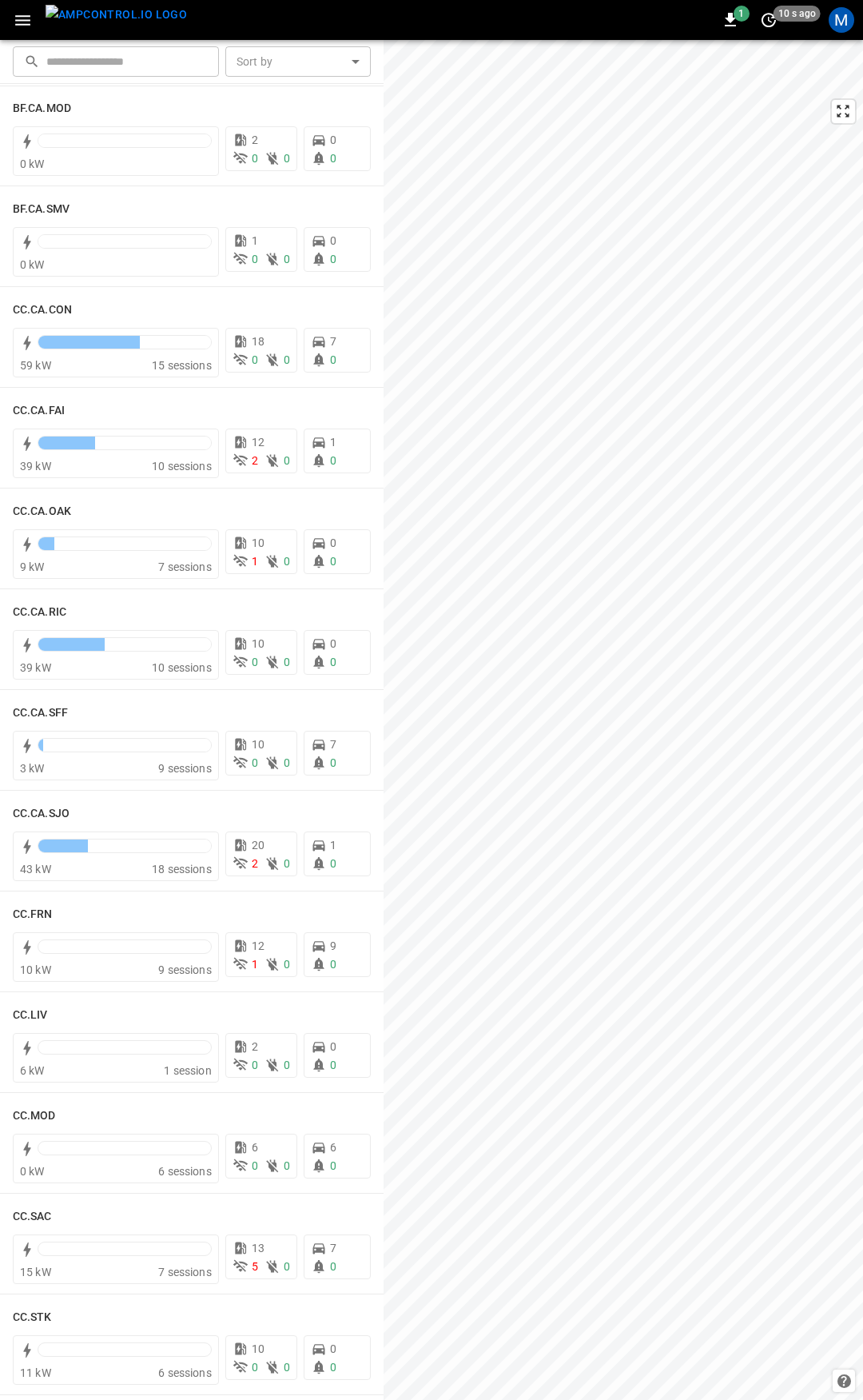
scroll to position [210, 0]
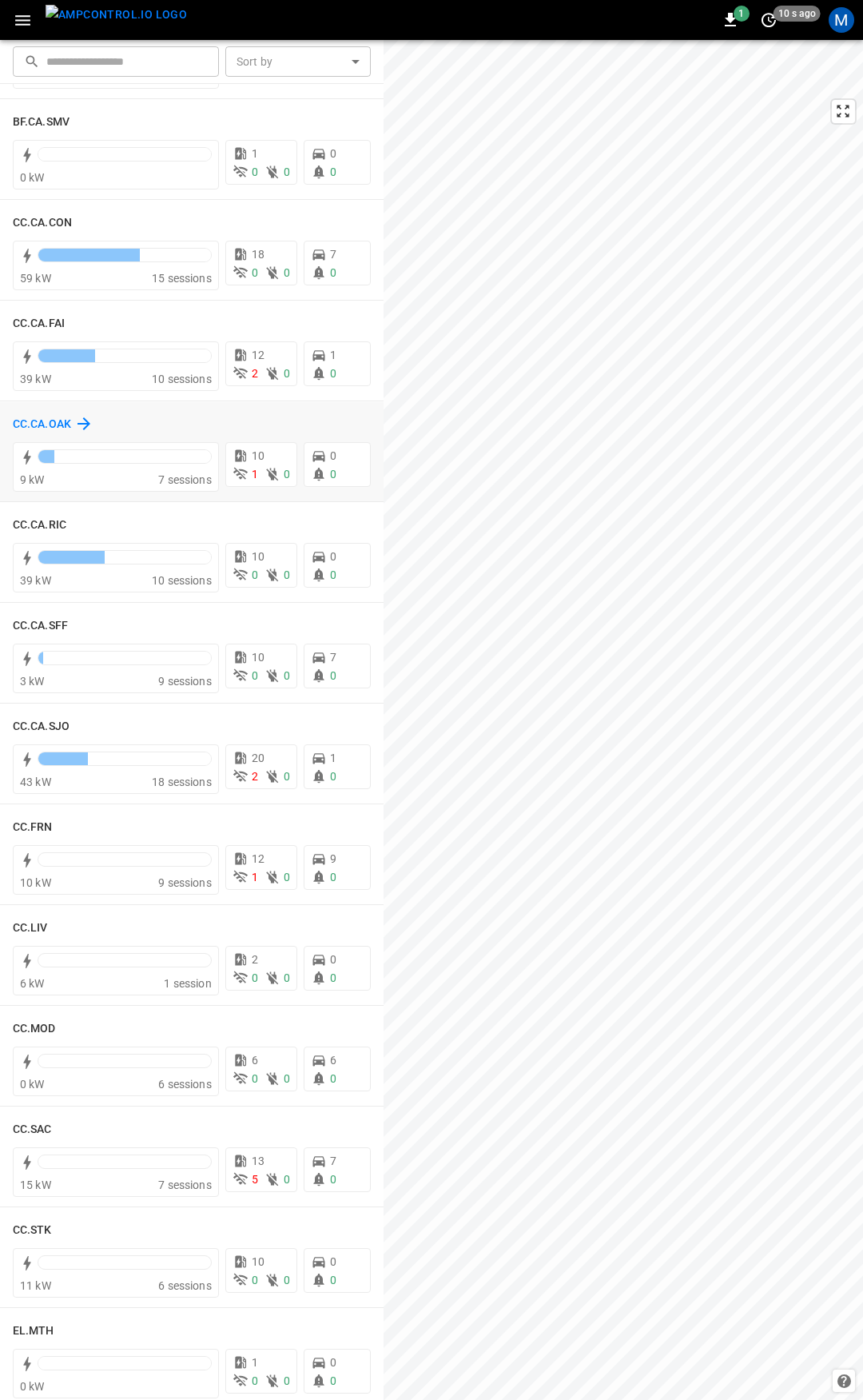
click at [65, 423] on h6 "CC.CA.OAK" at bounding box center [42, 424] width 58 height 18
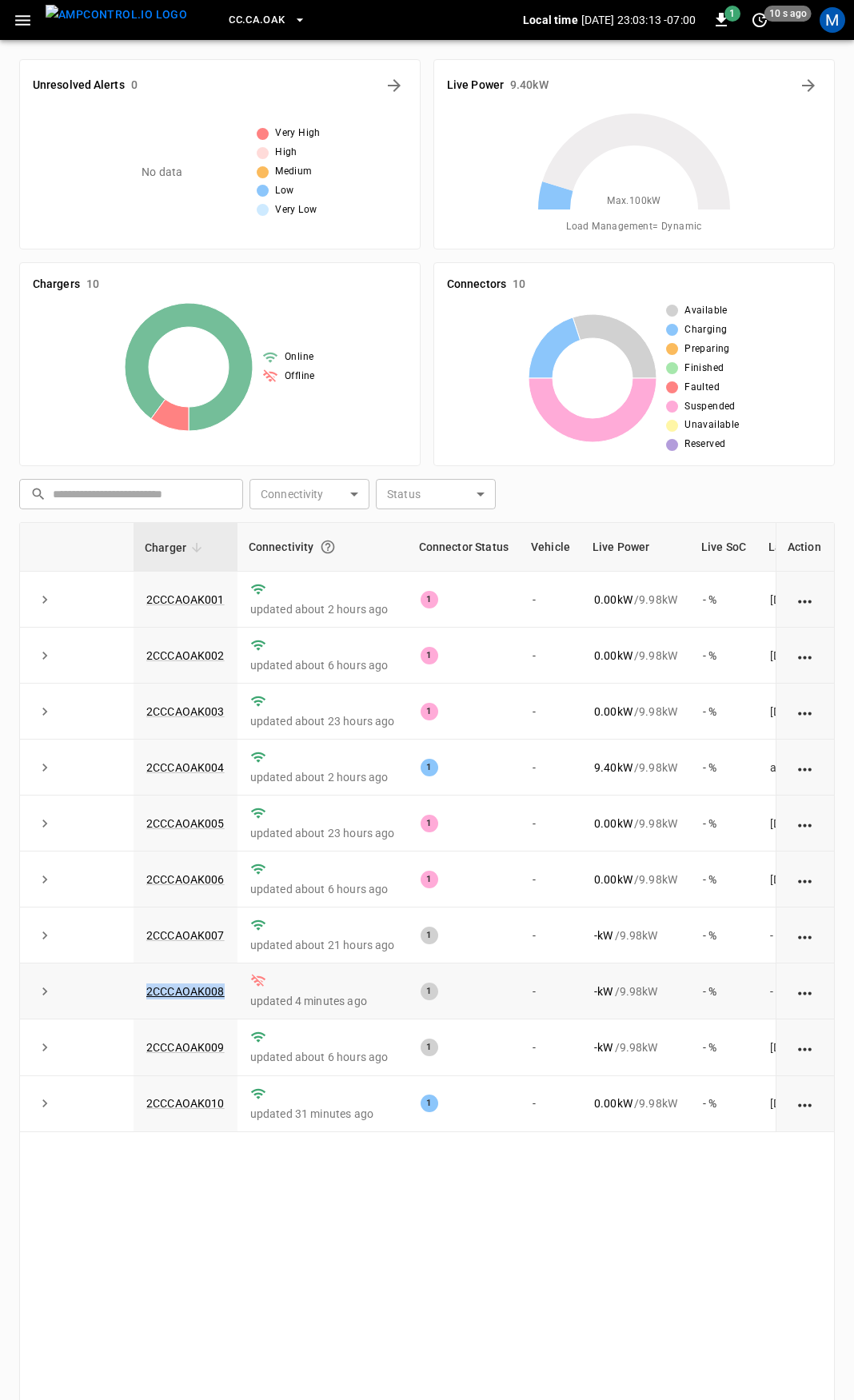
drag, startPoint x: 205, startPoint y: 999, endPoint x: 113, endPoint y: 1001, distance: 92.0
click at [113, 1001] on tr "2CCCAOAK008 updated 4 minutes ago 1 - - kW / 9.98 kW - % -" at bounding box center [477, 991] width 915 height 56
copy tr "2CCCAOAK008"
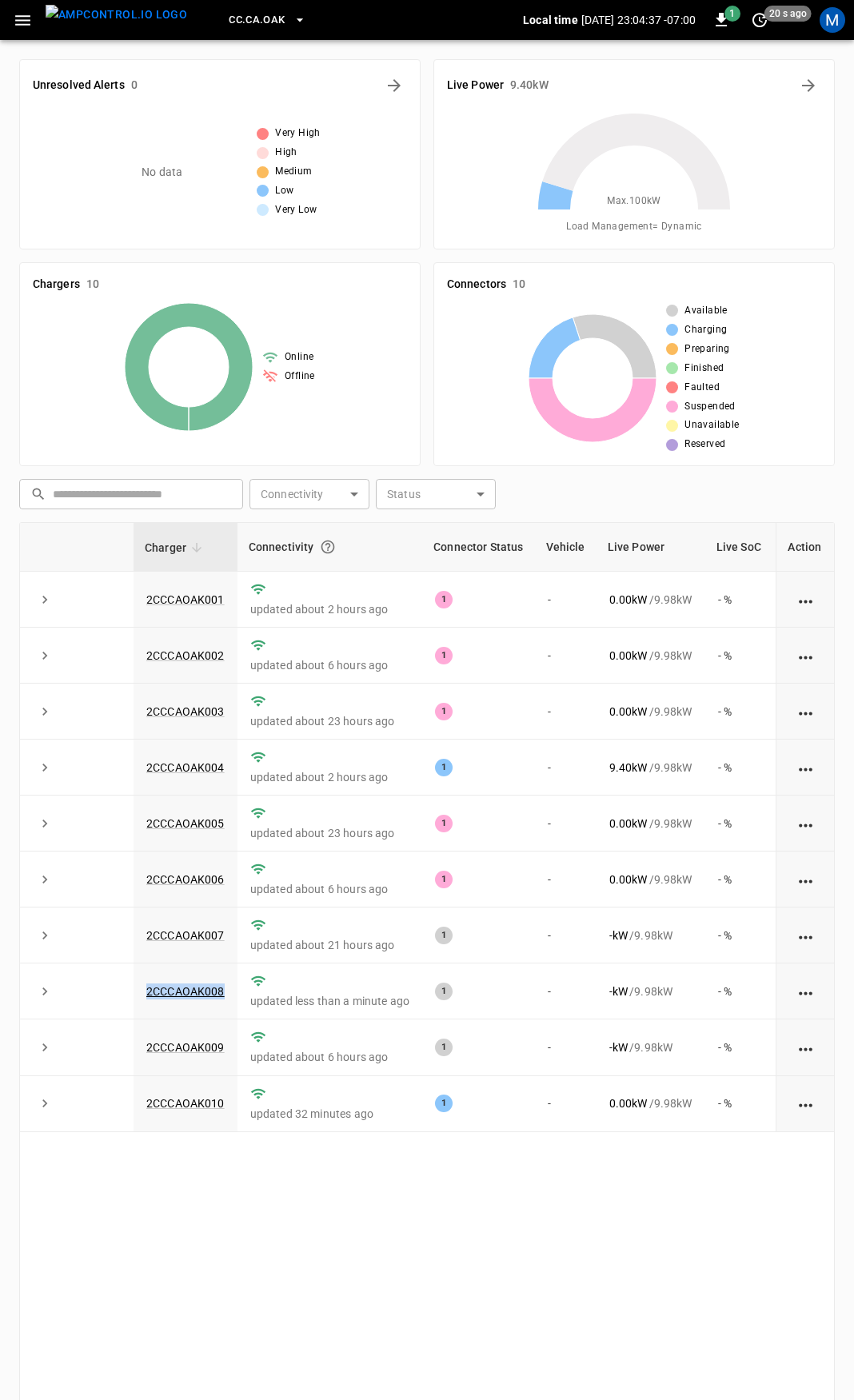
click at [21, 21] on icon "button" at bounding box center [23, 21] width 15 height 10
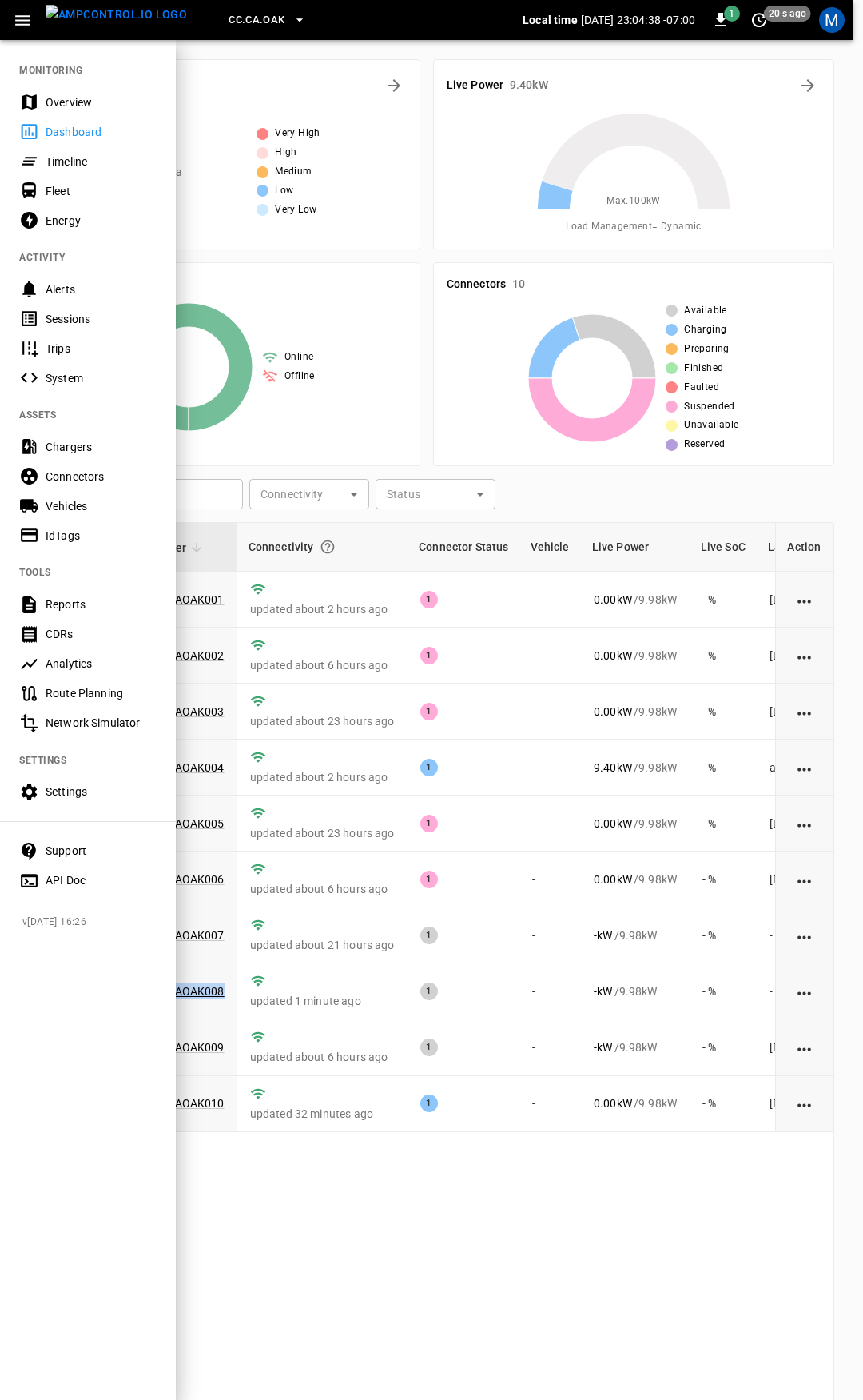
click at [89, 108] on div "Overview" at bounding box center [101, 102] width 111 height 16
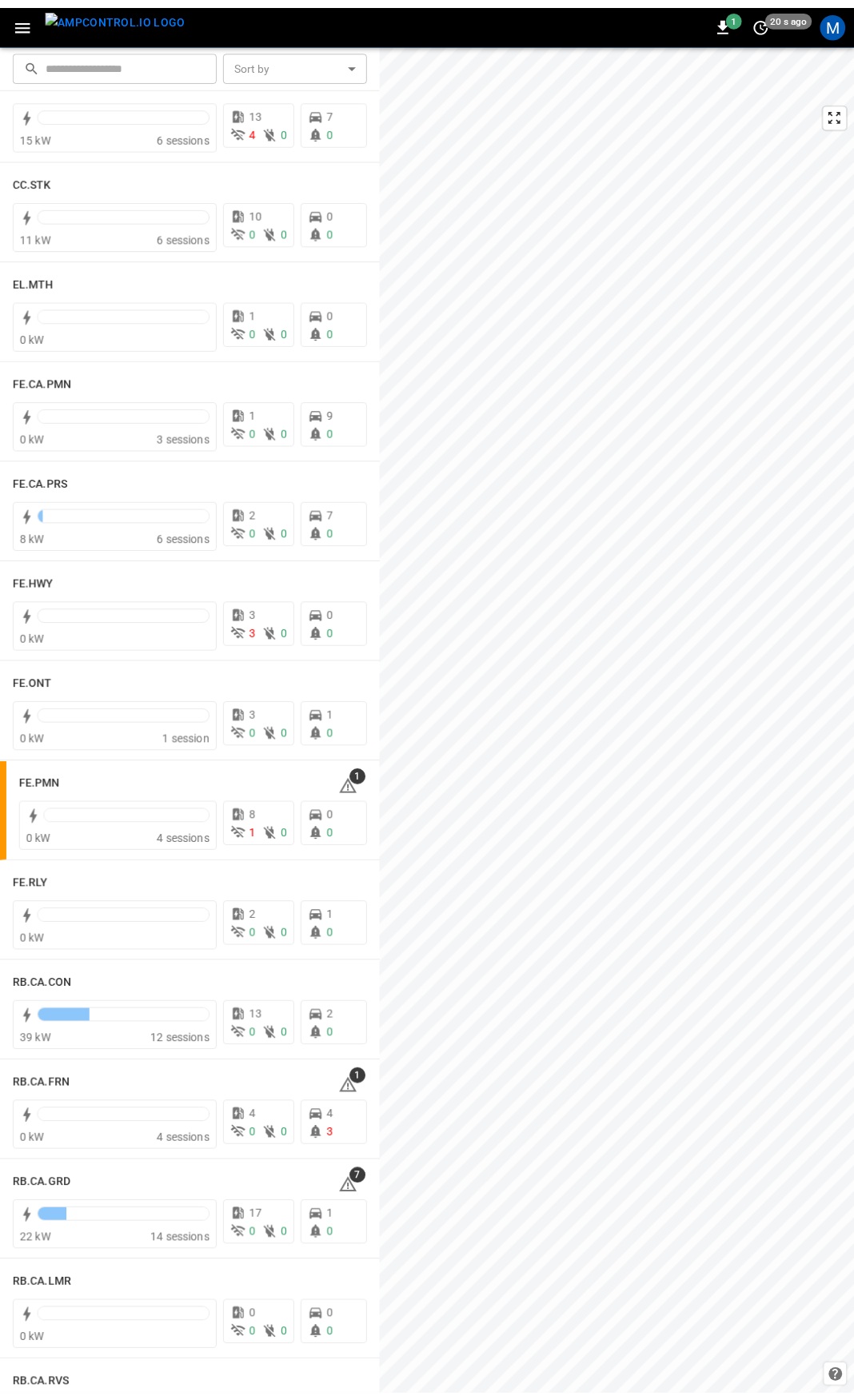
scroll to position [1269, 0]
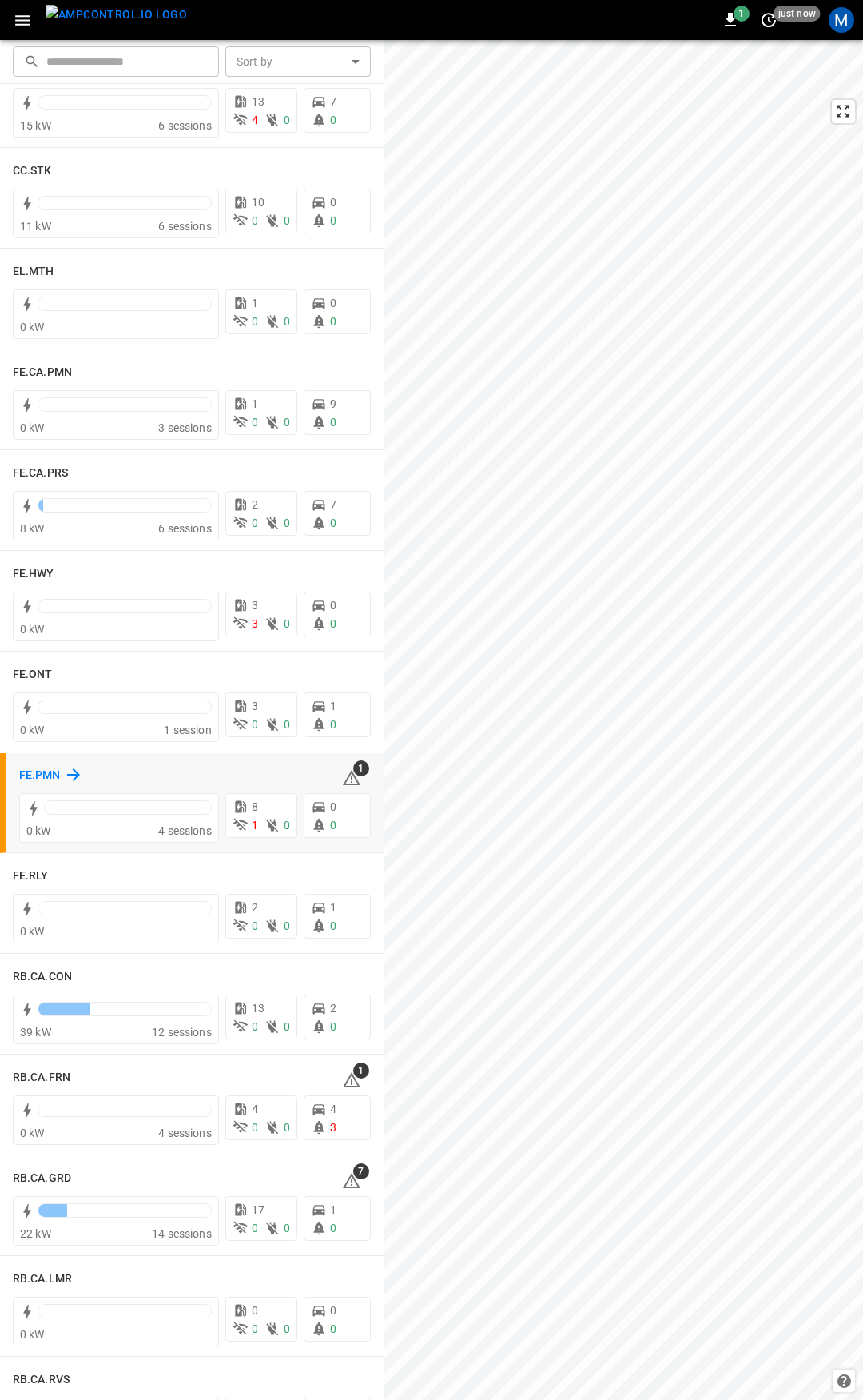
click at [55, 774] on h6 "FE.PMN" at bounding box center [39, 775] width 42 height 18
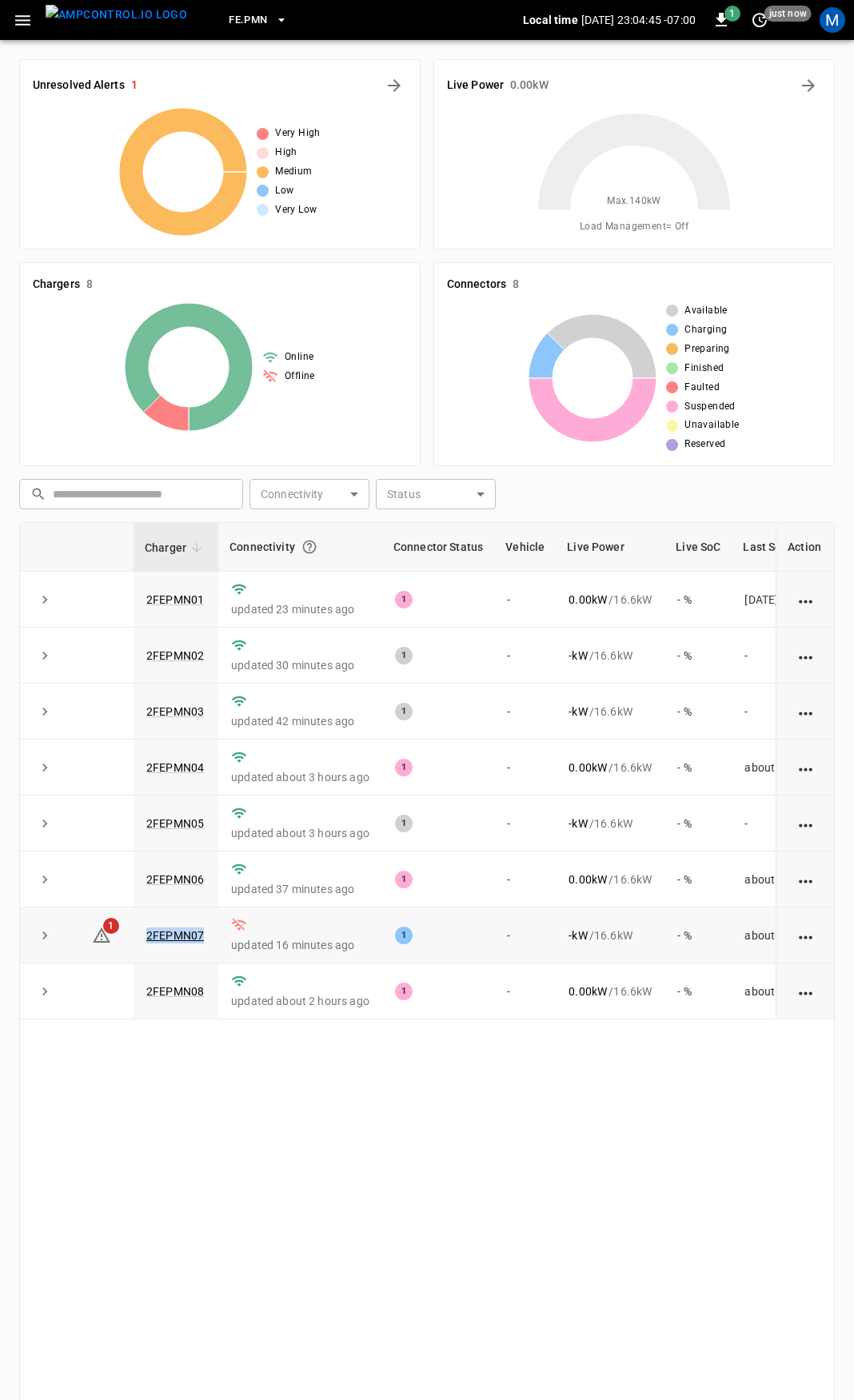
drag, startPoint x: 211, startPoint y: 944, endPoint x: 140, endPoint y: 952, distance: 71.4
click at [140, 952] on td "2FEPMN07" at bounding box center [175, 935] width 85 height 56
copy link "2FEPMN07"
click at [185, 946] on link "2FEPMN07" at bounding box center [175, 935] width 64 height 19
